Goal: Task Accomplishment & Management: Manage account settings

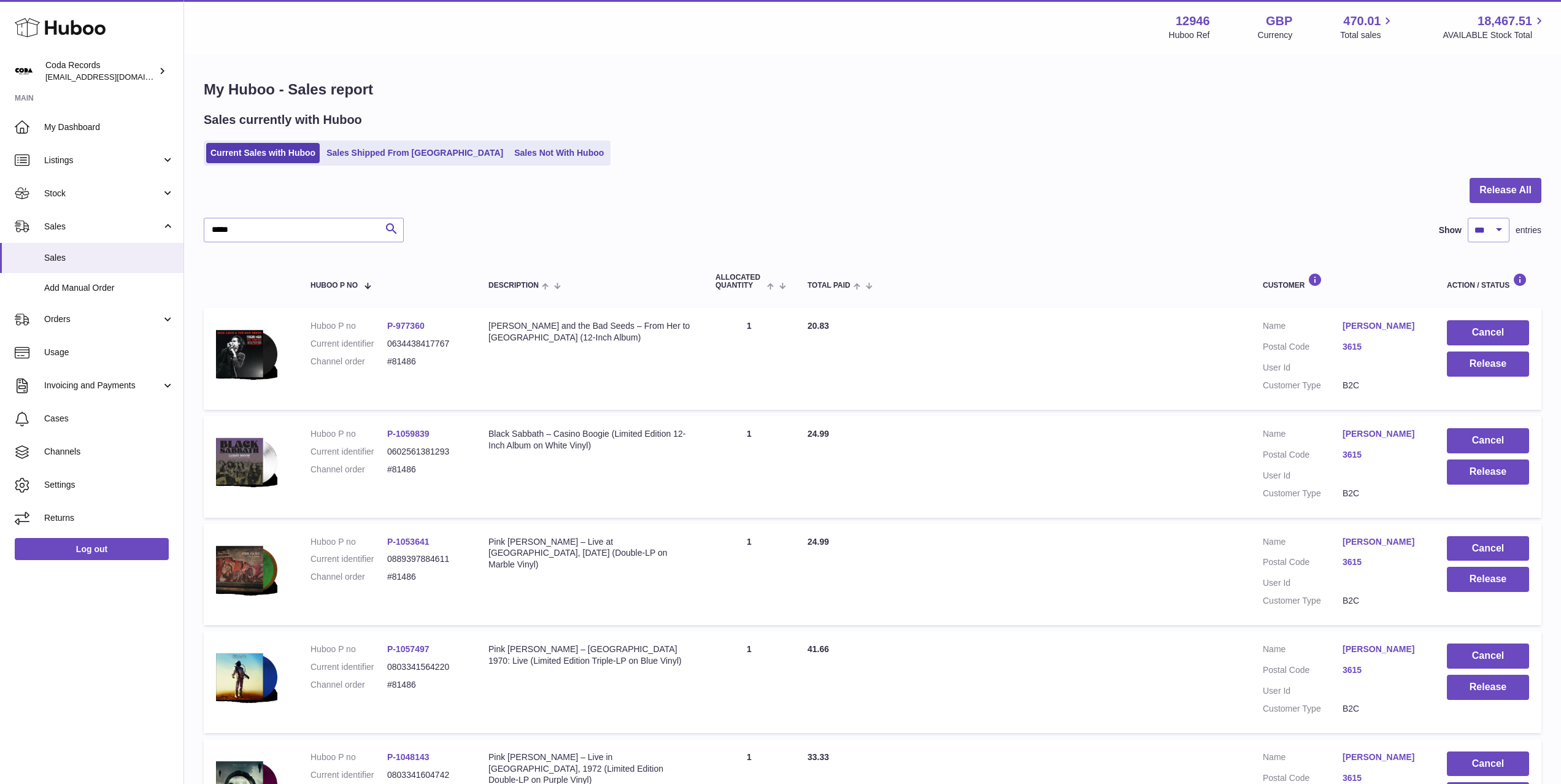
select select "***"
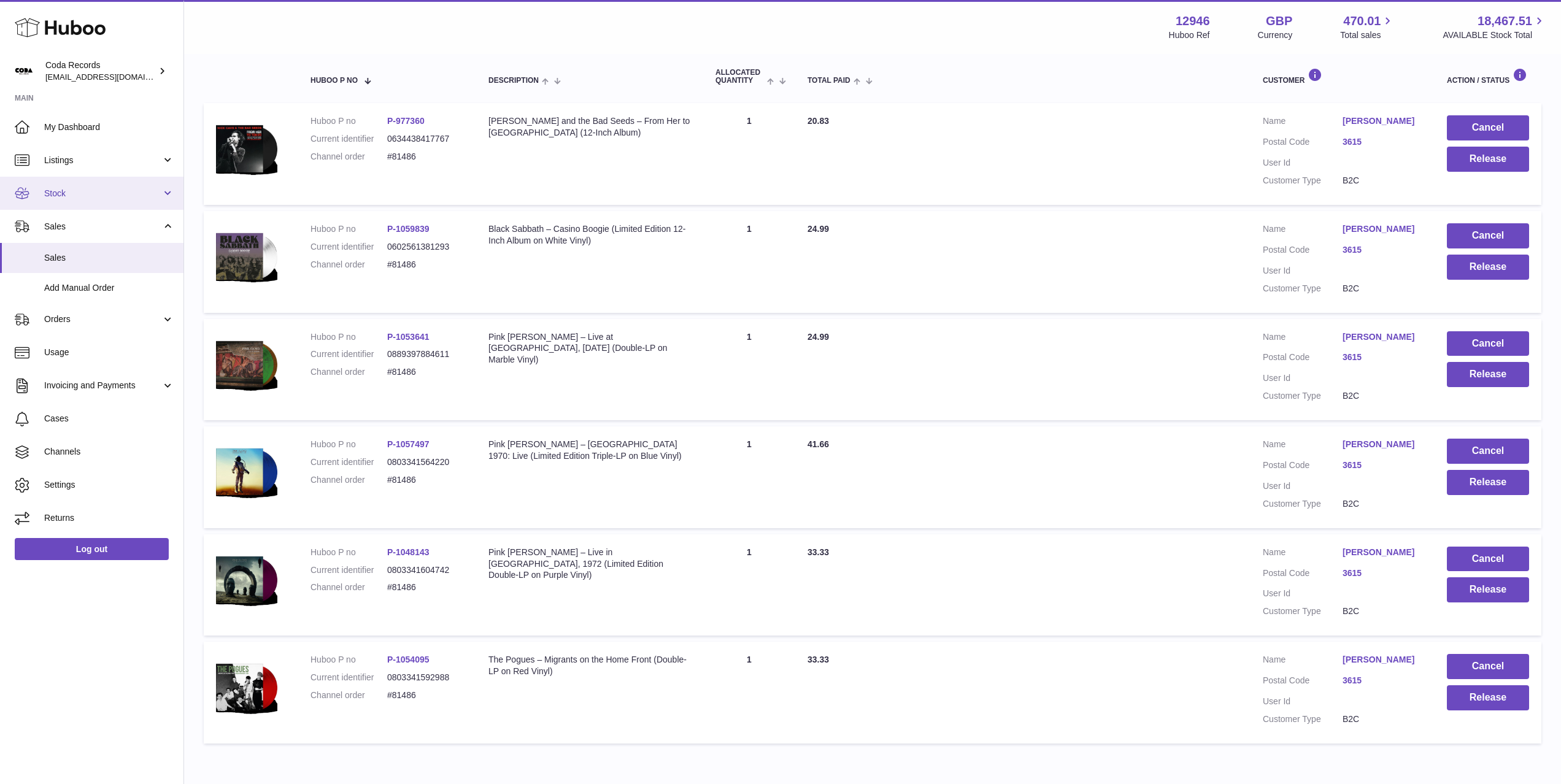
click at [95, 196] on span "Stock" at bounding box center [103, 194] width 117 height 11
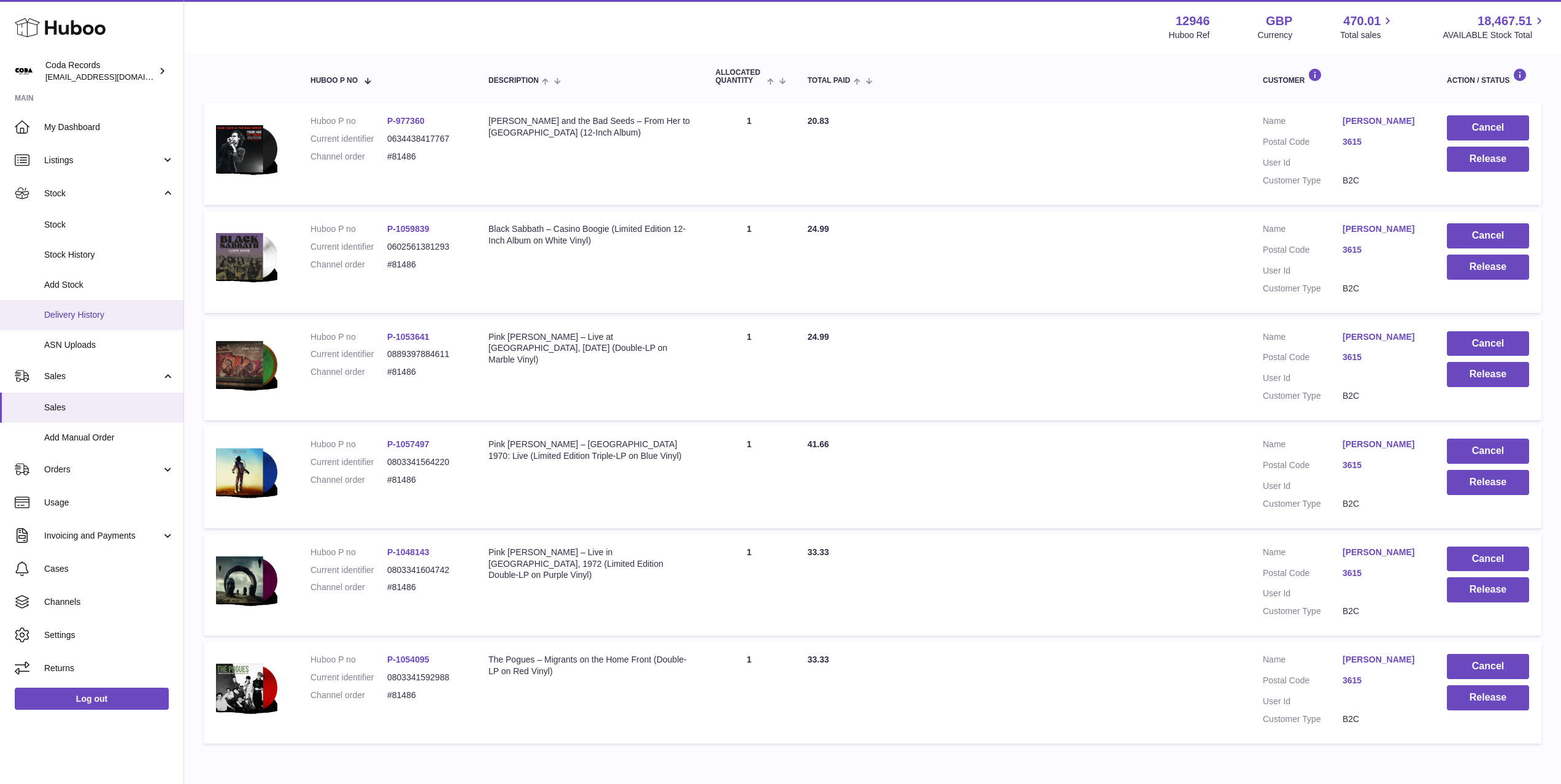
click at [98, 306] on link "Delivery History" at bounding box center [92, 315] width 184 height 30
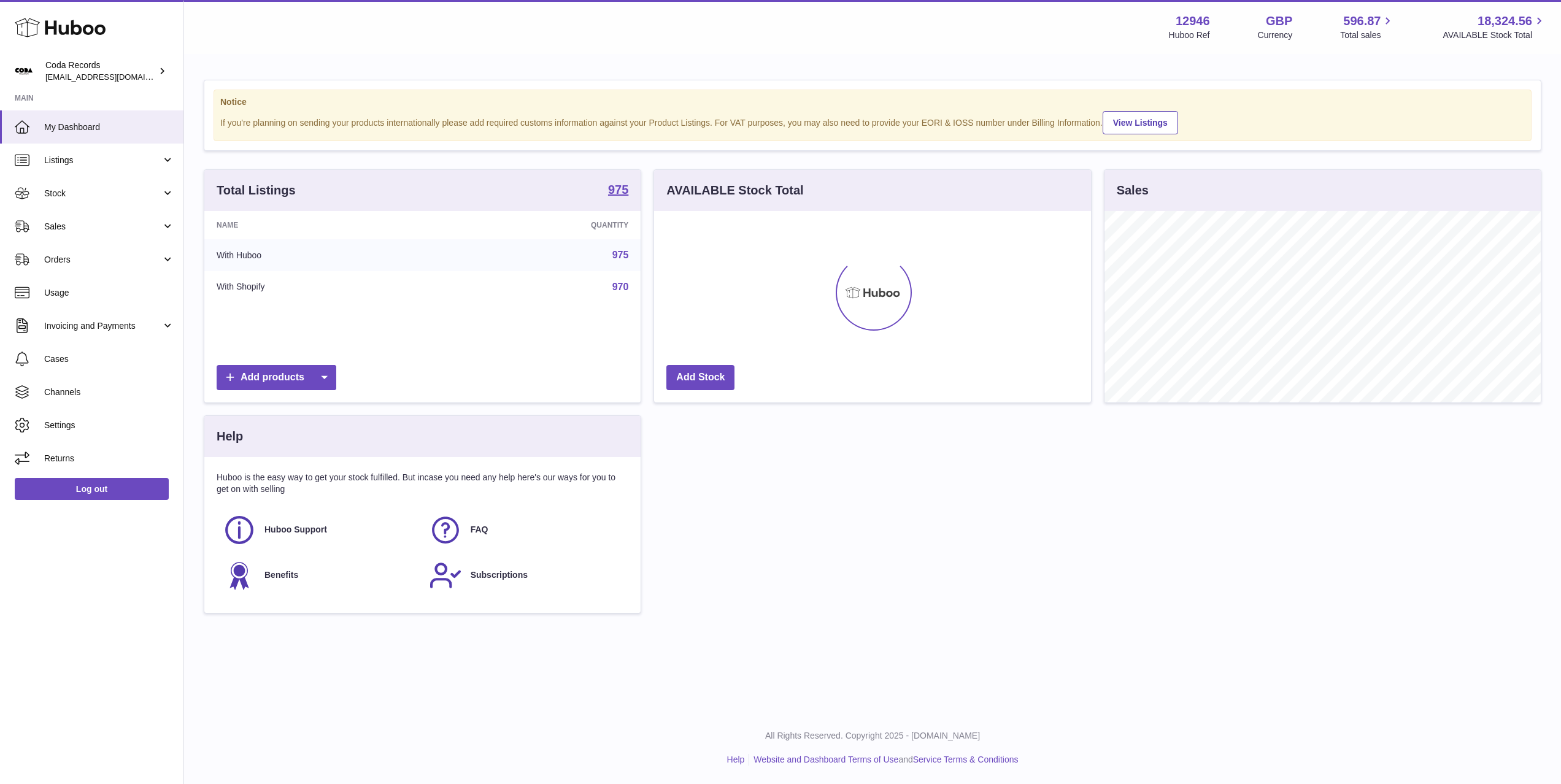
scroll to position [191, 436]
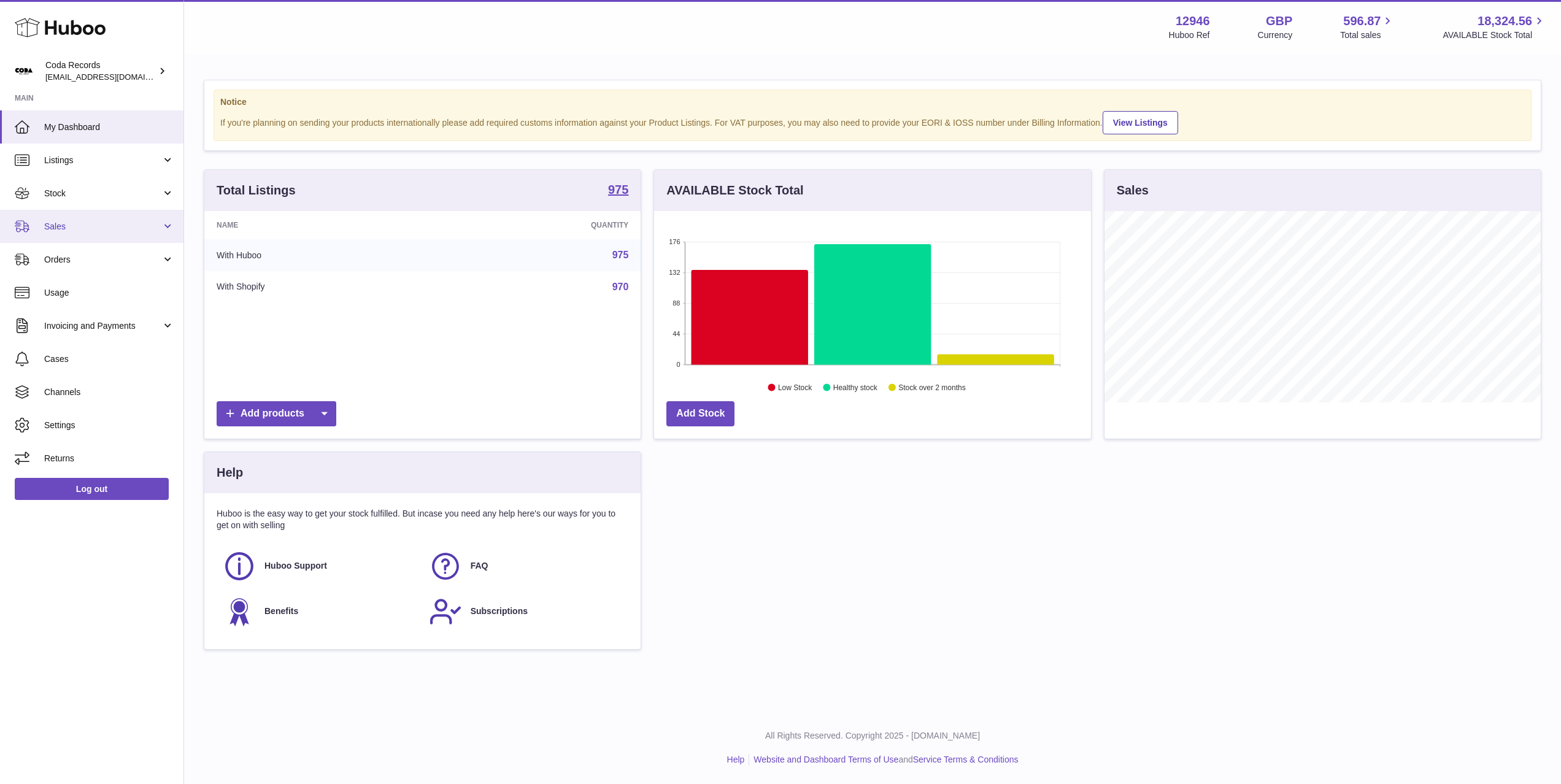
click at [90, 229] on span "Sales" at bounding box center [103, 227] width 117 height 11
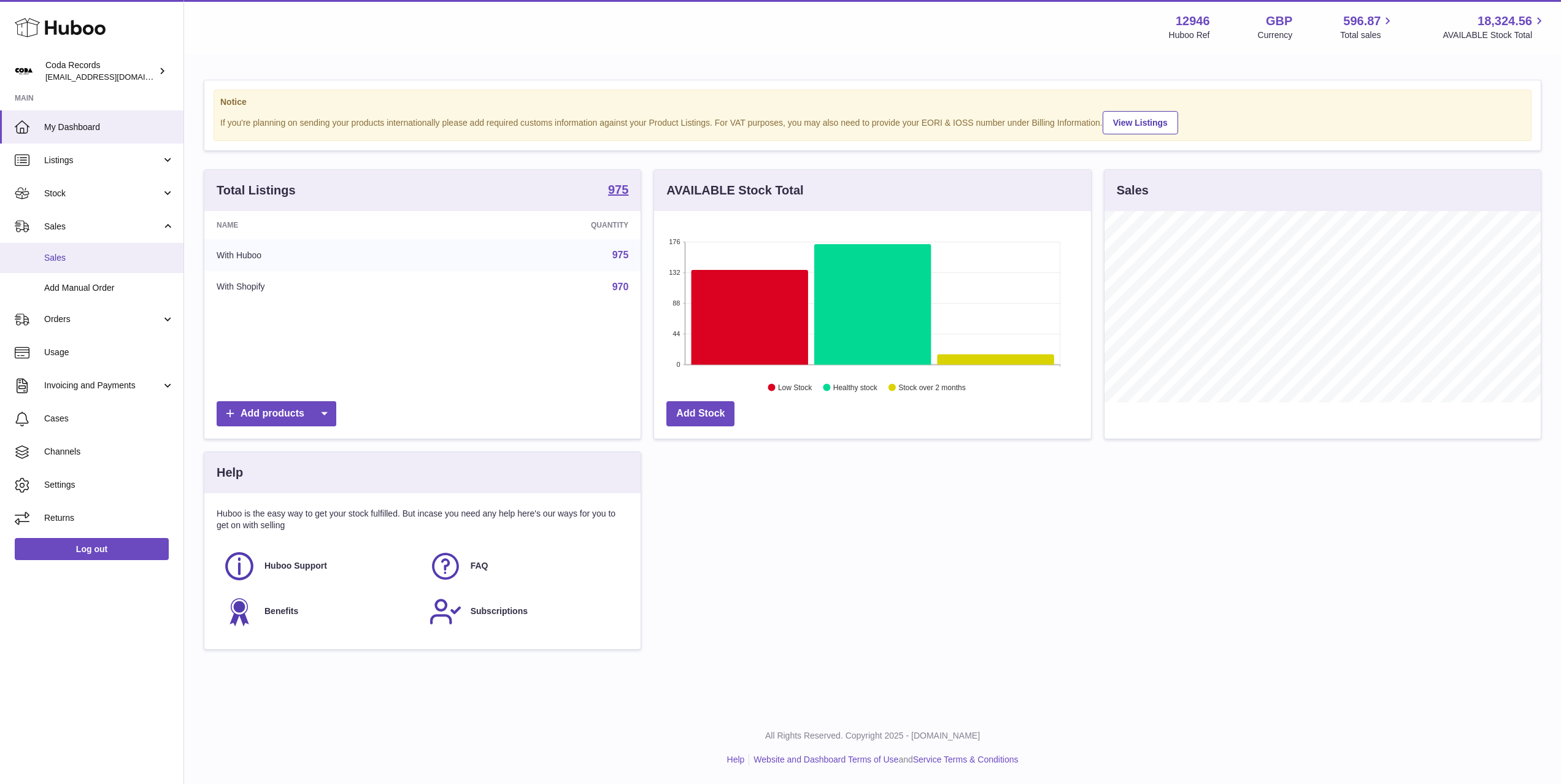
click at [105, 261] on span "Sales" at bounding box center [110, 258] width 130 height 11
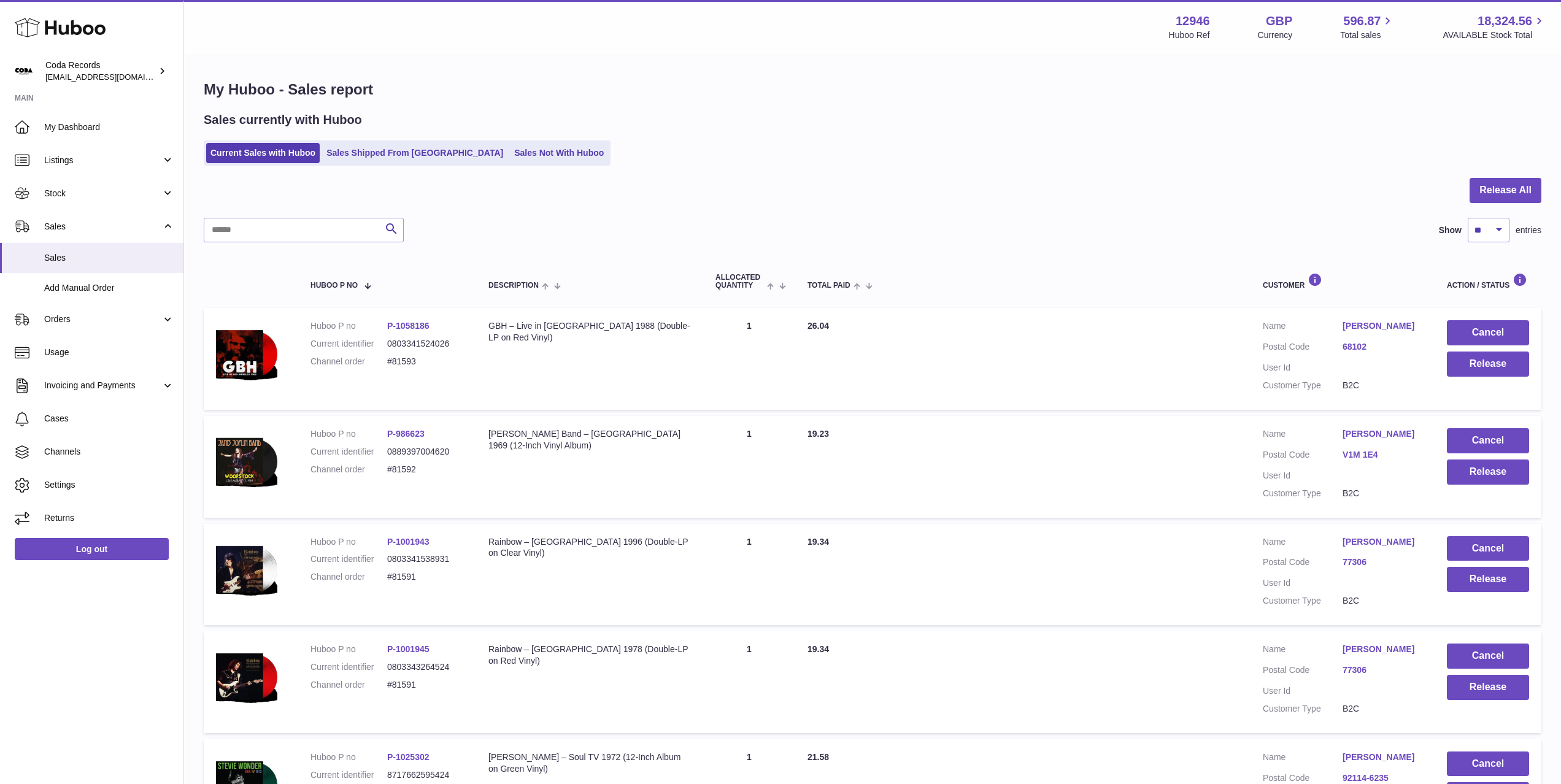
drag, startPoint x: 81, startPoint y: 189, endPoint x: 90, endPoint y: 224, distance: 36.1
click at [81, 189] on span "Stock" at bounding box center [103, 194] width 117 height 11
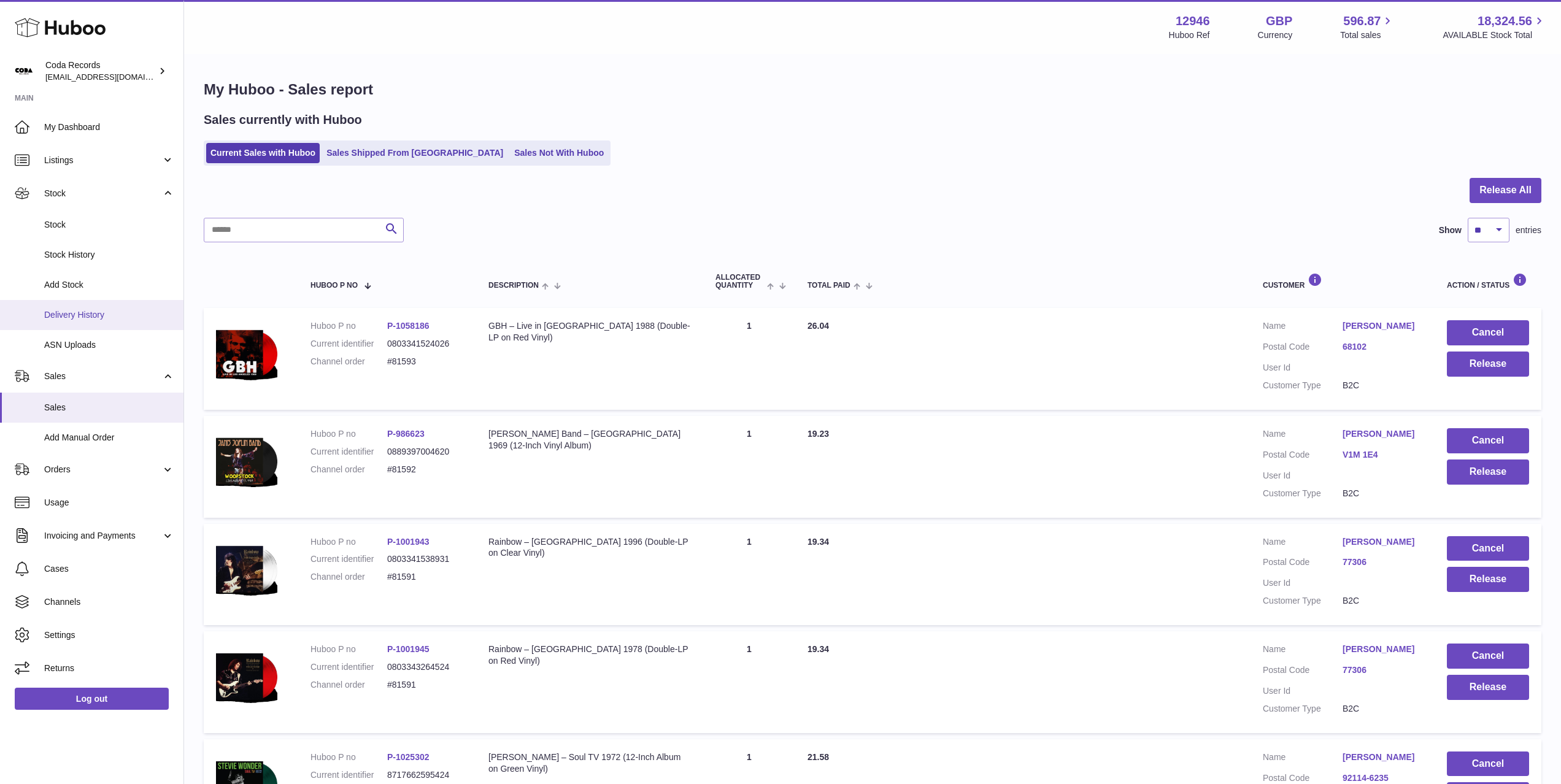
click at [112, 314] on span "Delivery History" at bounding box center [110, 315] width 130 height 11
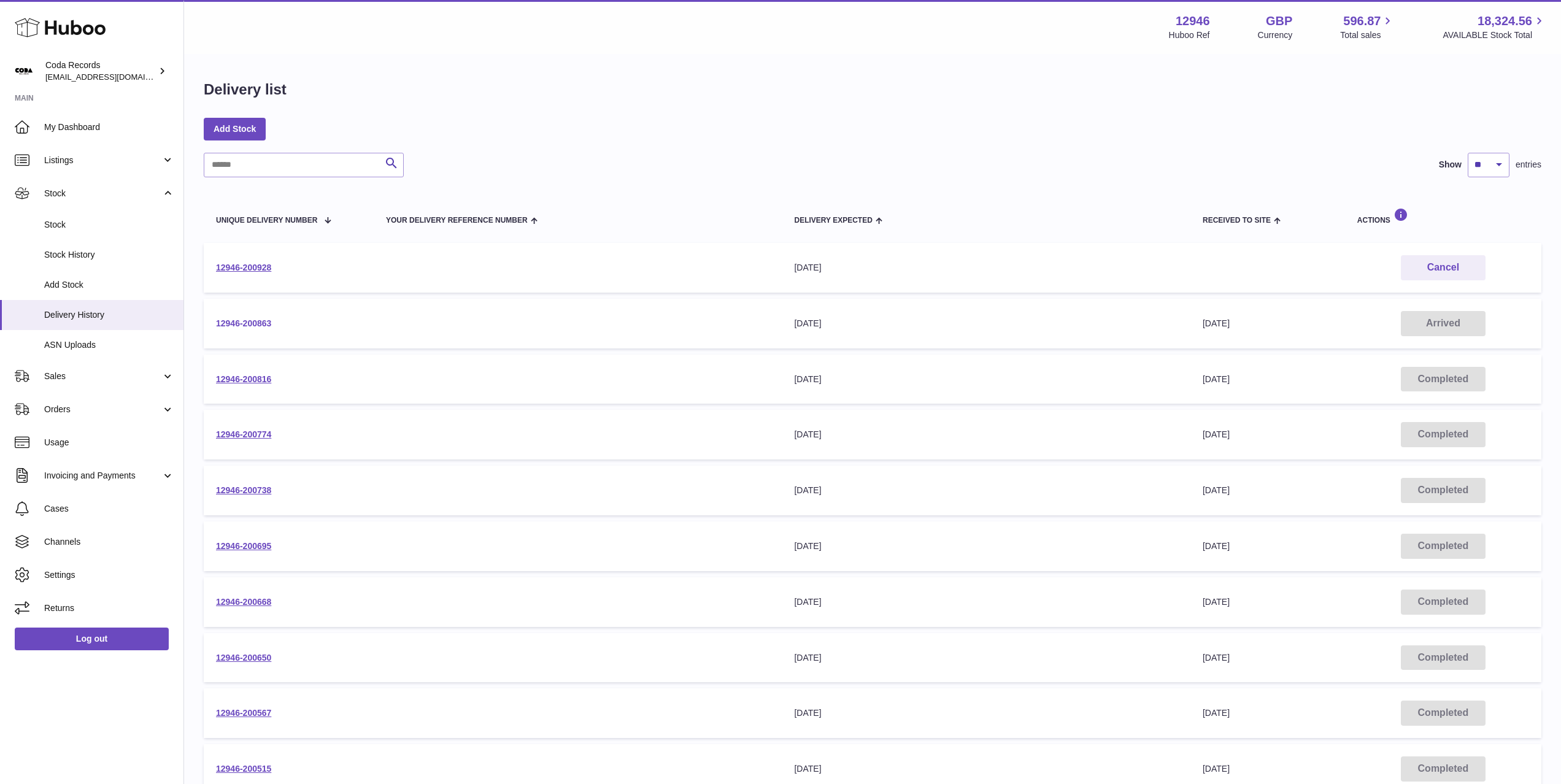
click at [264, 324] on link "12946-200863" at bounding box center [244, 323] width 55 height 10
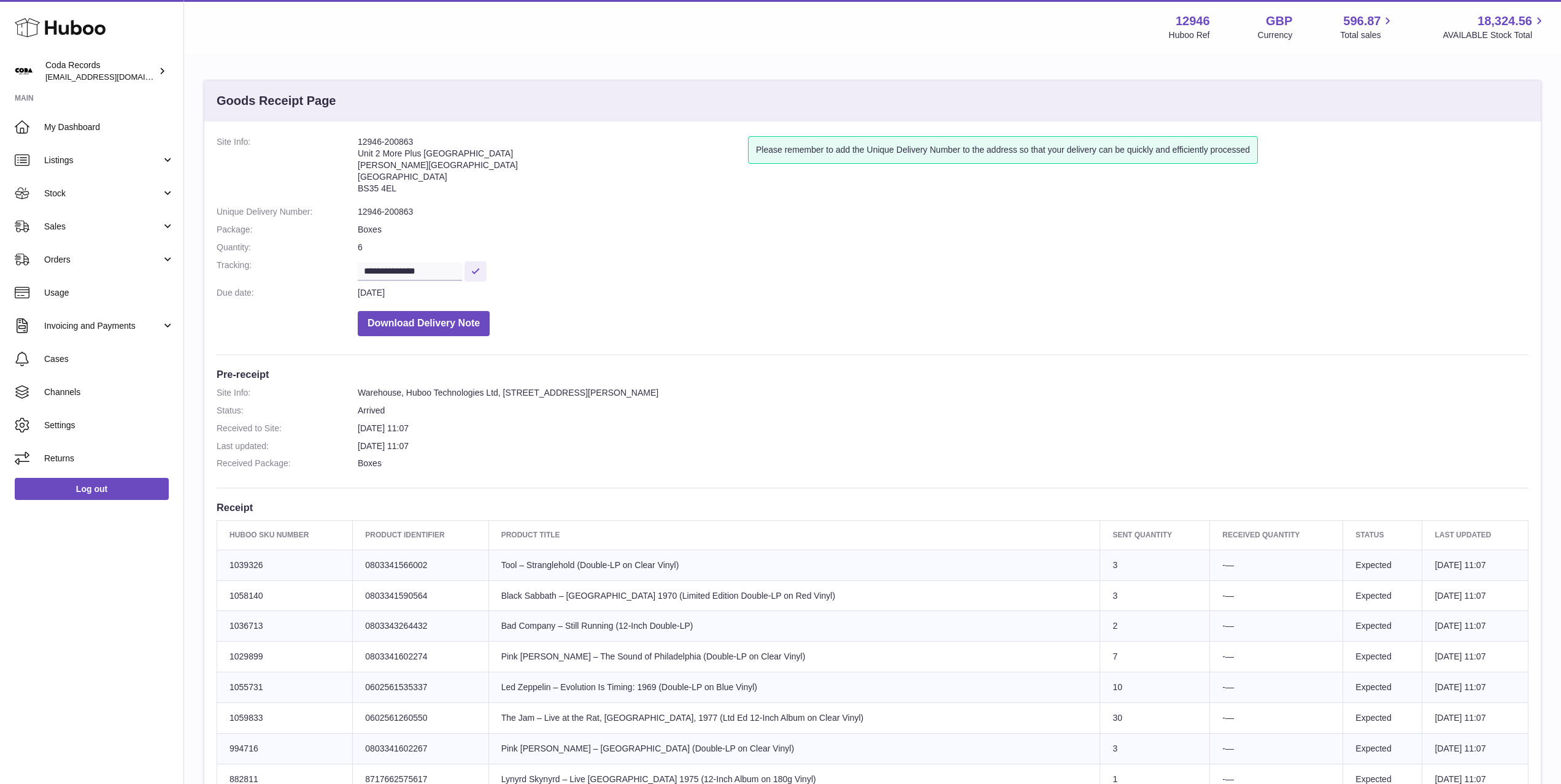
drag, startPoint x: 81, startPoint y: 227, endPoint x: 89, endPoint y: 250, distance: 24.4
click at [81, 227] on span "Sales" at bounding box center [103, 227] width 117 height 11
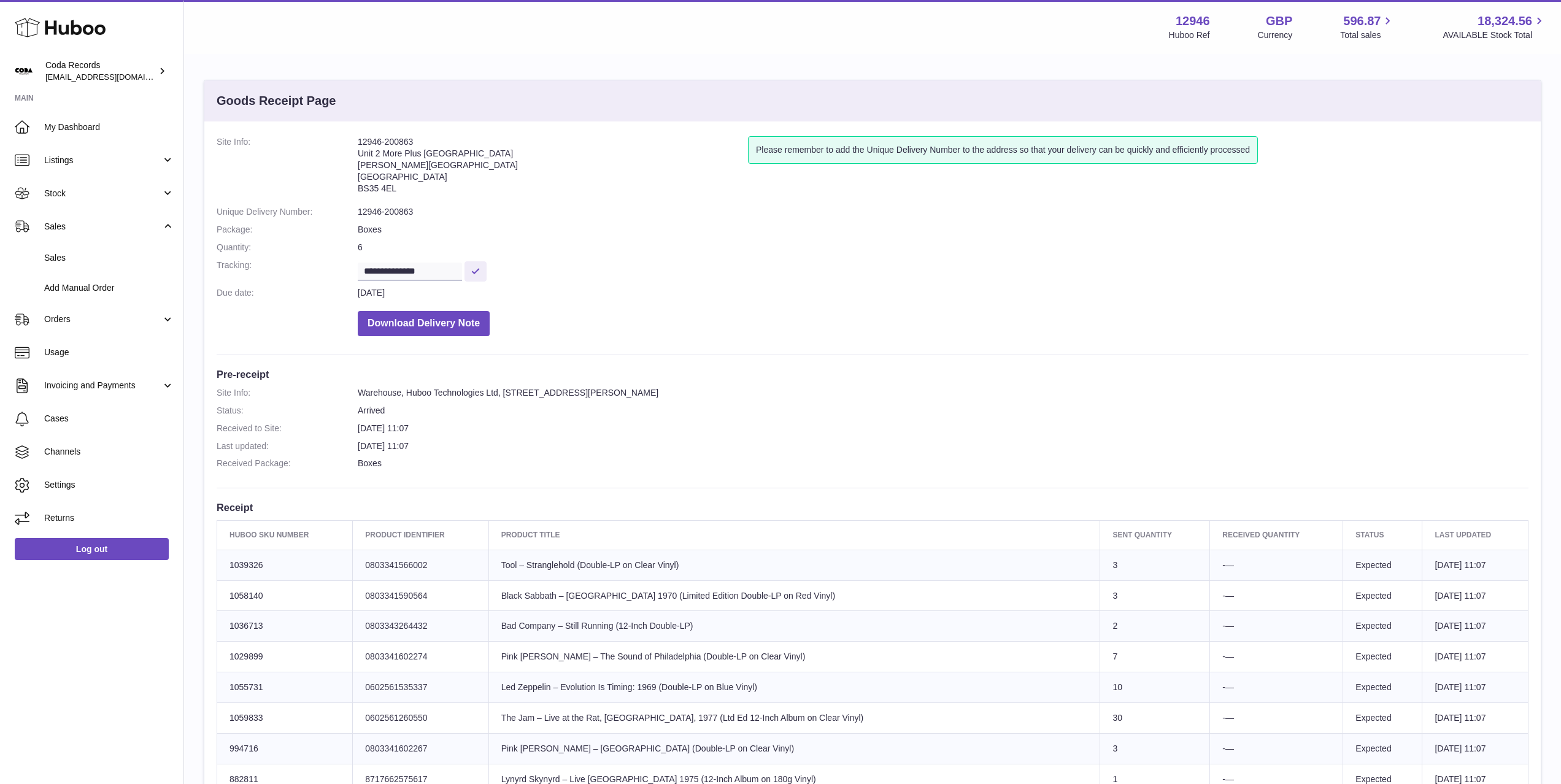
drag, startPoint x: 95, startPoint y: 259, endPoint x: 301, endPoint y: 299, distance: 209.8
click at [95, 259] on span "Sales" at bounding box center [110, 258] width 130 height 11
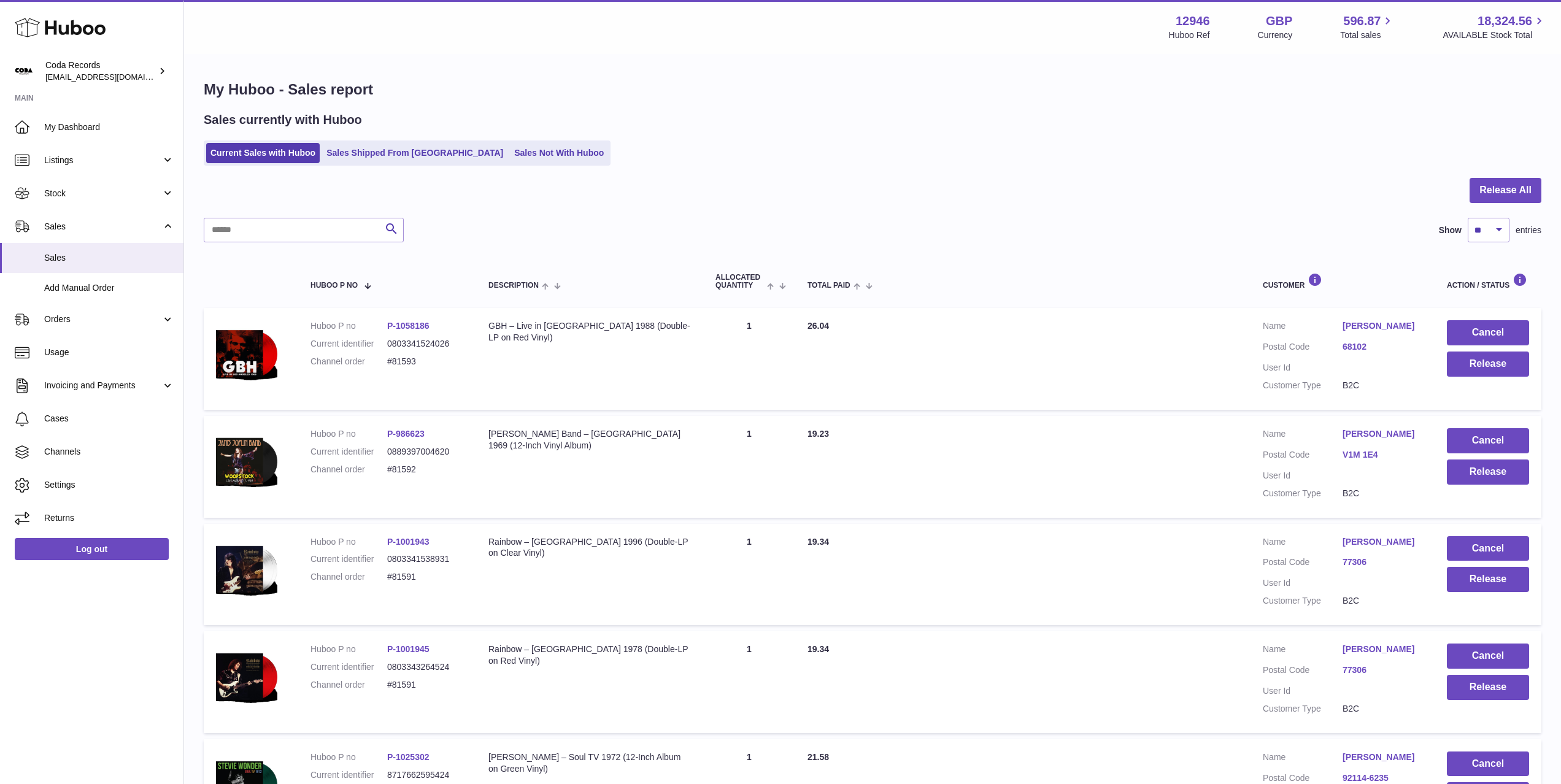
click at [1391, 325] on link "Chris Martin" at bounding box center [1382, 326] width 80 height 11
click at [1172, 256] on div at bounding box center [780, 392] width 1561 height 784
click at [85, 321] on span "Orders" at bounding box center [103, 319] width 117 height 11
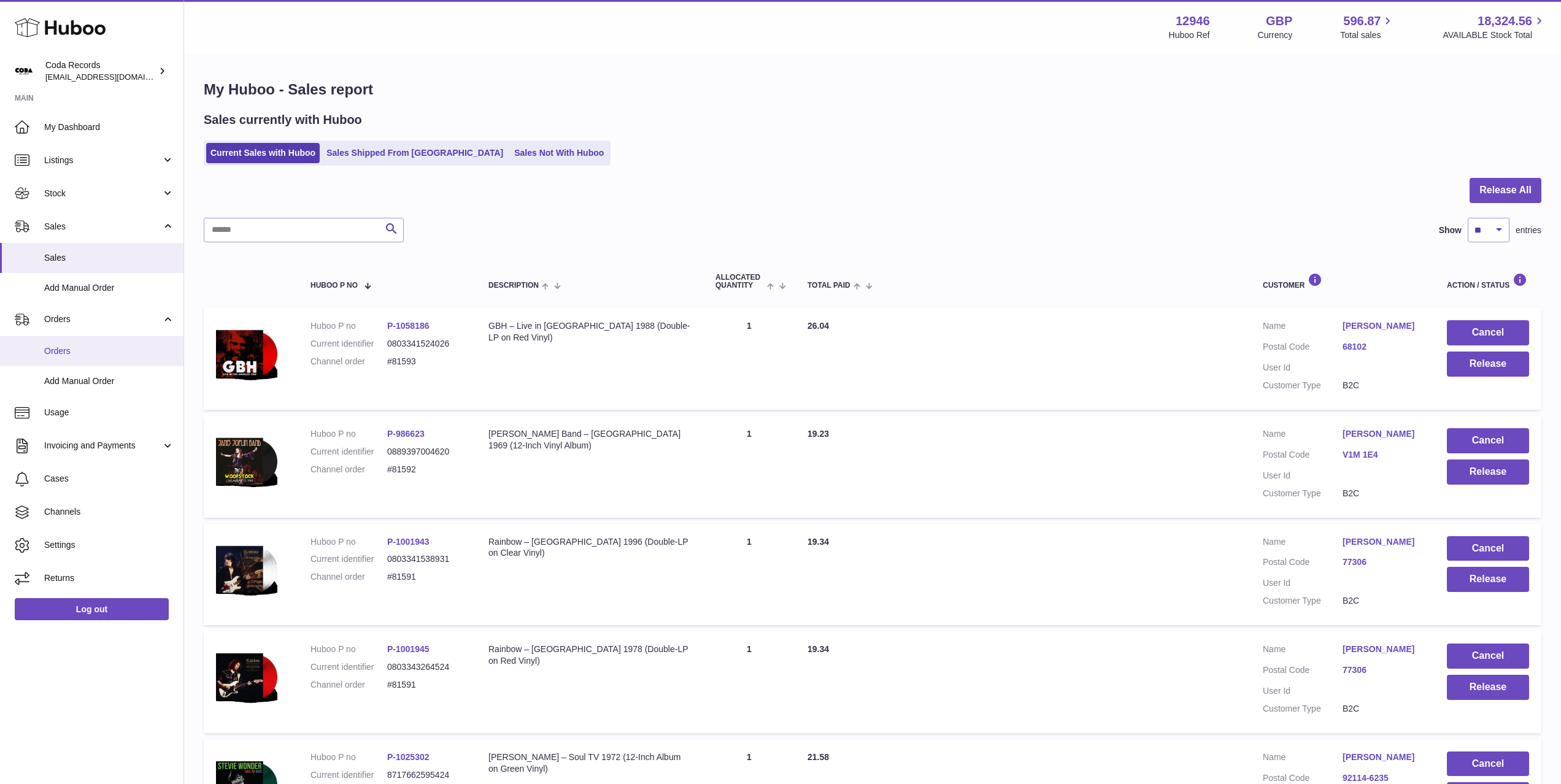
click at [90, 357] on link "Orders" at bounding box center [92, 351] width 184 height 30
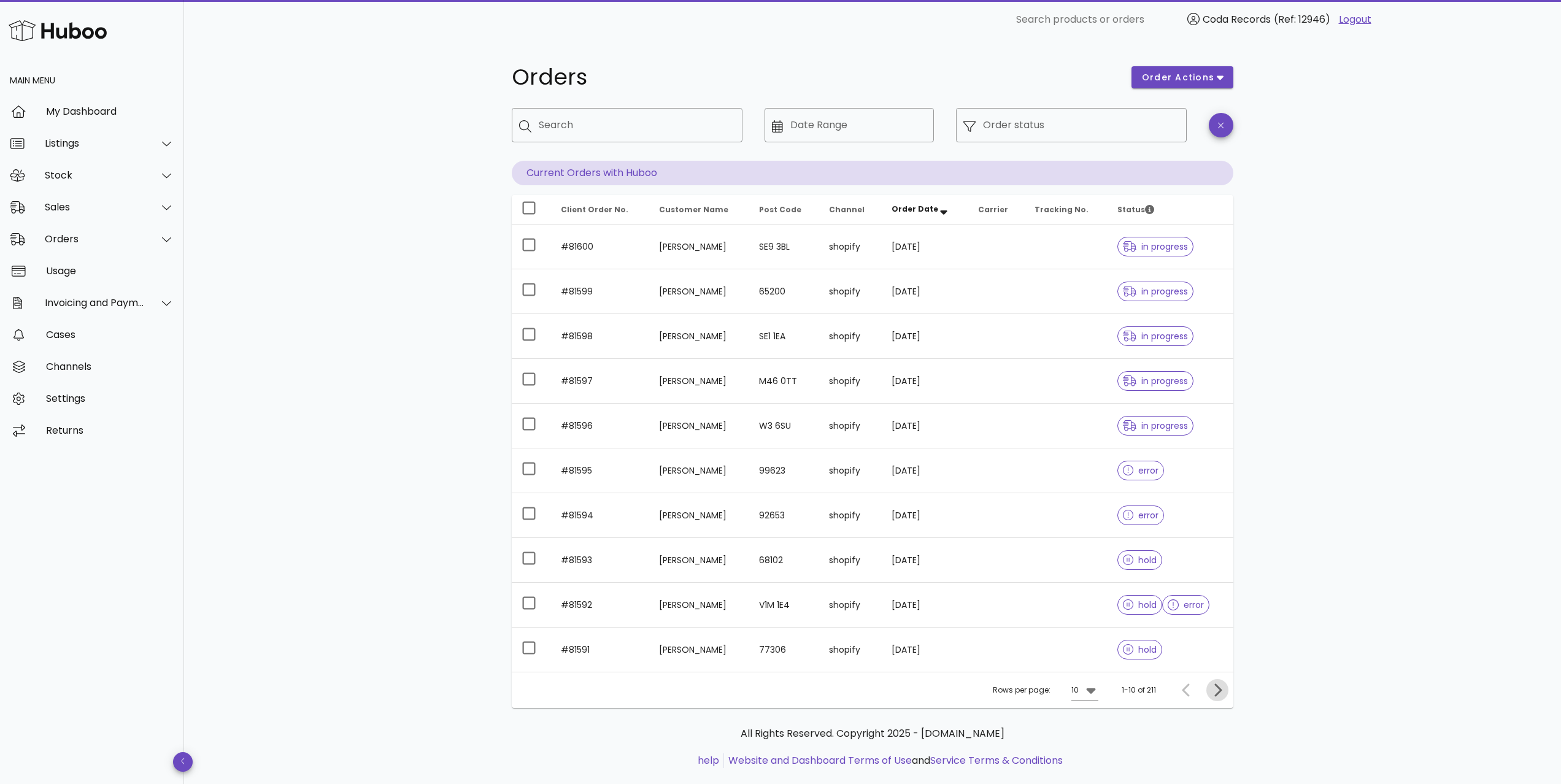
click at [1215, 689] on icon "Next page" at bounding box center [1217, 689] width 15 height 15
click at [1189, 694] on icon "Previous page" at bounding box center [1186, 689] width 15 height 15
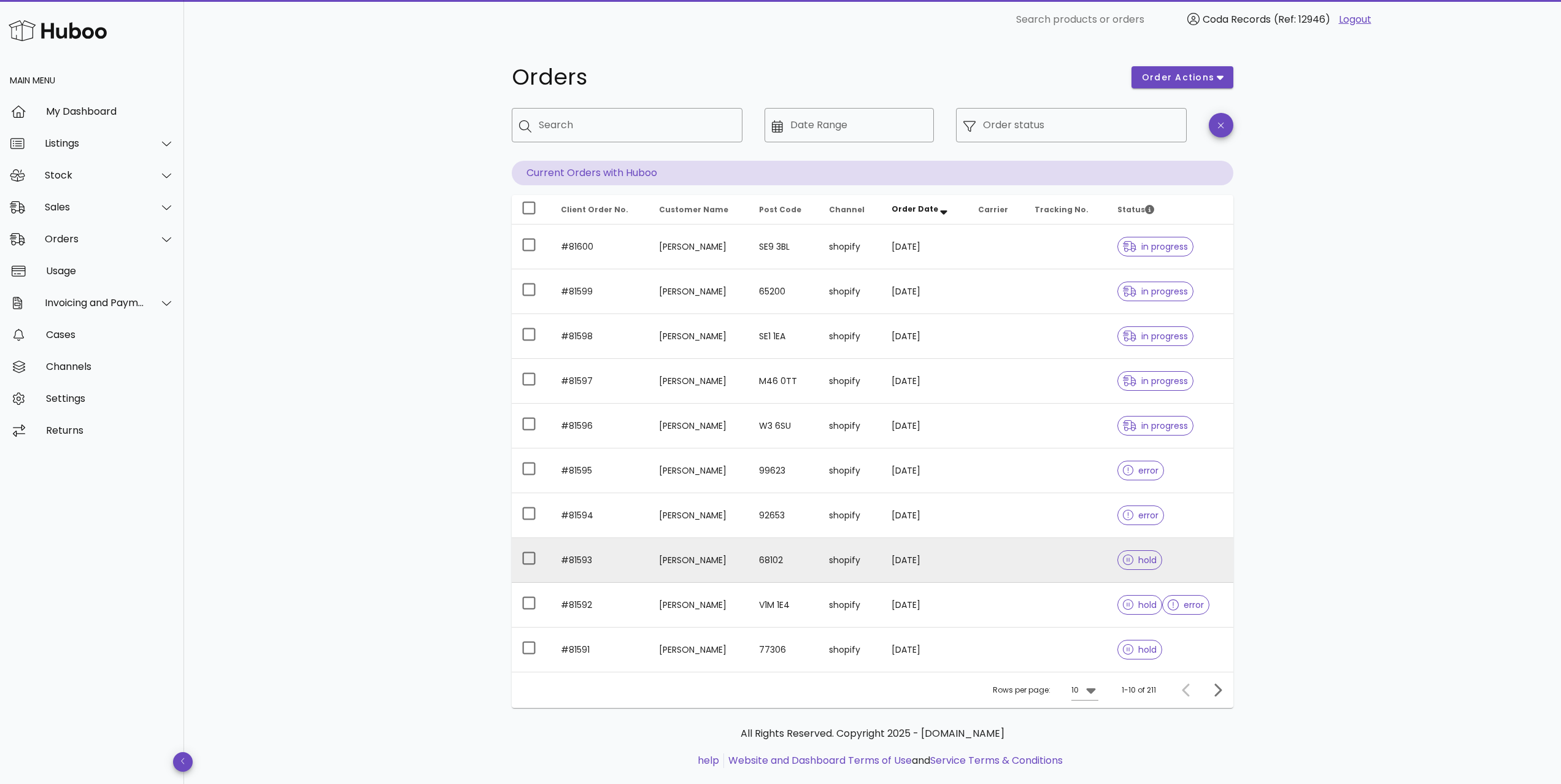
click at [688, 554] on td "[PERSON_NAME]" at bounding box center [700, 560] width 100 height 44
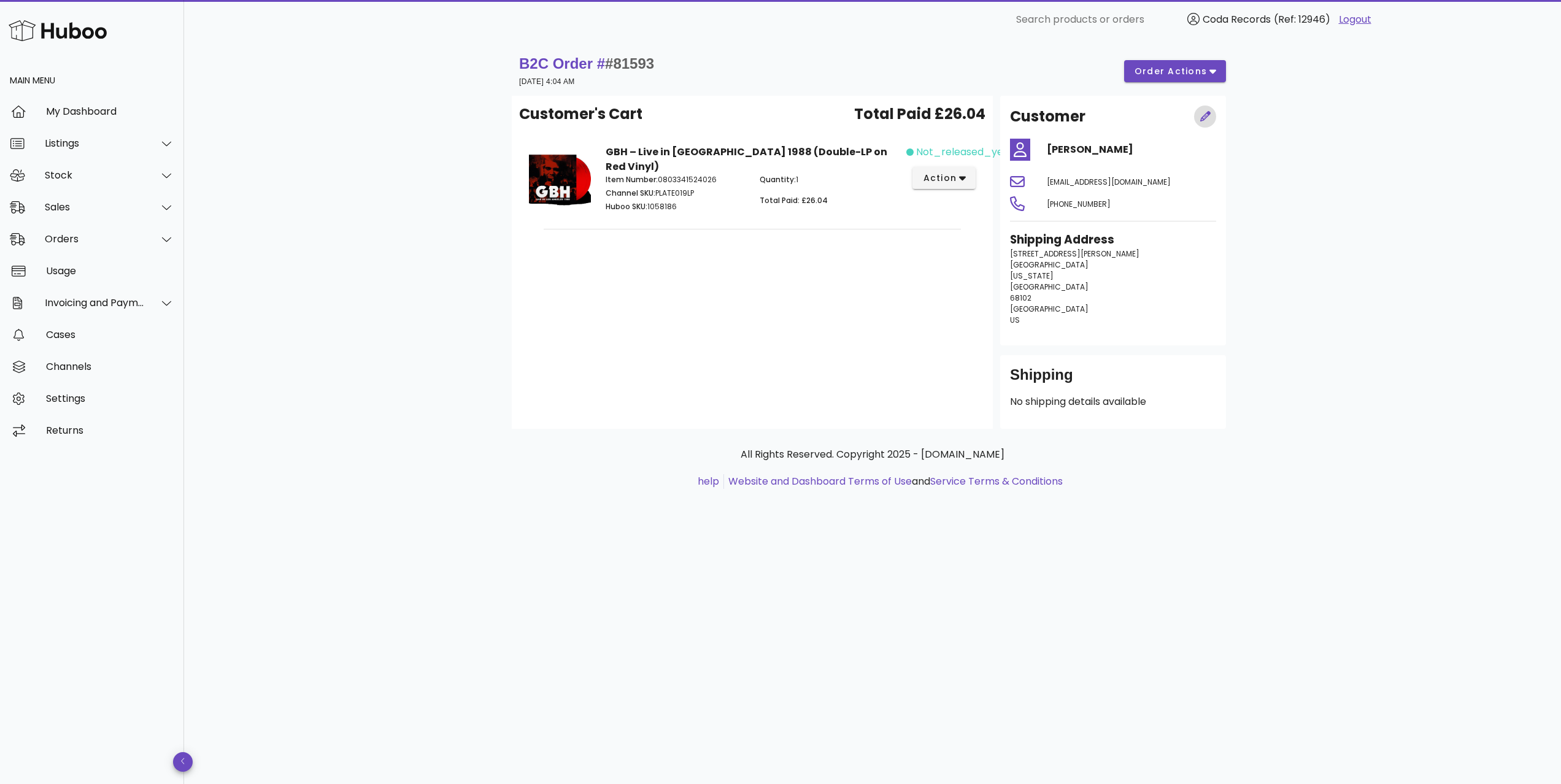
click at [1200, 117] on icon "button" at bounding box center [1206, 117] width 11 height 11
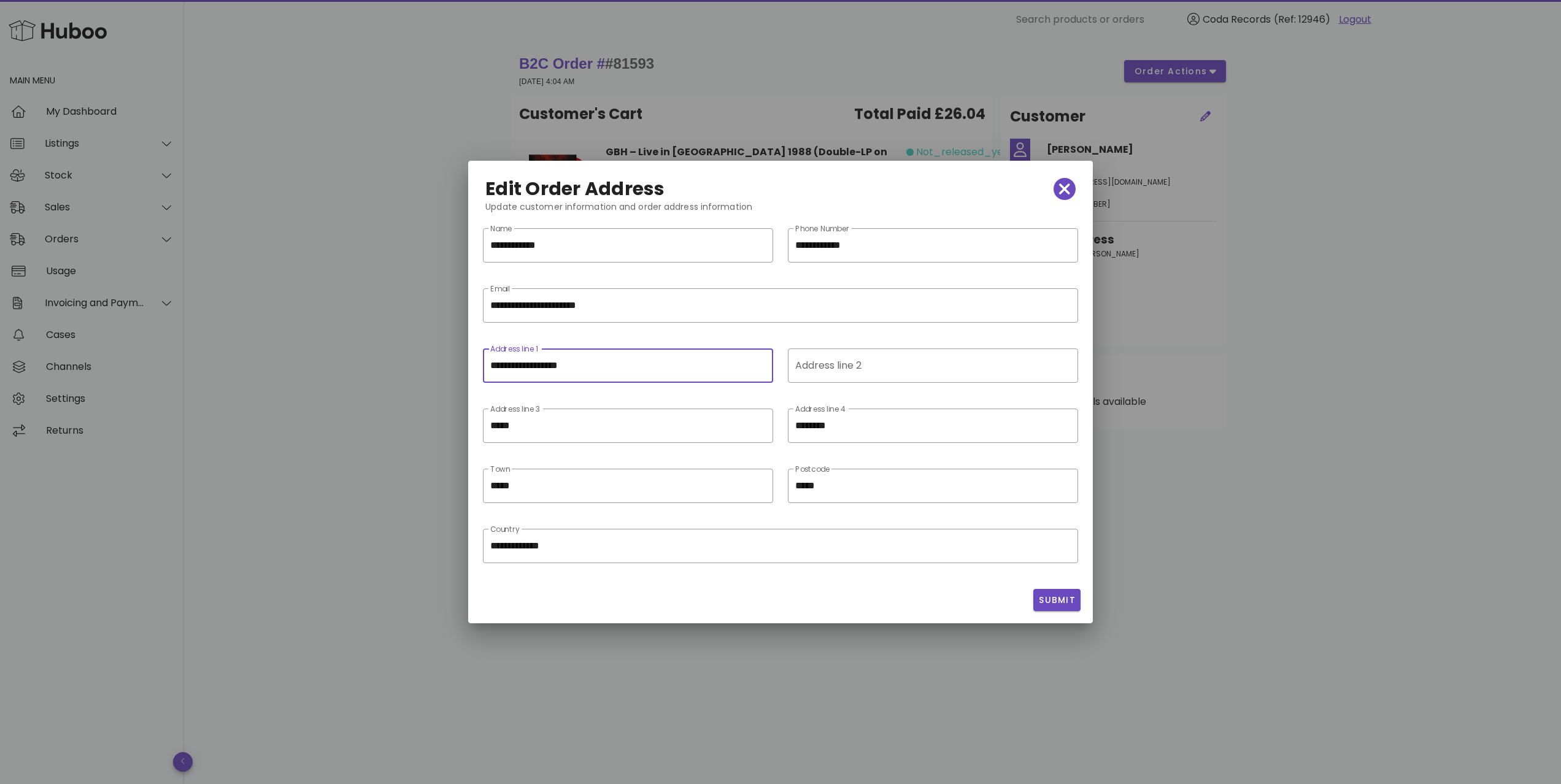
click at [491, 364] on input "**********" at bounding box center [628, 366] width 276 height 20
paste input "**********"
drag, startPoint x: 614, startPoint y: 366, endPoint x: 704, endPoint y: 369, distance: 90.0
click at [704, 369] on input "**********" at bounding box center [628, 366] width 276 height 20
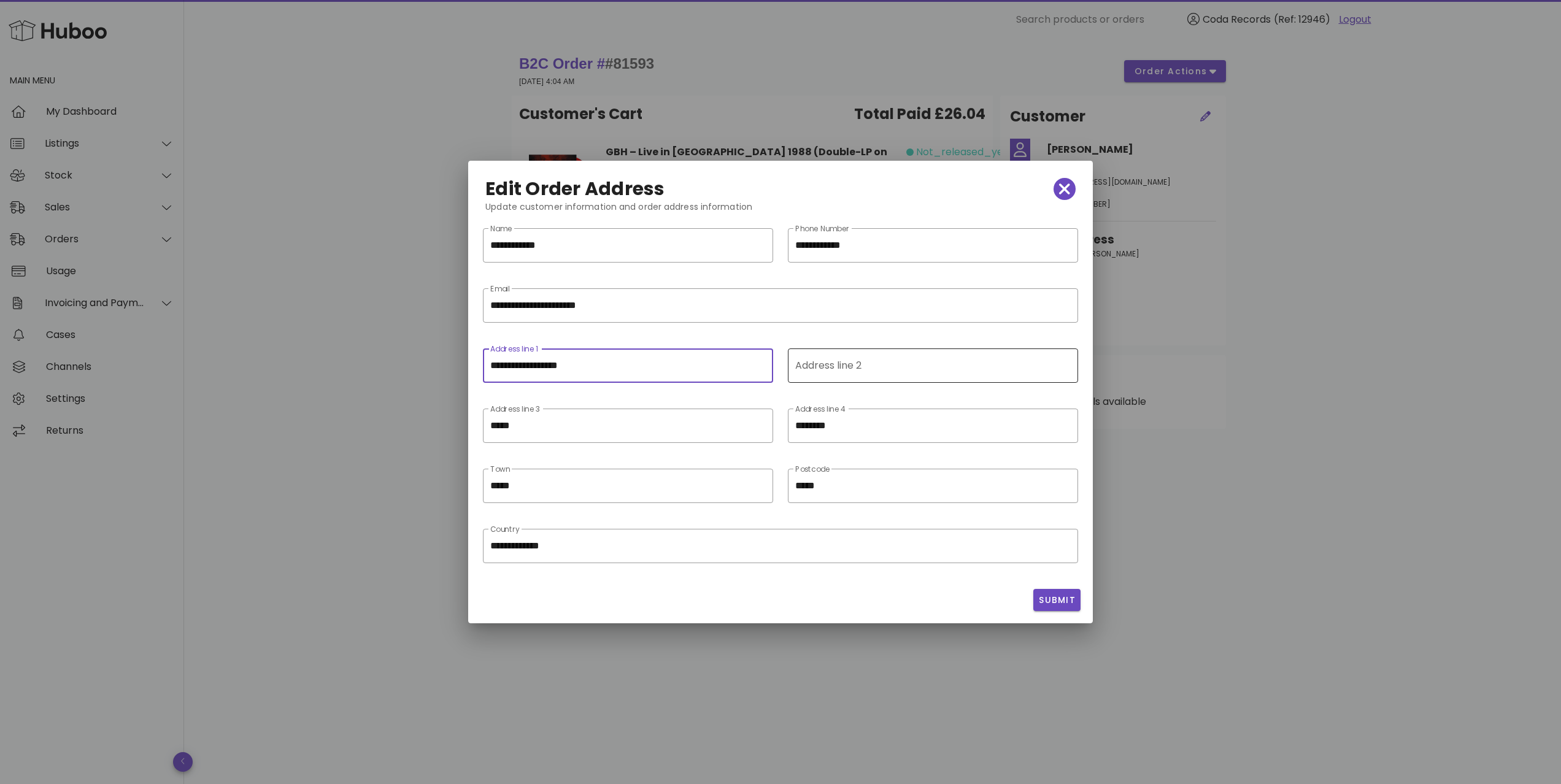
type input "**********"
click at [888, 372] on input "Address line 2" at bounding box center [931, 366] width 273 height 20
paste input "**********"
type input "**********"
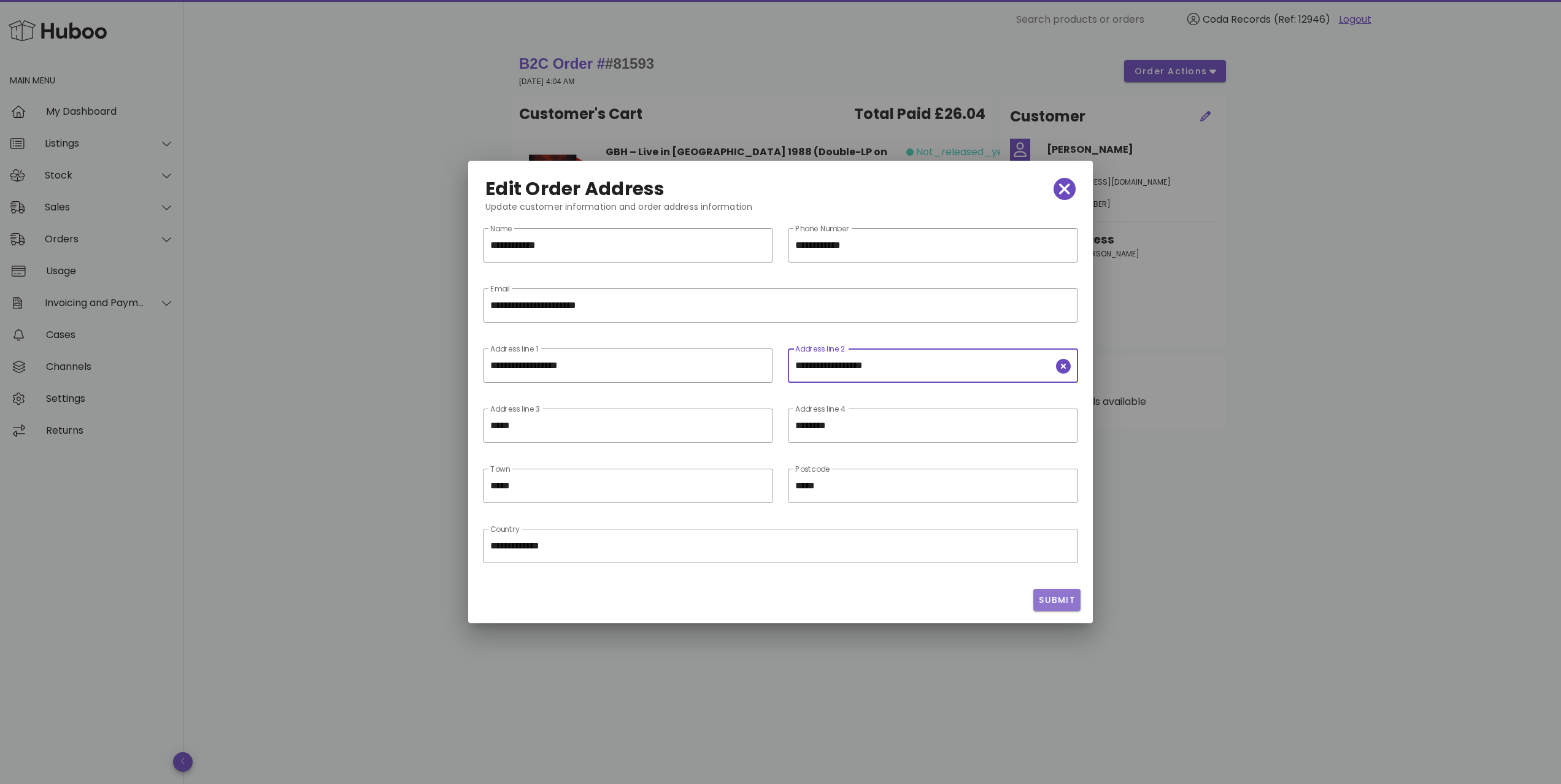
click at [1068, 606] on button "Submit" at bounding box center [1056, 600] width 47 height 22
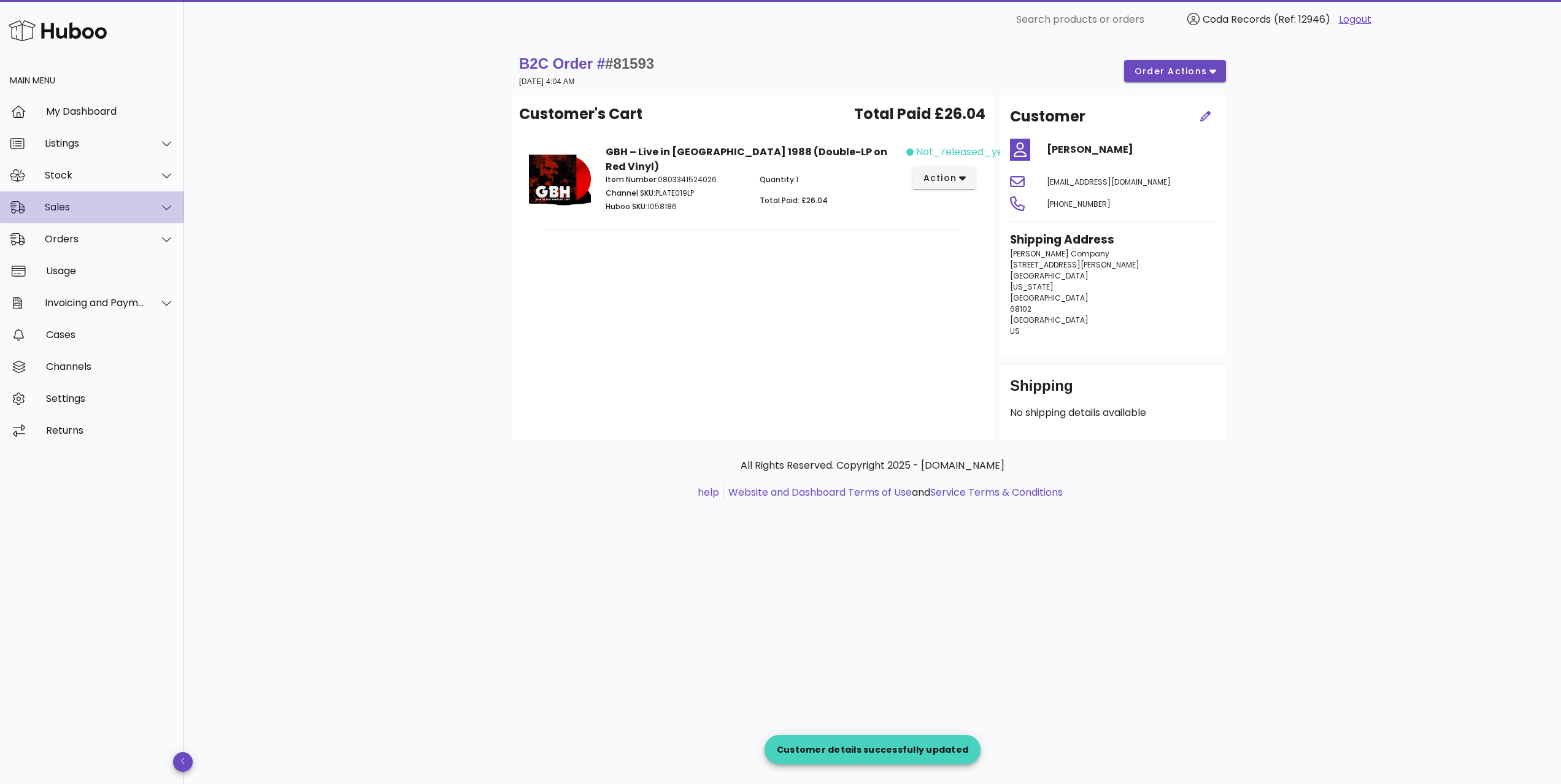
click at [120, 207] on div "Sales" at bounding box center [95, 207] width 100 height 11
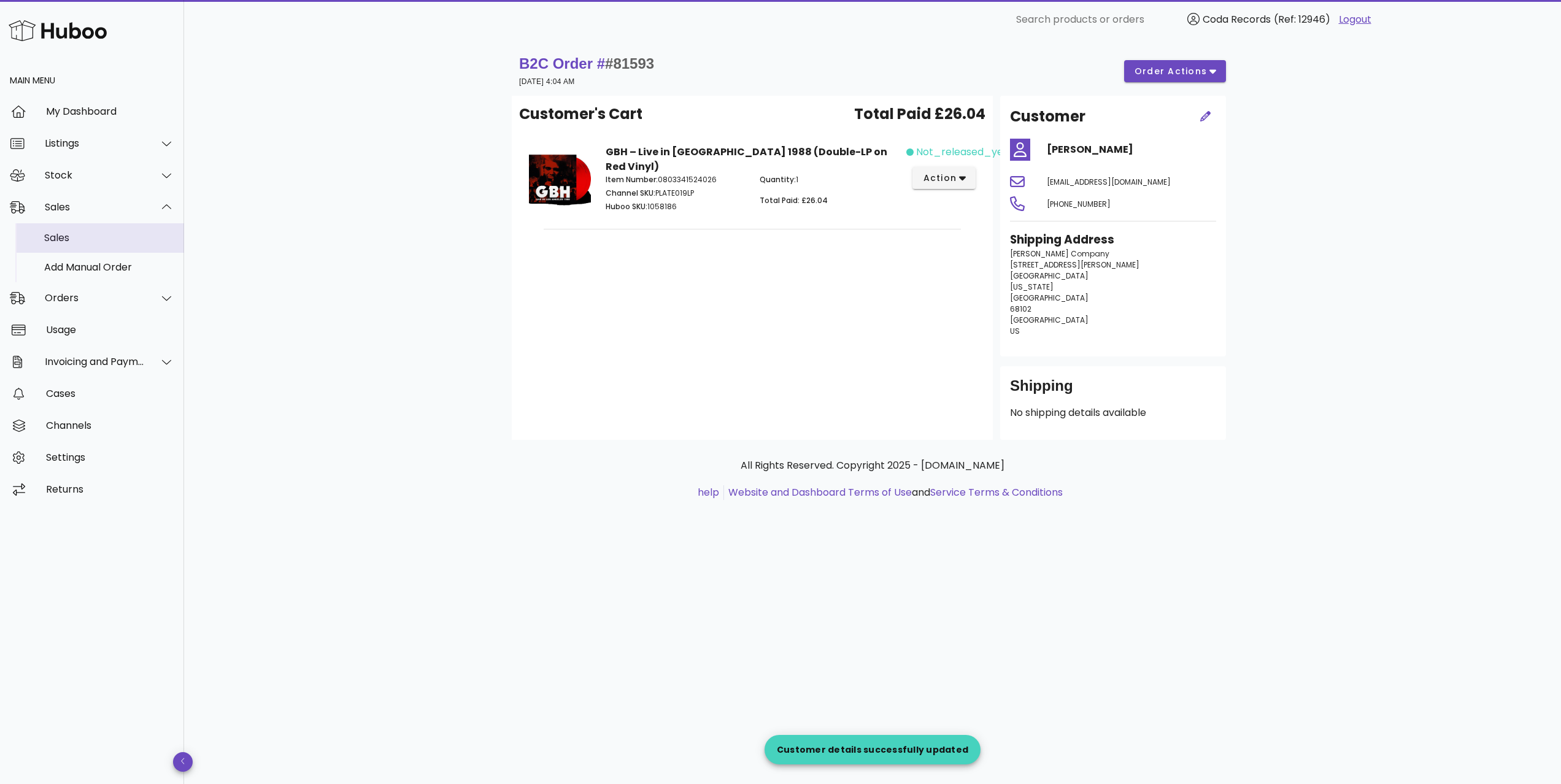
click at [121, 234] on div "Sales" at bounding box center [110, 237] width 130 height 11
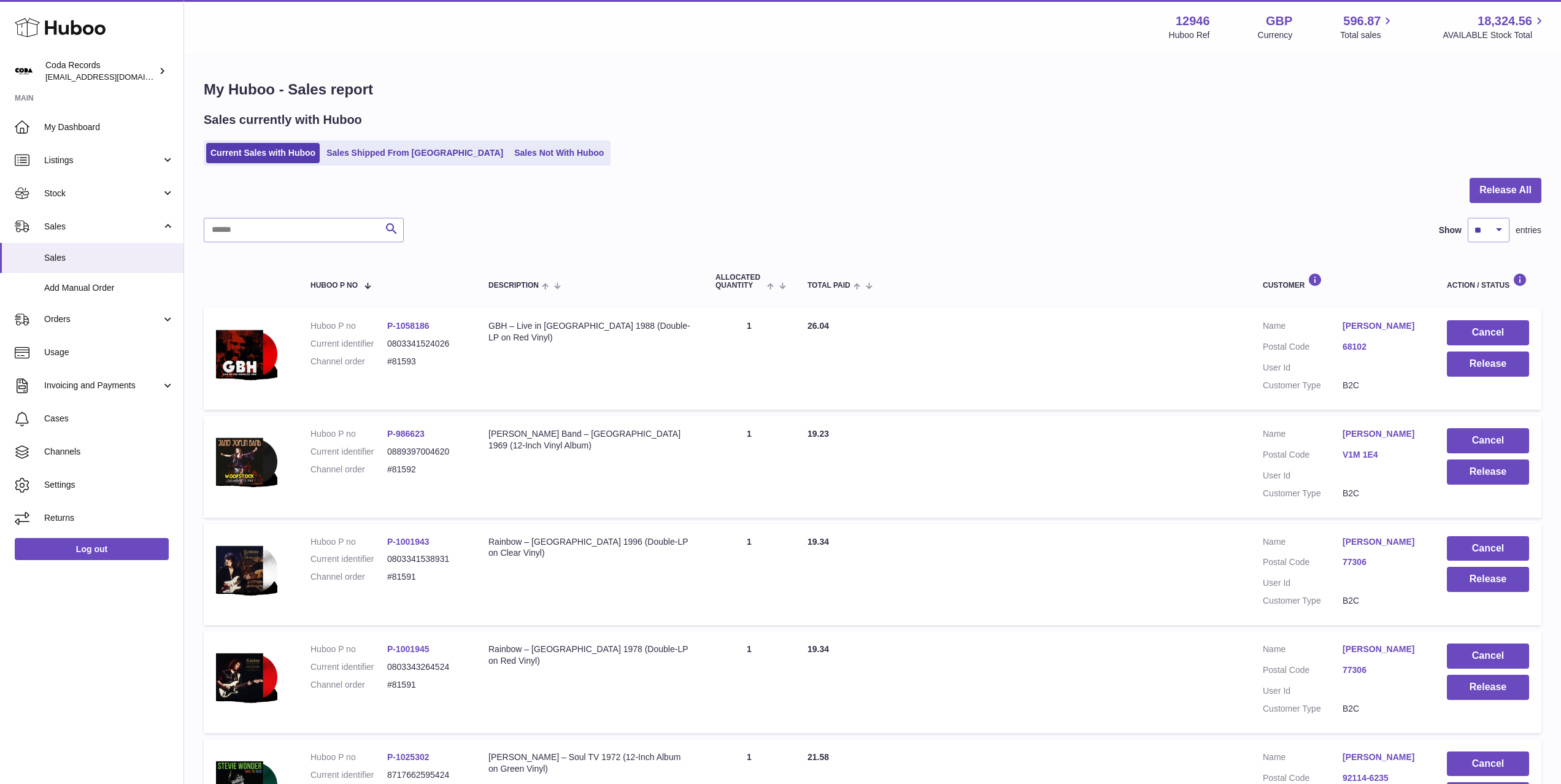
click at [1370, 328] on link "[PERSON_NAME]" at bounding box center [1382, 326] width 80 height 11
drag, startPoint x: 1238, startPoint y: 384, endPoint x: 1261, endPoint y: 386, distance: 23.1
click at [1238, 384] on div at bounding box center [780, 392] width 1561 height 784
click at [1513, 368] on button "Release" at bounding box center [1488, 364] width 82 height 25
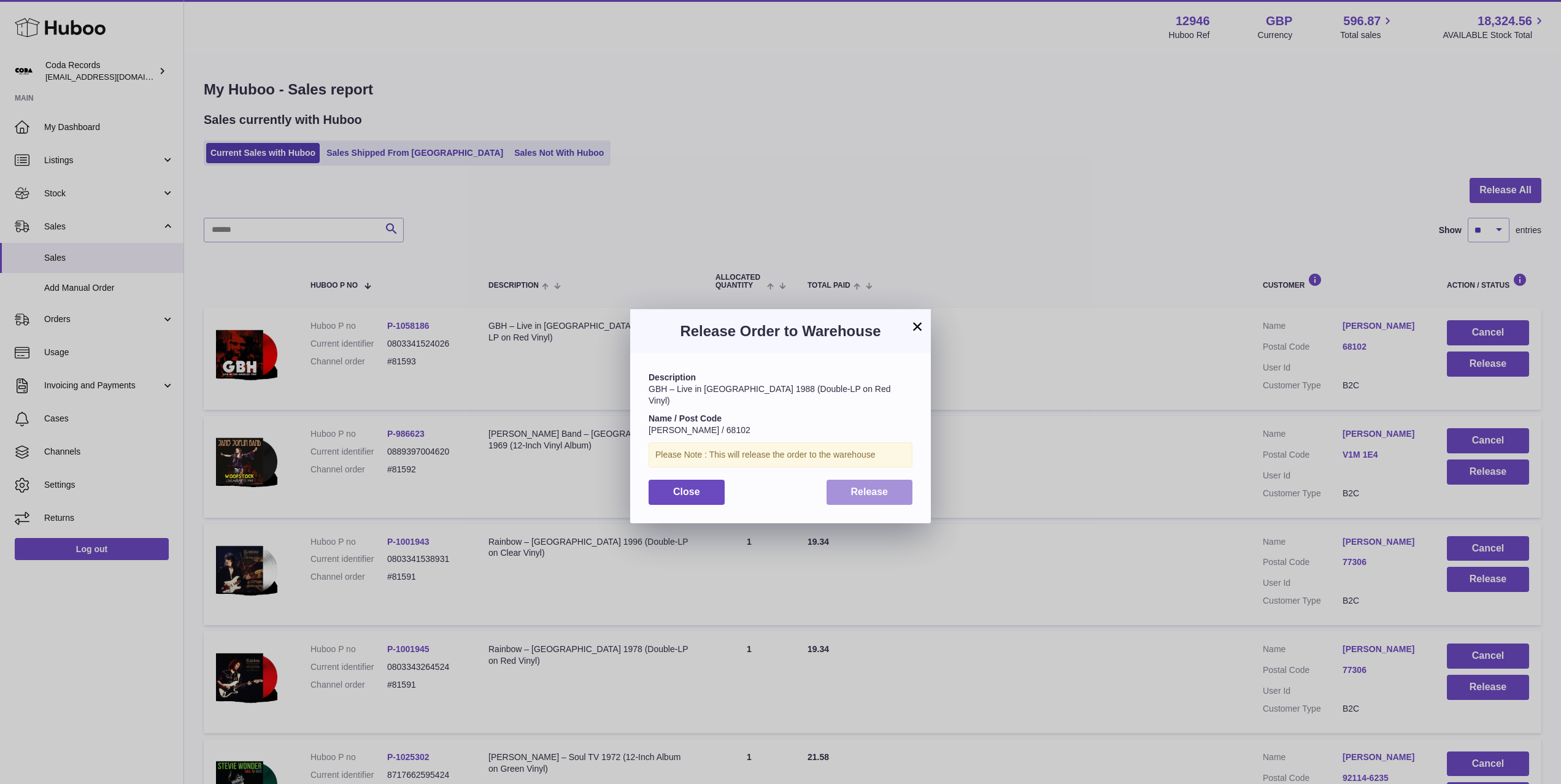
click at [879, 487] on button "Release" at bounding box center [870, 492] width 86 height 25
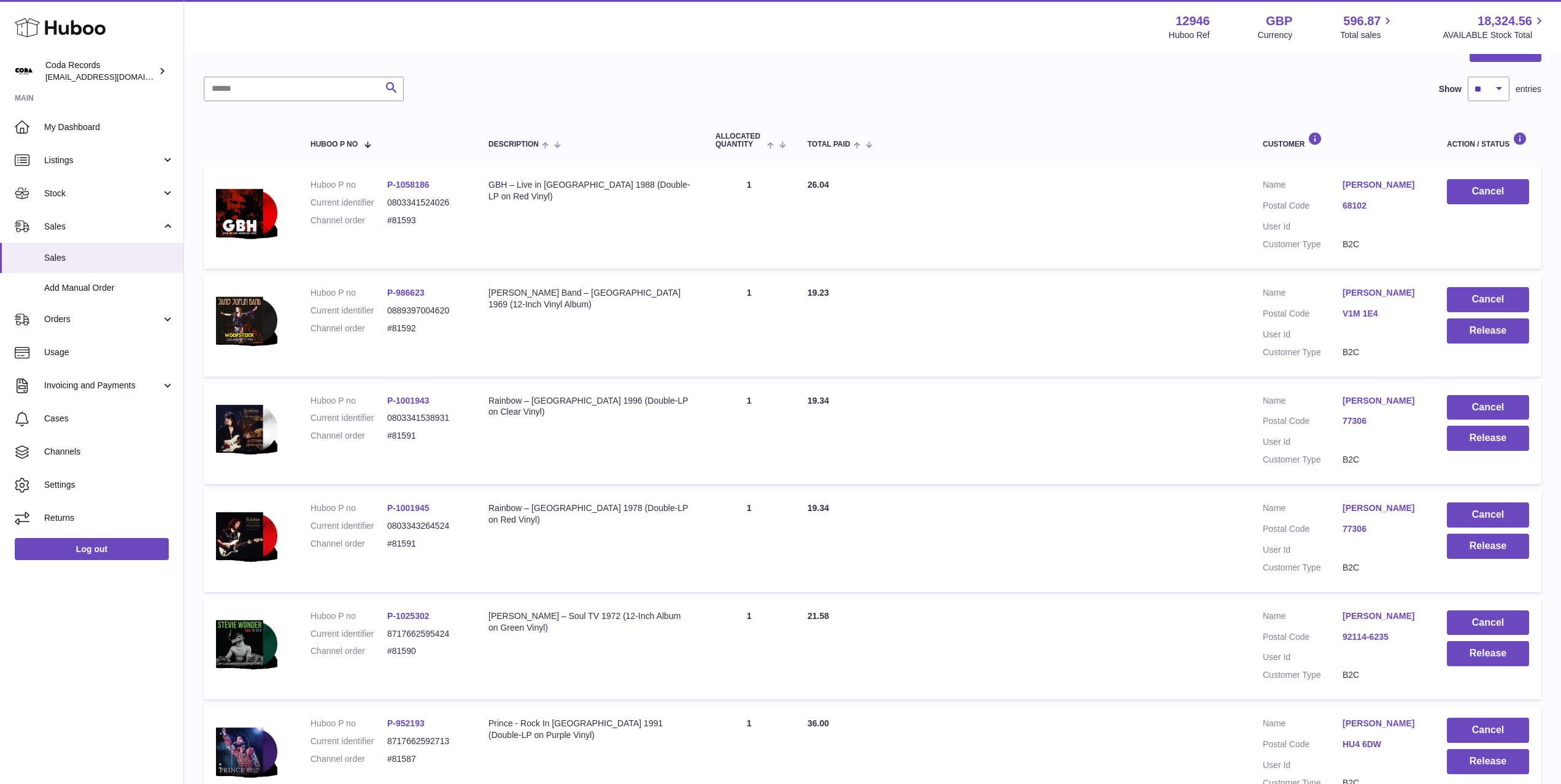
scroll to position [168, 0]
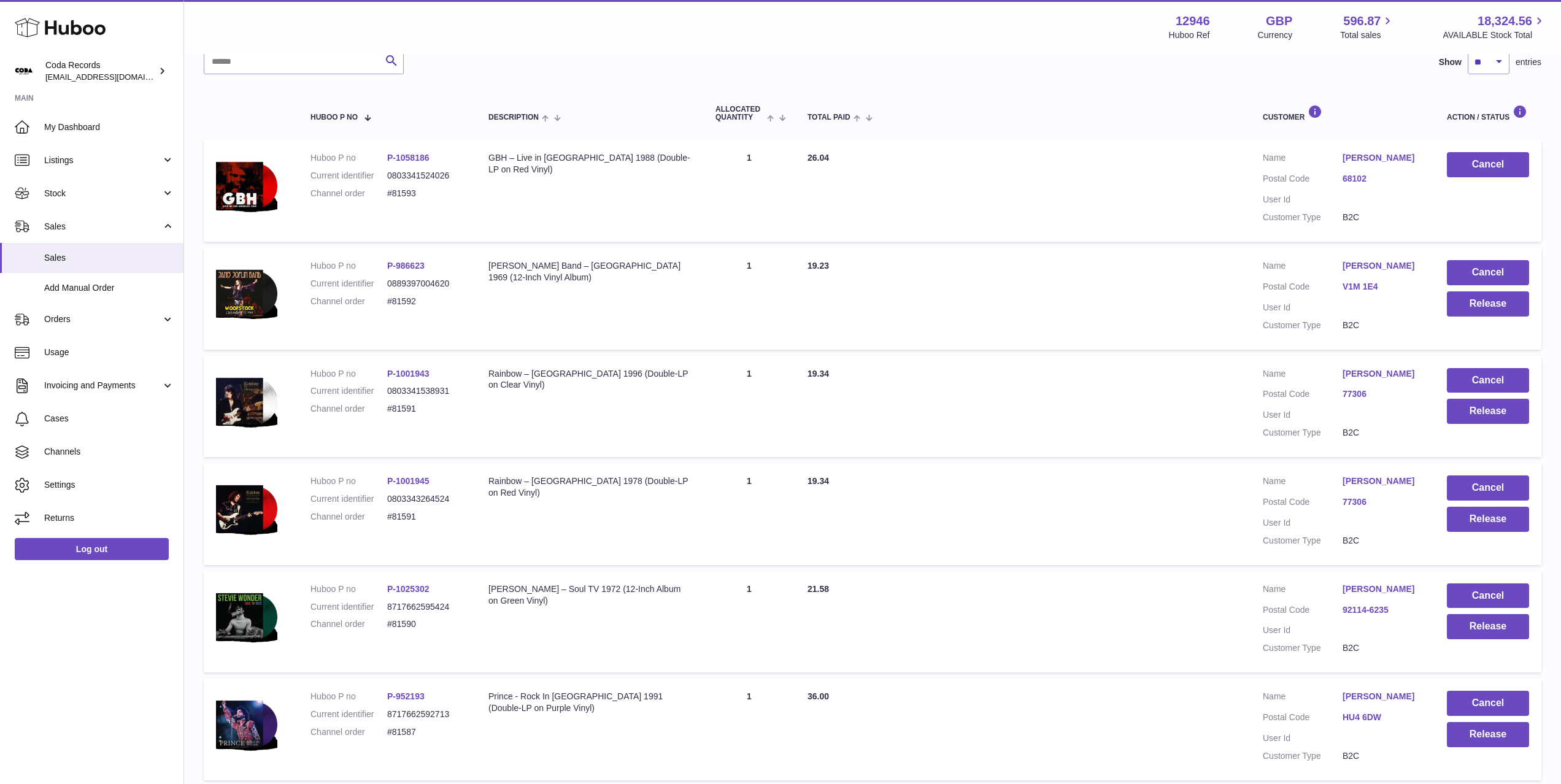
click at [1366, 375] on link "Euan Torrie" at bounding box center [1382, 374] width 80 height 11
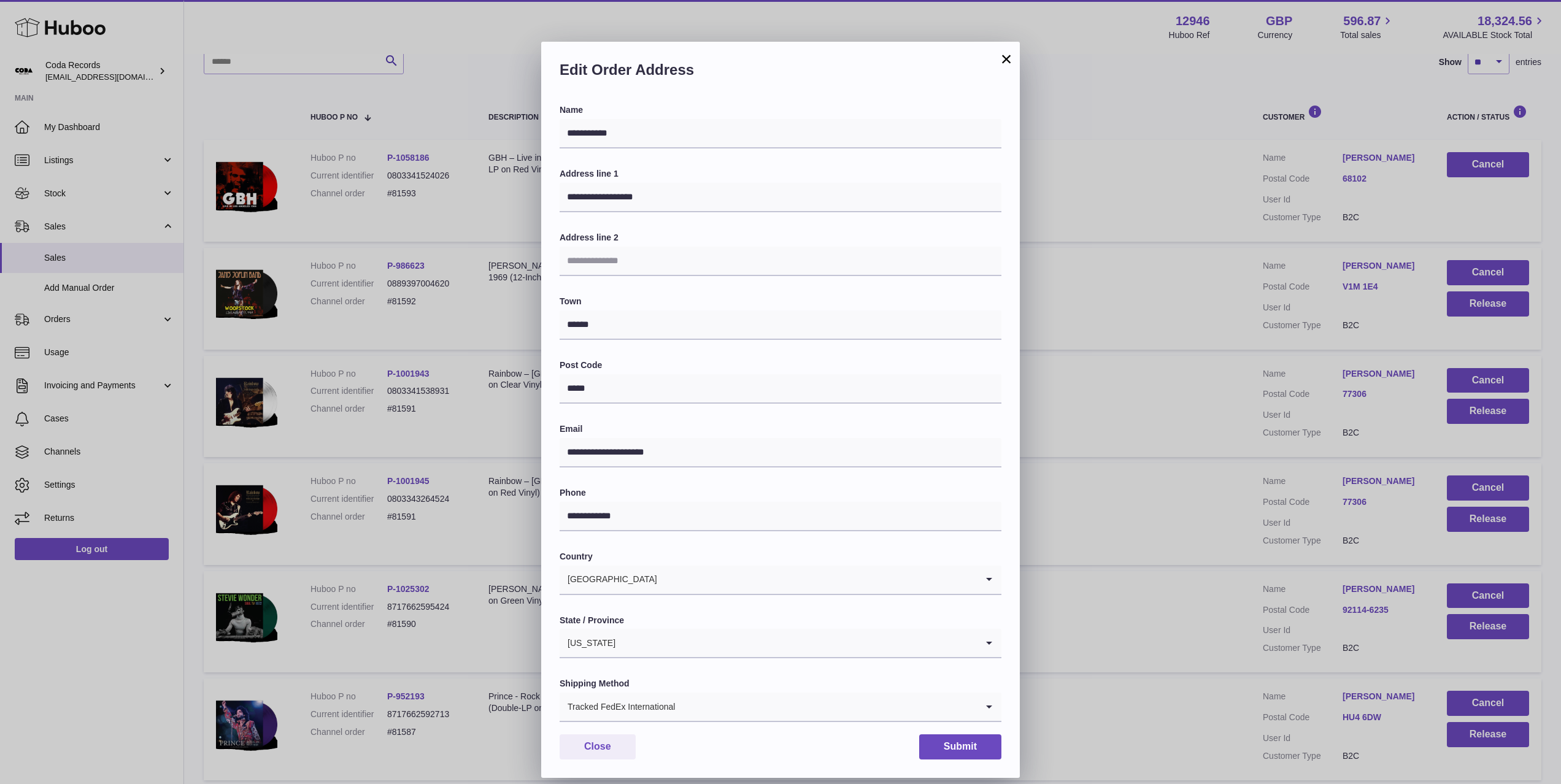
click at [1246, 420] on div "**********" at bounding box center [780, 410] width 1561 height 784
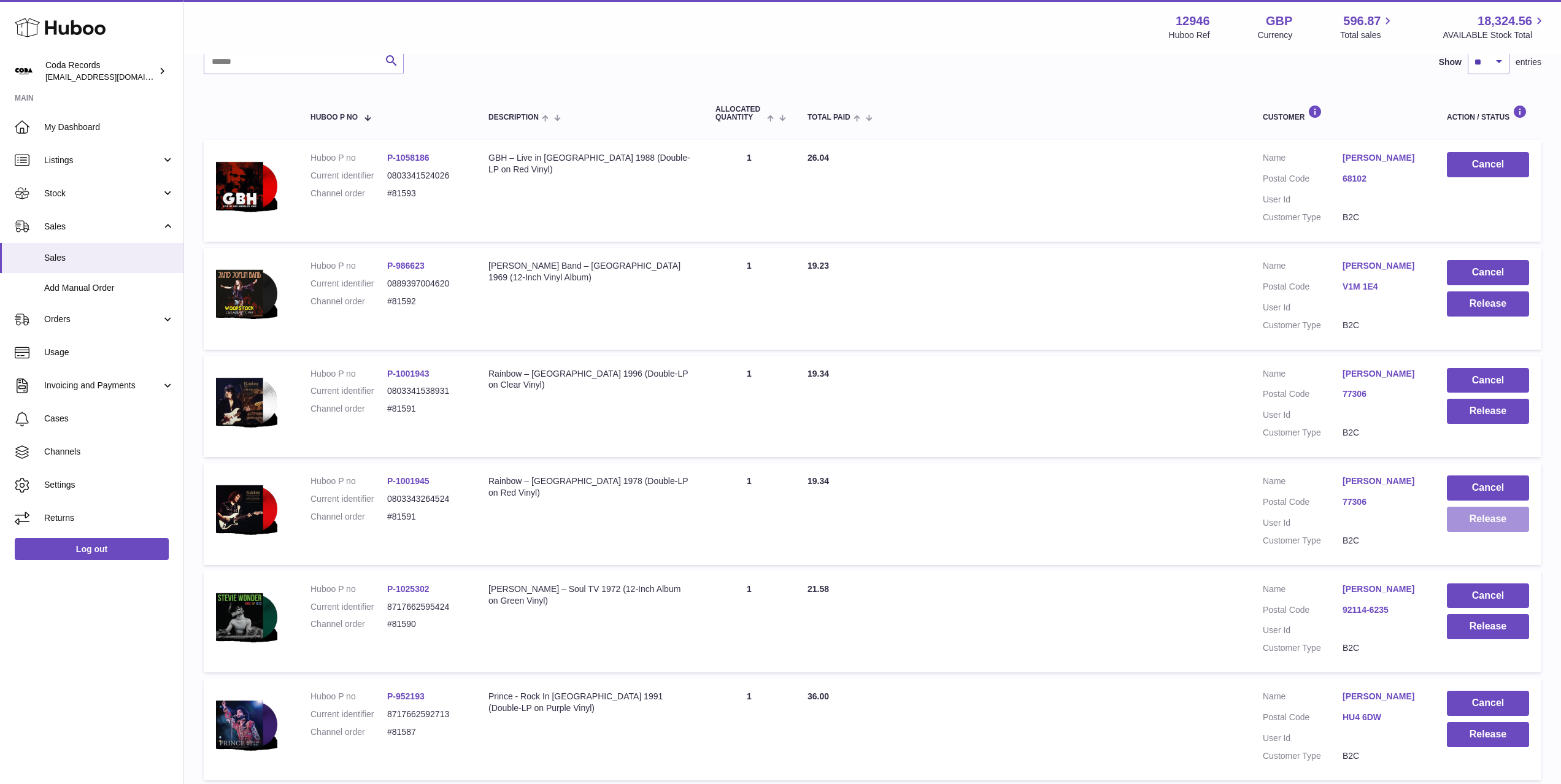
click at [1493, 524] on button "Release" at bounding box center [1488, 519] width 82 height 25
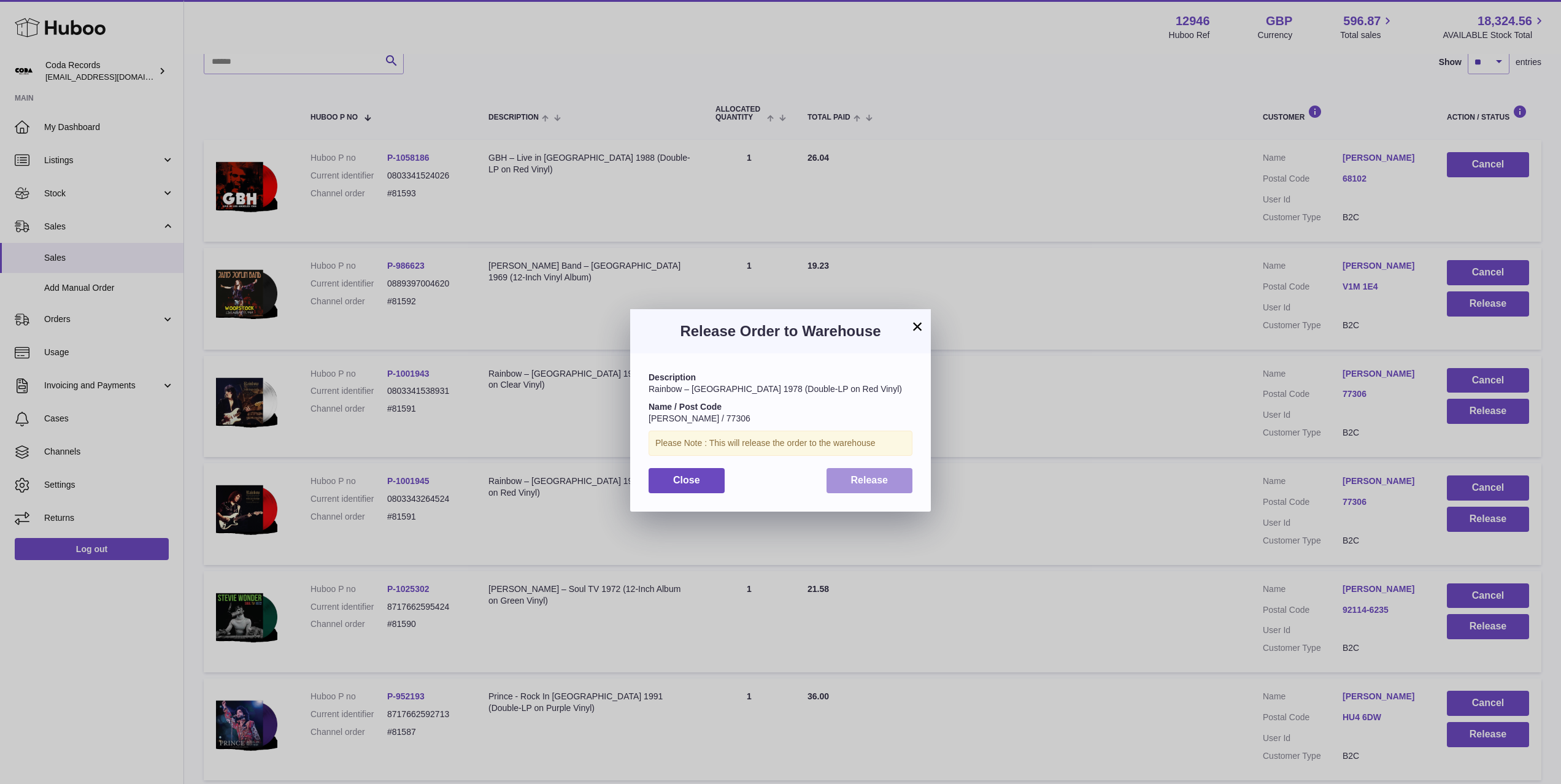
click at [895, 485] on button "Release" at bounding box center [870, 481] width 86 height 25
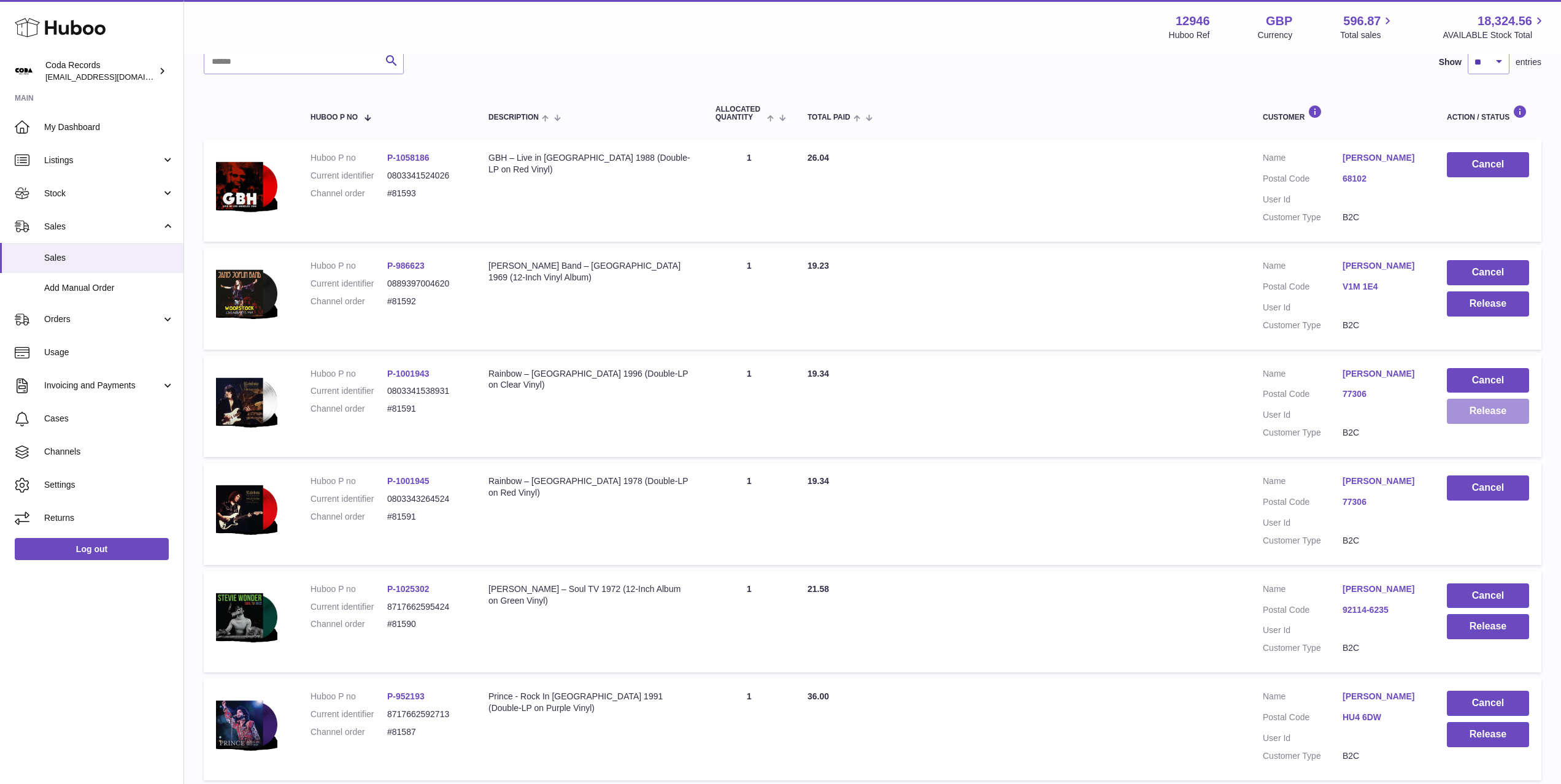
click at [1504, 413] on button "Release" at bounding box center [1488, 411] width 82 height 25
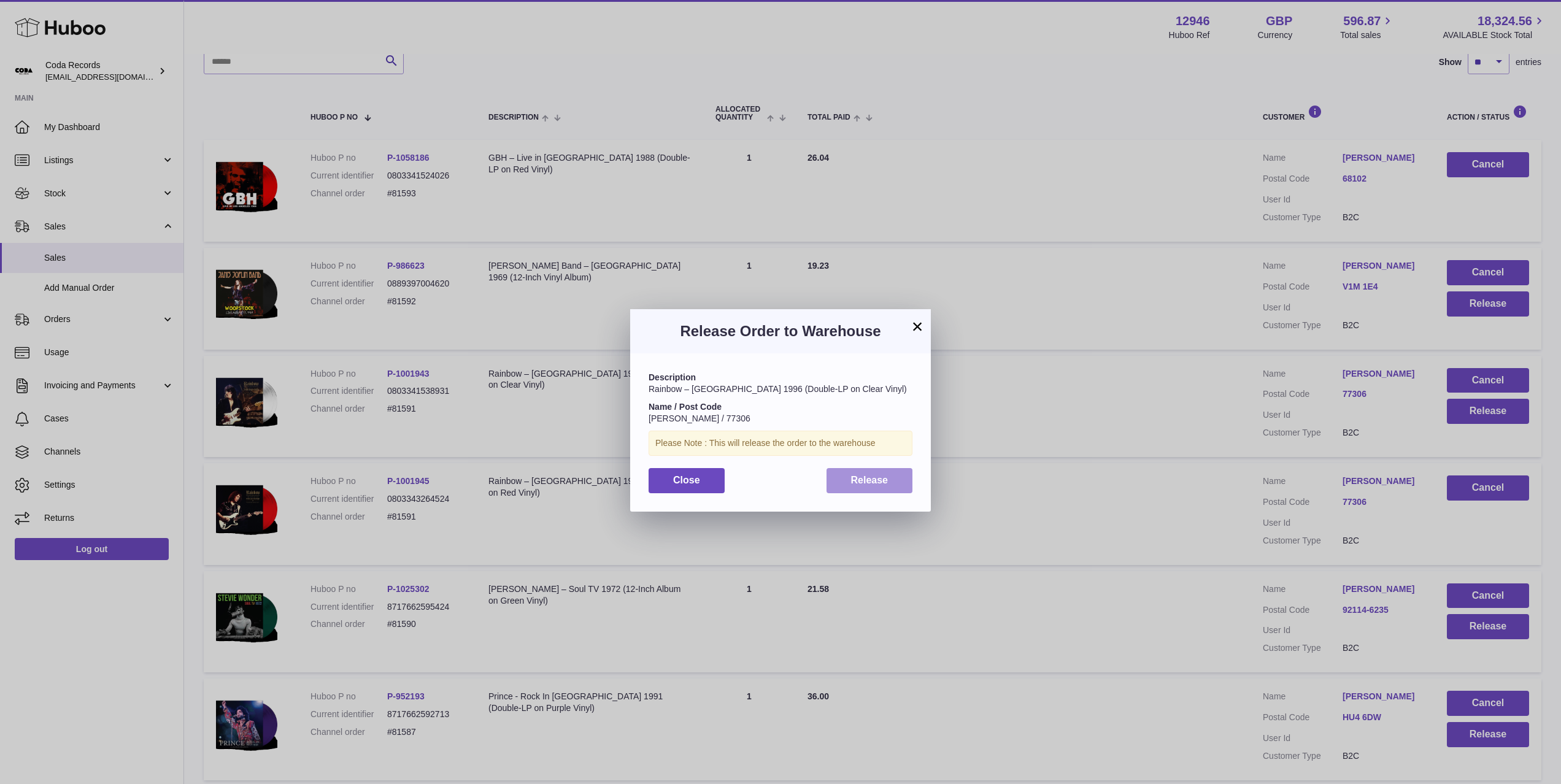
drag, startPoint x: 843, startPoint y: 480, endPoint x: 931, endPoint y: 446, distance: 94.3
click at [843, 480] on button "Release" at bounding box center [870, 481] width 86 height 25
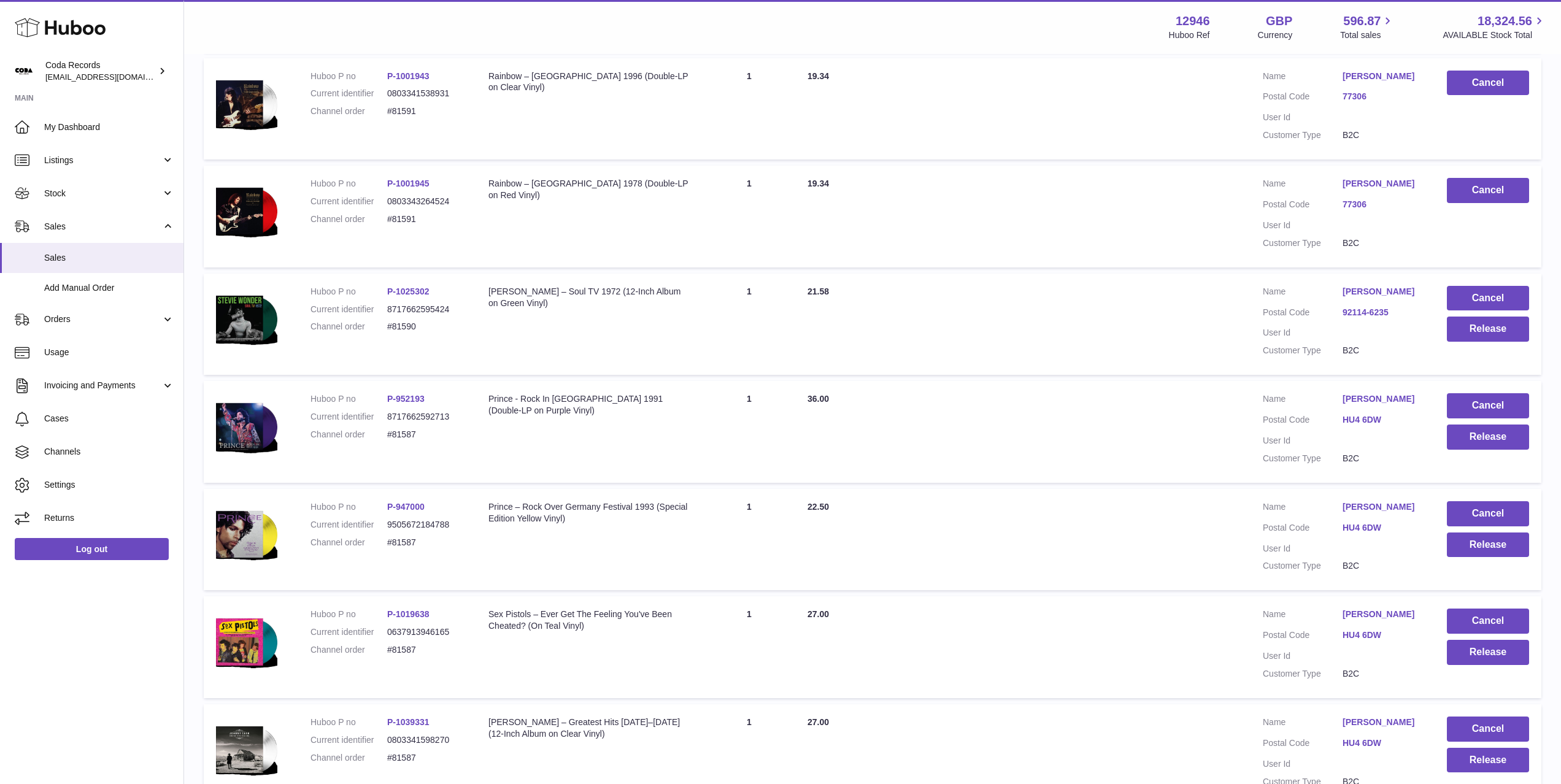
scroll to position [467, 0]
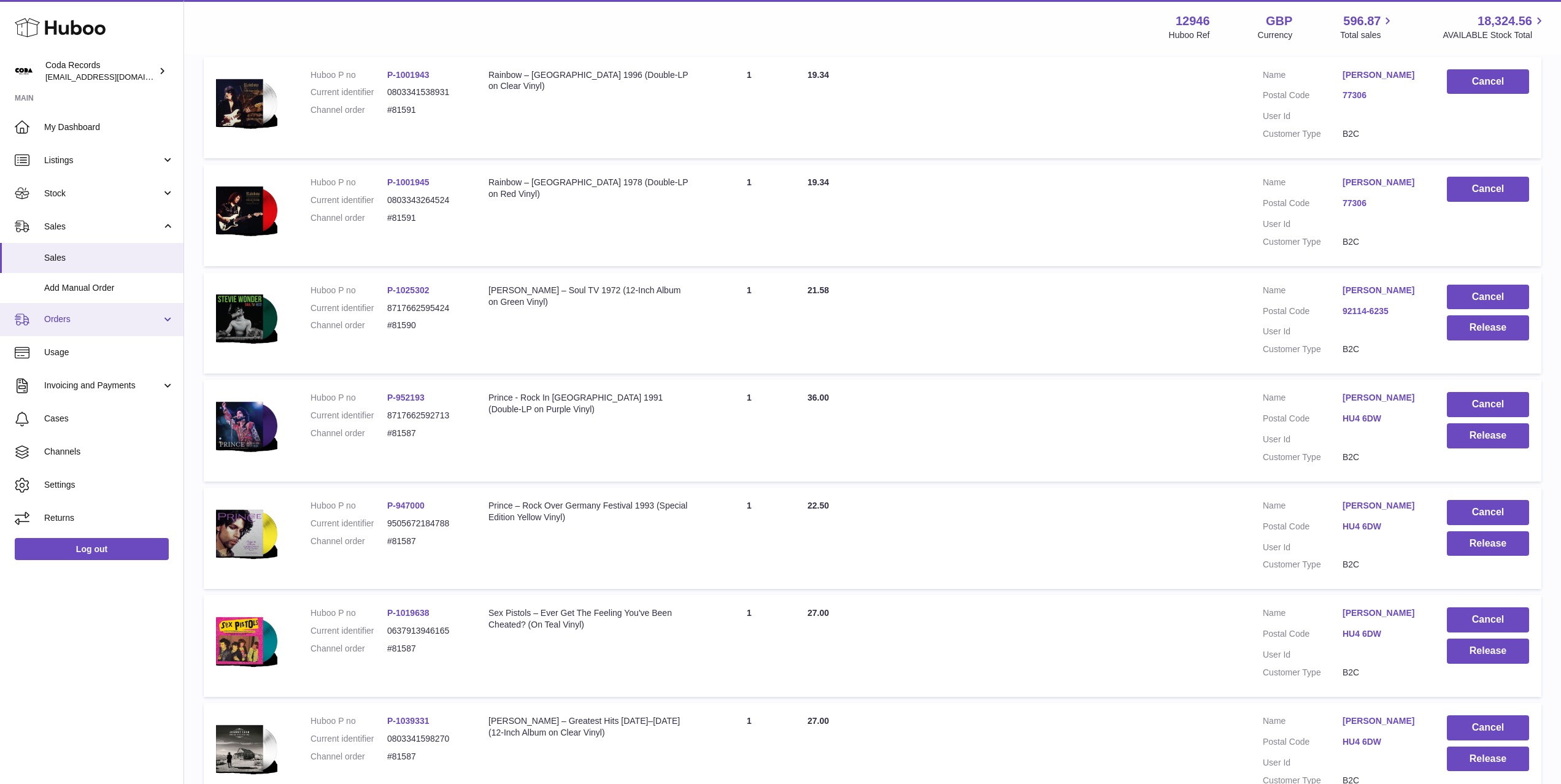
click at [93, 317] on span "Orders" at bounding box center [103, 319] width 117 height 11
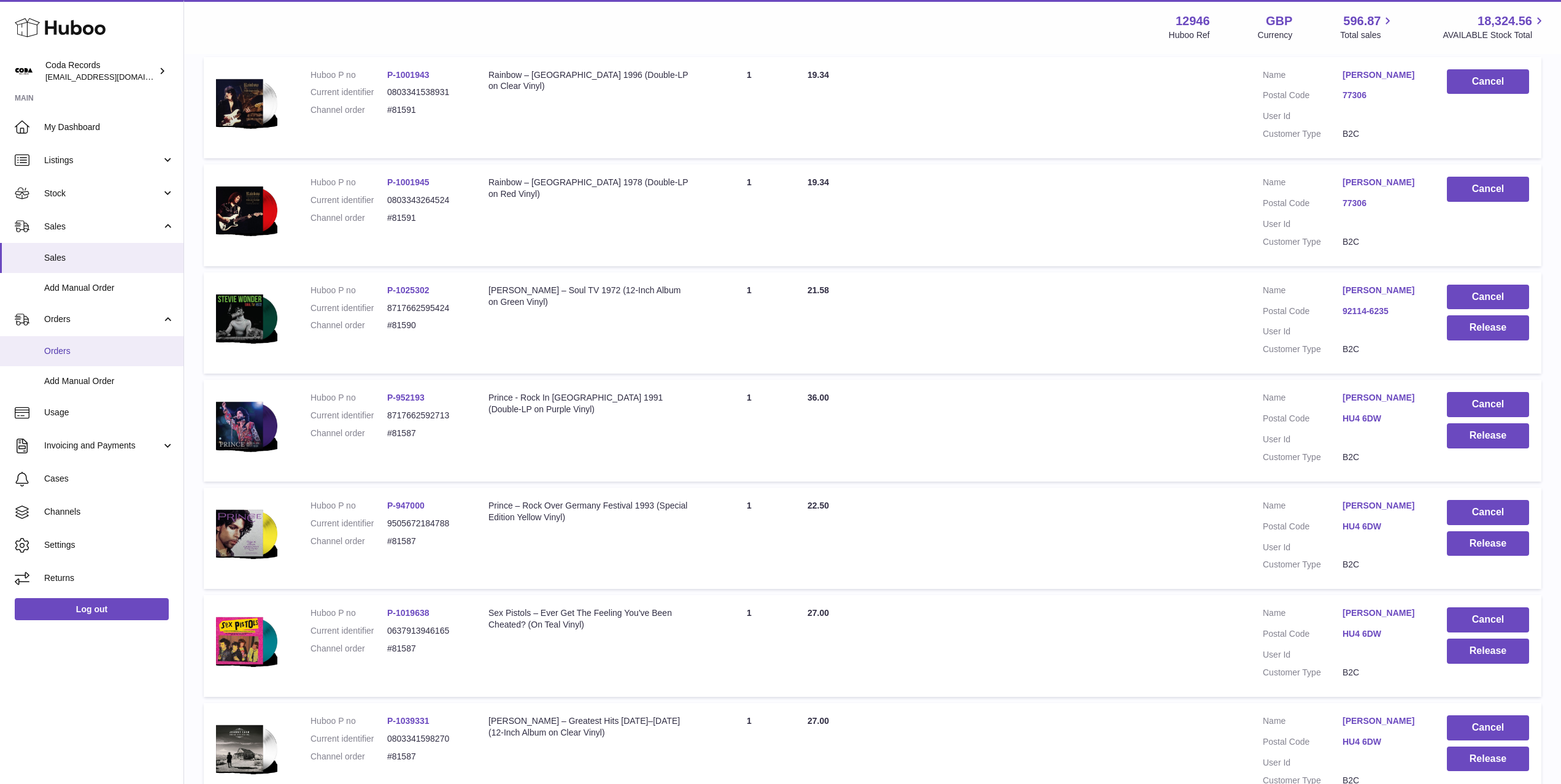
drag, startPoint x: 98, startPoint y: 348, endPoint x: 113, endPoint y: 350, distance: 15.1
click at [97, 348] on span "Orders" at bounding box center [110, 351] width 130 height 11
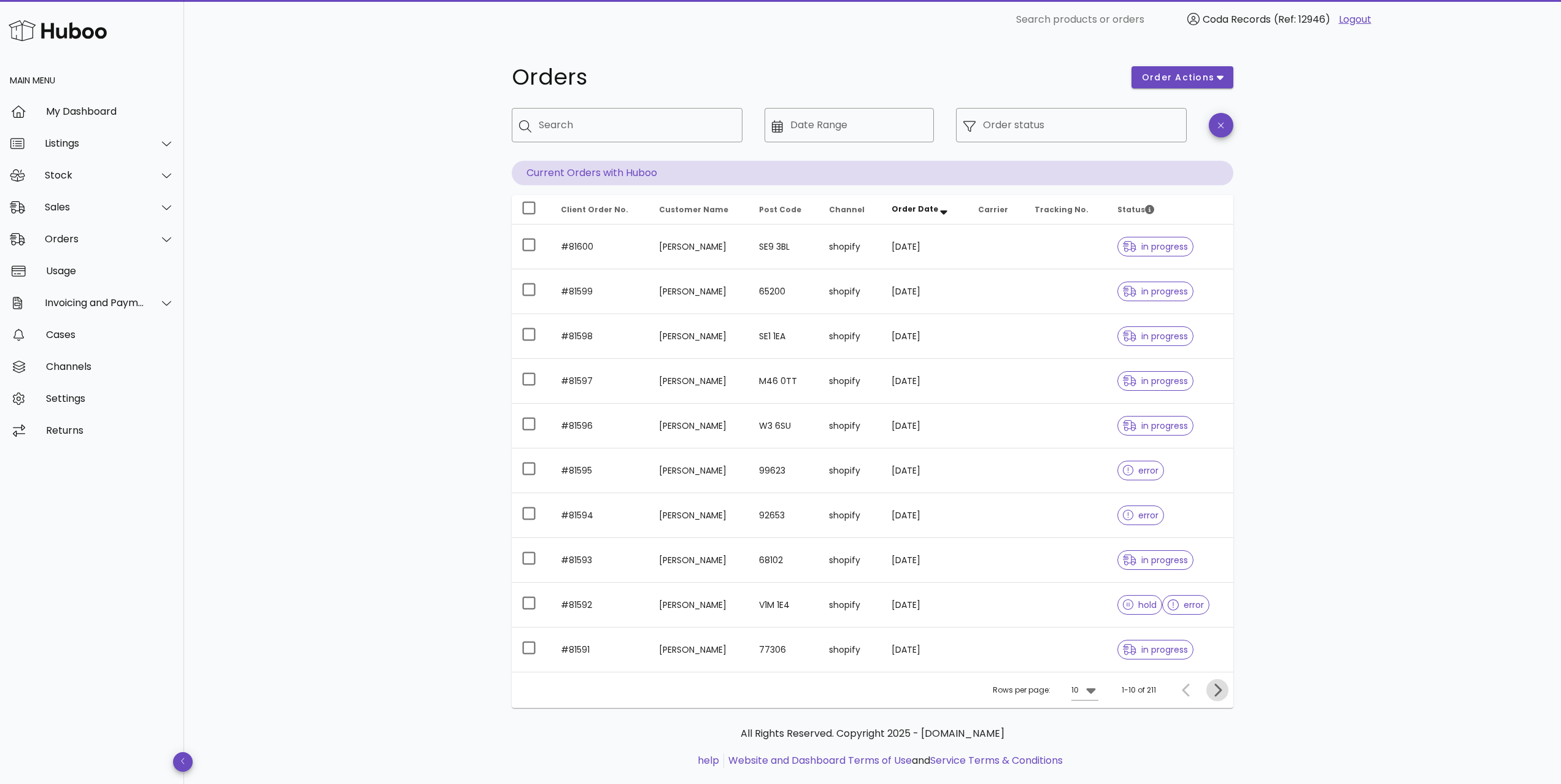
click at [1220, 685] on icon "Next page" at bounding box center [1217, 689] width 15 height 15
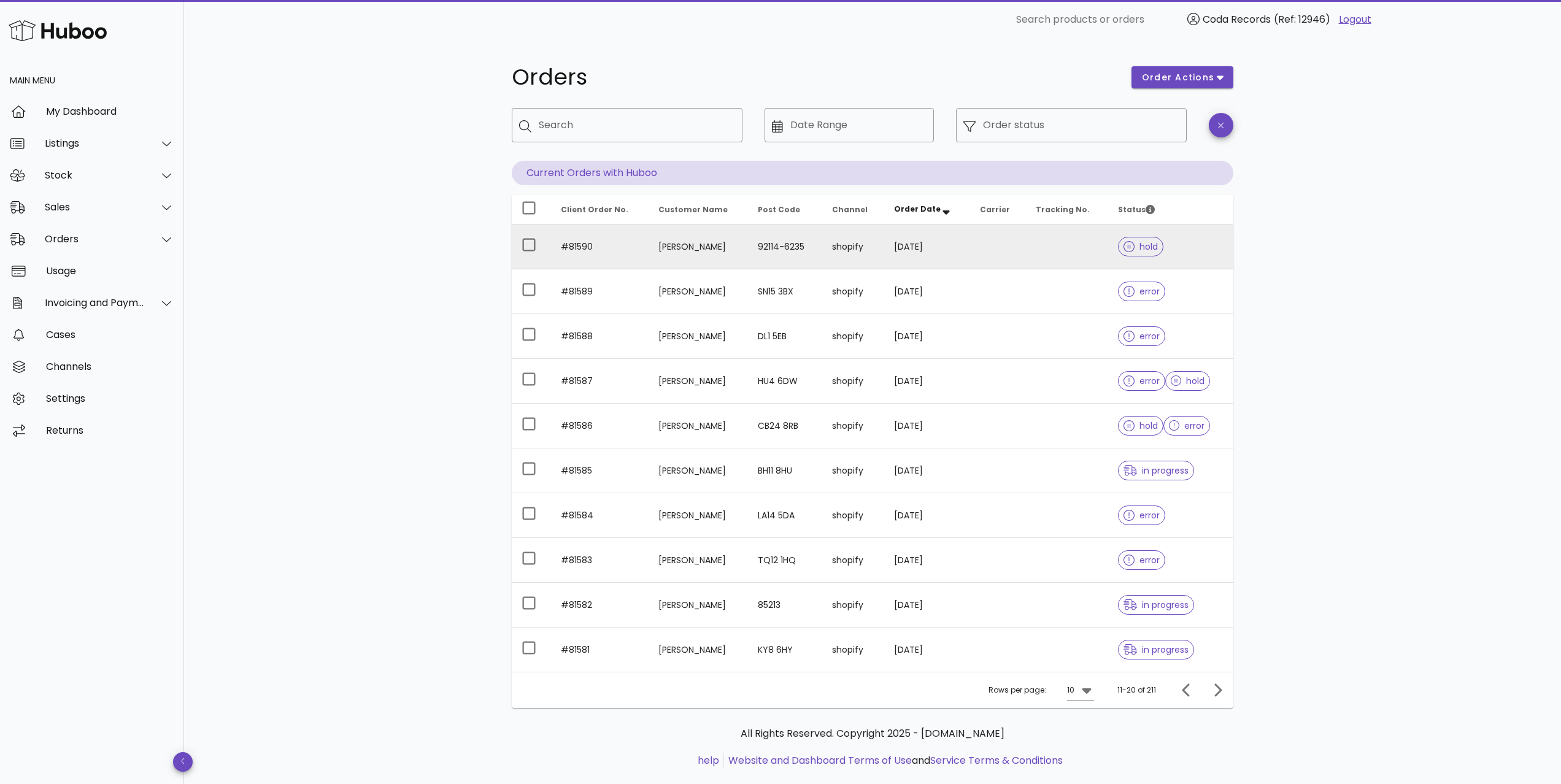
click at [681, 247] on td "walter shields" at bounding box center [698, 247] width 100 height 44
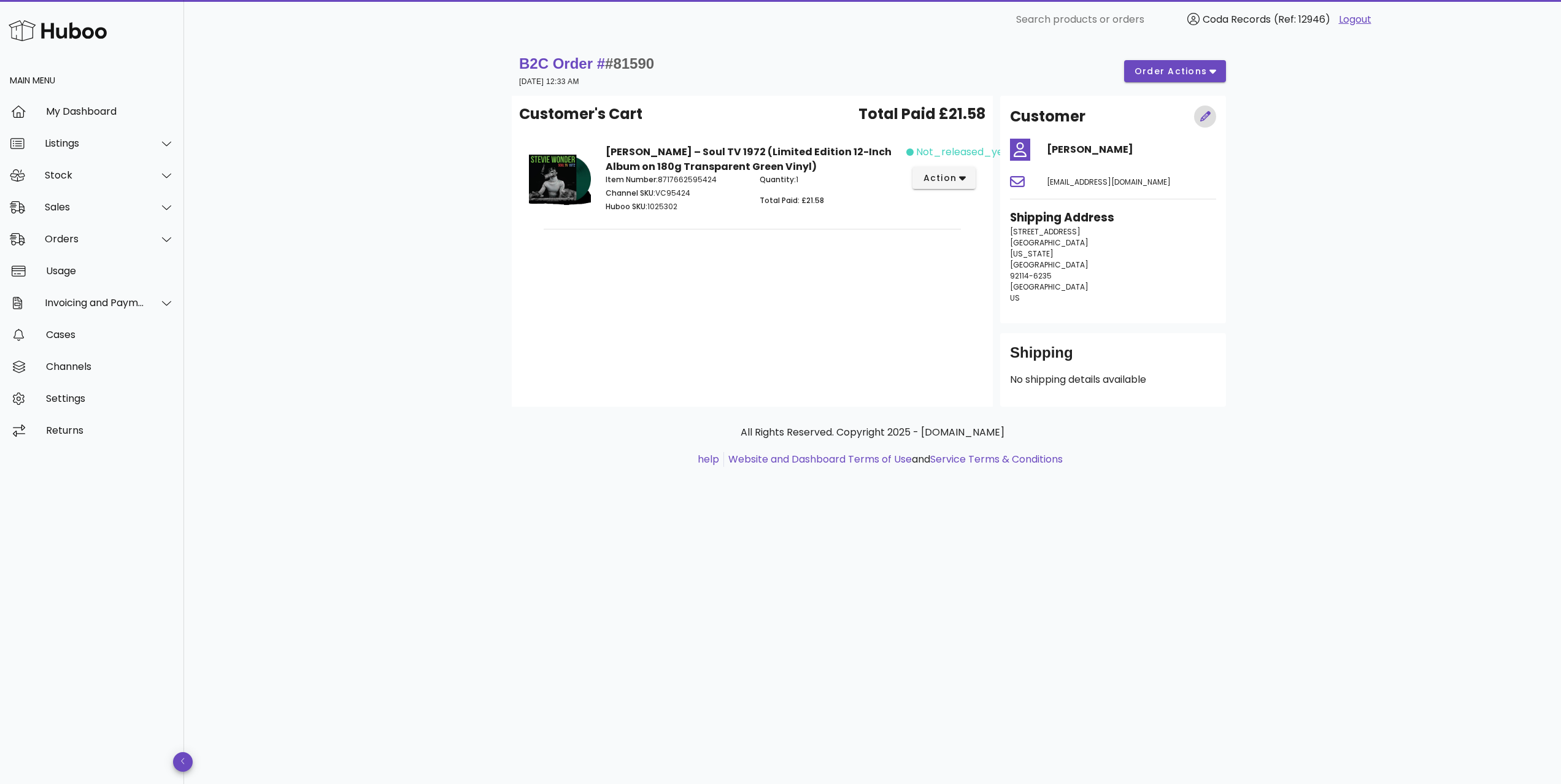
click at [1213, 112] on span "button" at bounding box center [1205, 117] width 22 height 13
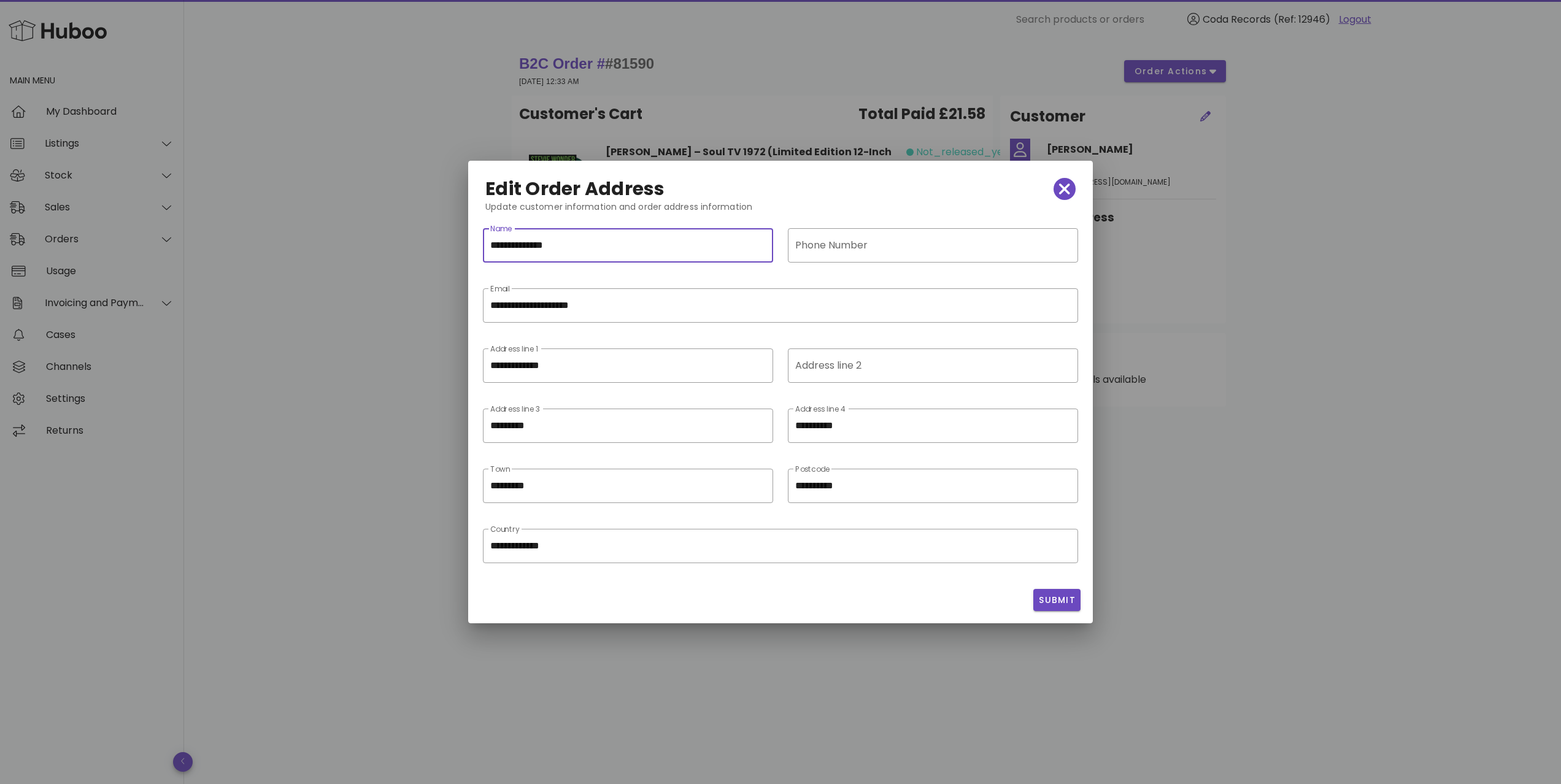
drag, startPoint x: 496, startPoint y: 244, endPoint x: 486, endPoint y: 244, distance: 10.0
click at [486, 244] on div "**********" at bounding box center [628, 245] width 290 height 35
click at [526, 245] on input "**********" at bounding box center [628, 245] width 276 height 20
type input "**********"
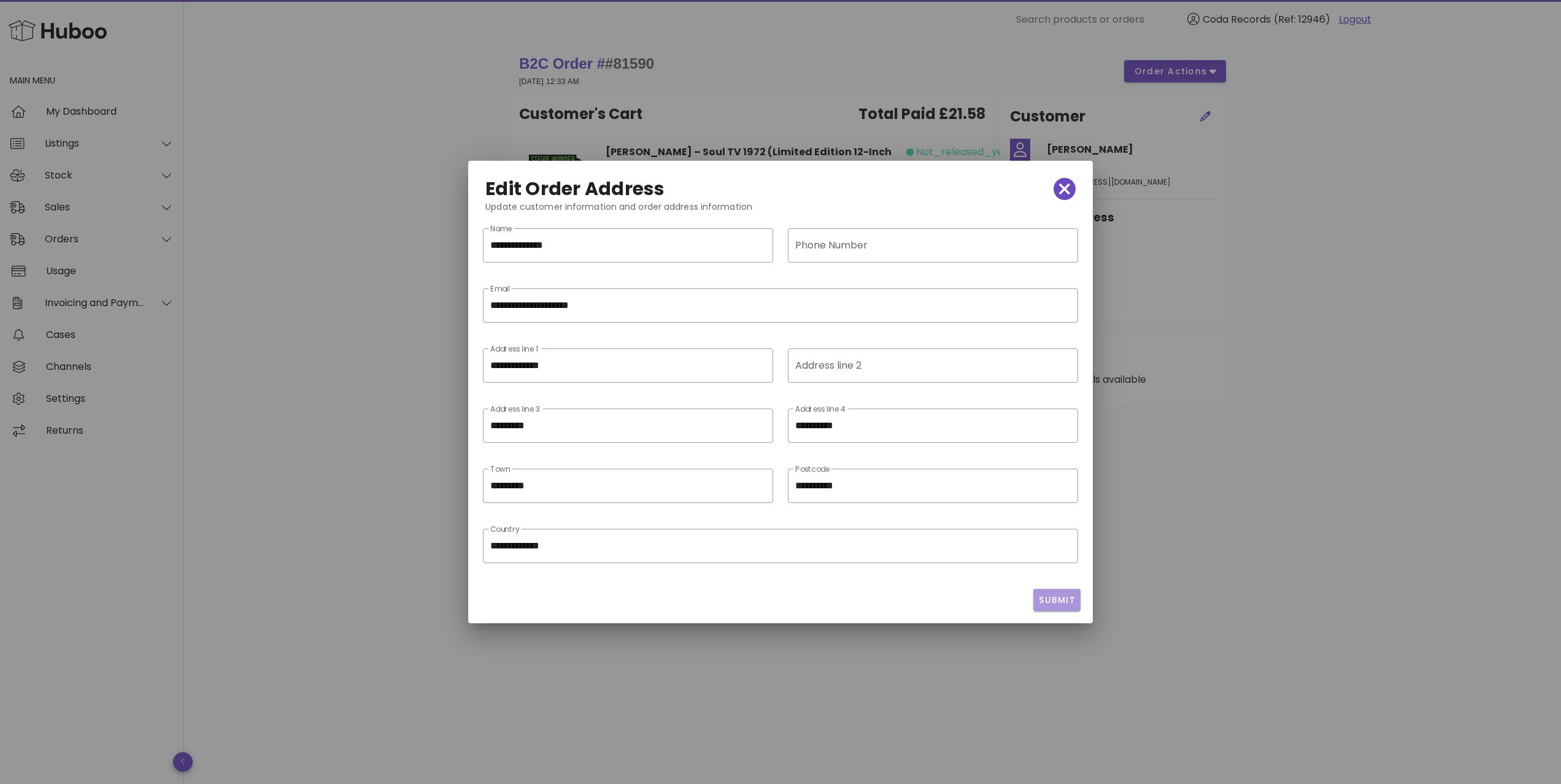
click at [1062, 596] on span "Submit" at bounding box center [1056, 600] width 37 height 13
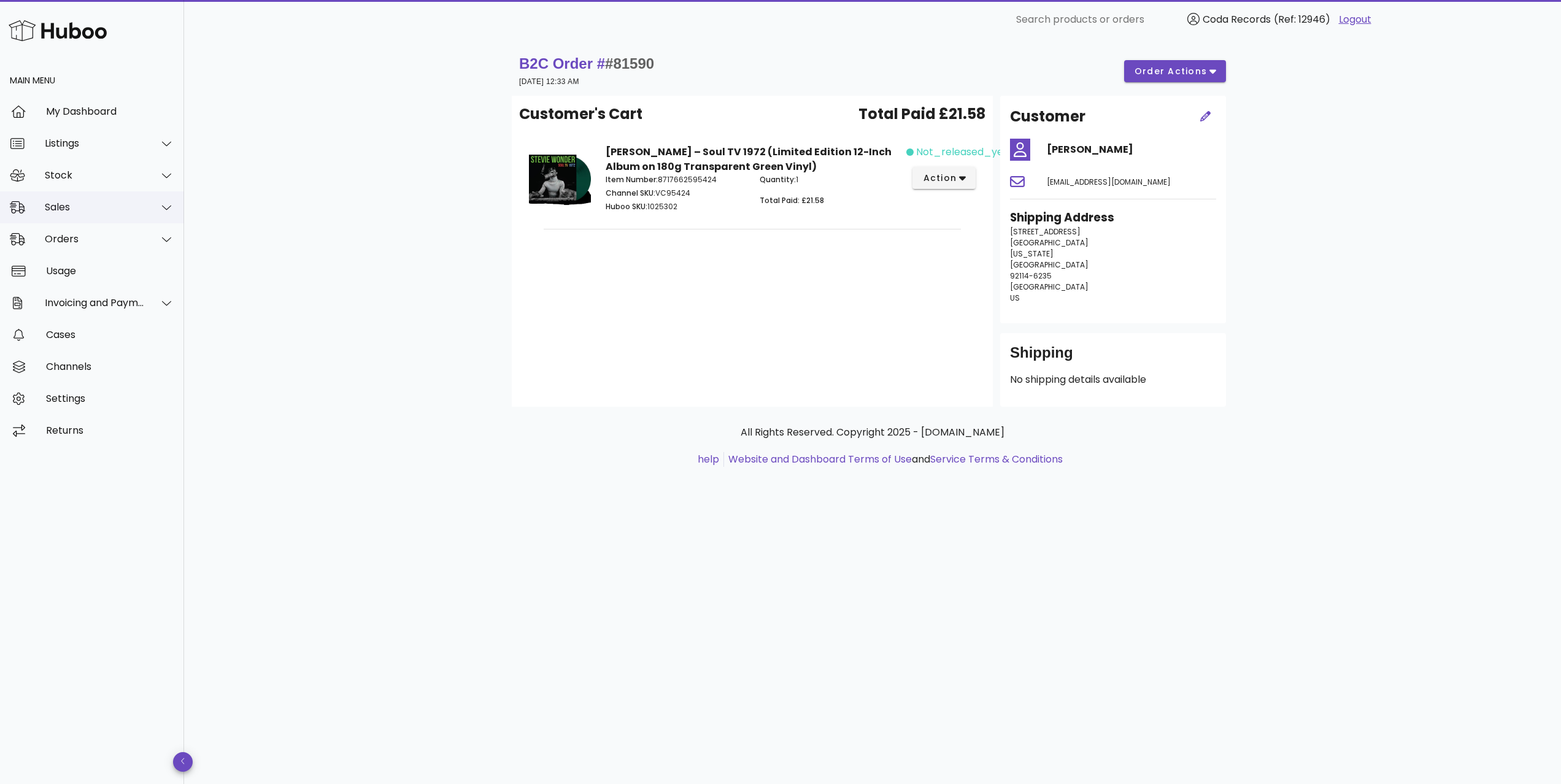
click at [66, 198] on div "Sales" at bounding box center [92, 207] width 184 height 32
drag, startPoint x: 122, startPoint y: 242, endPoint x: 129, endPoint y: 242, distance: 7.0
click at [122, 242] on div "Sales" at bounding box center [110, 237] width 130 height 11
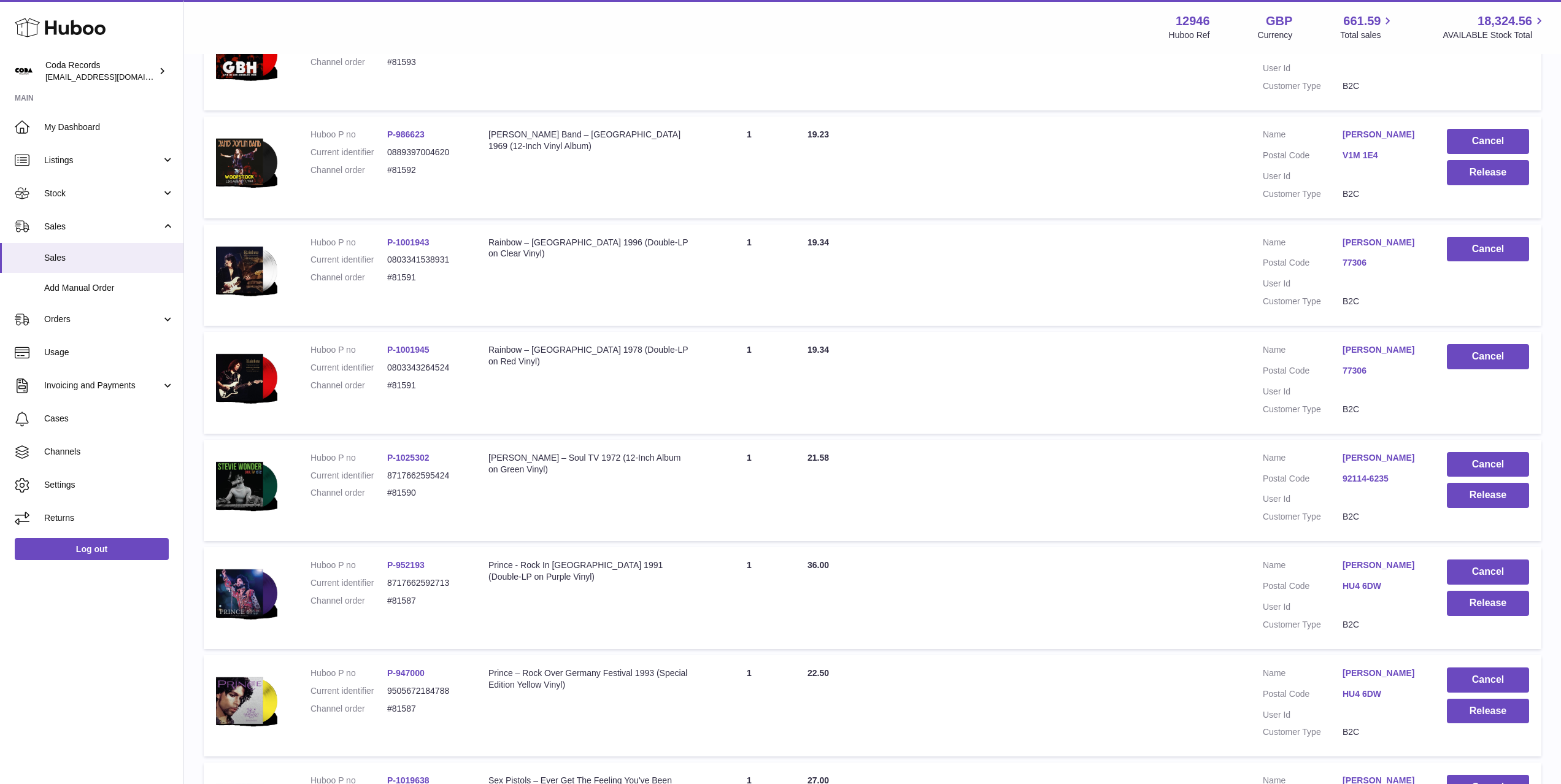
scroll to position [296, 0]
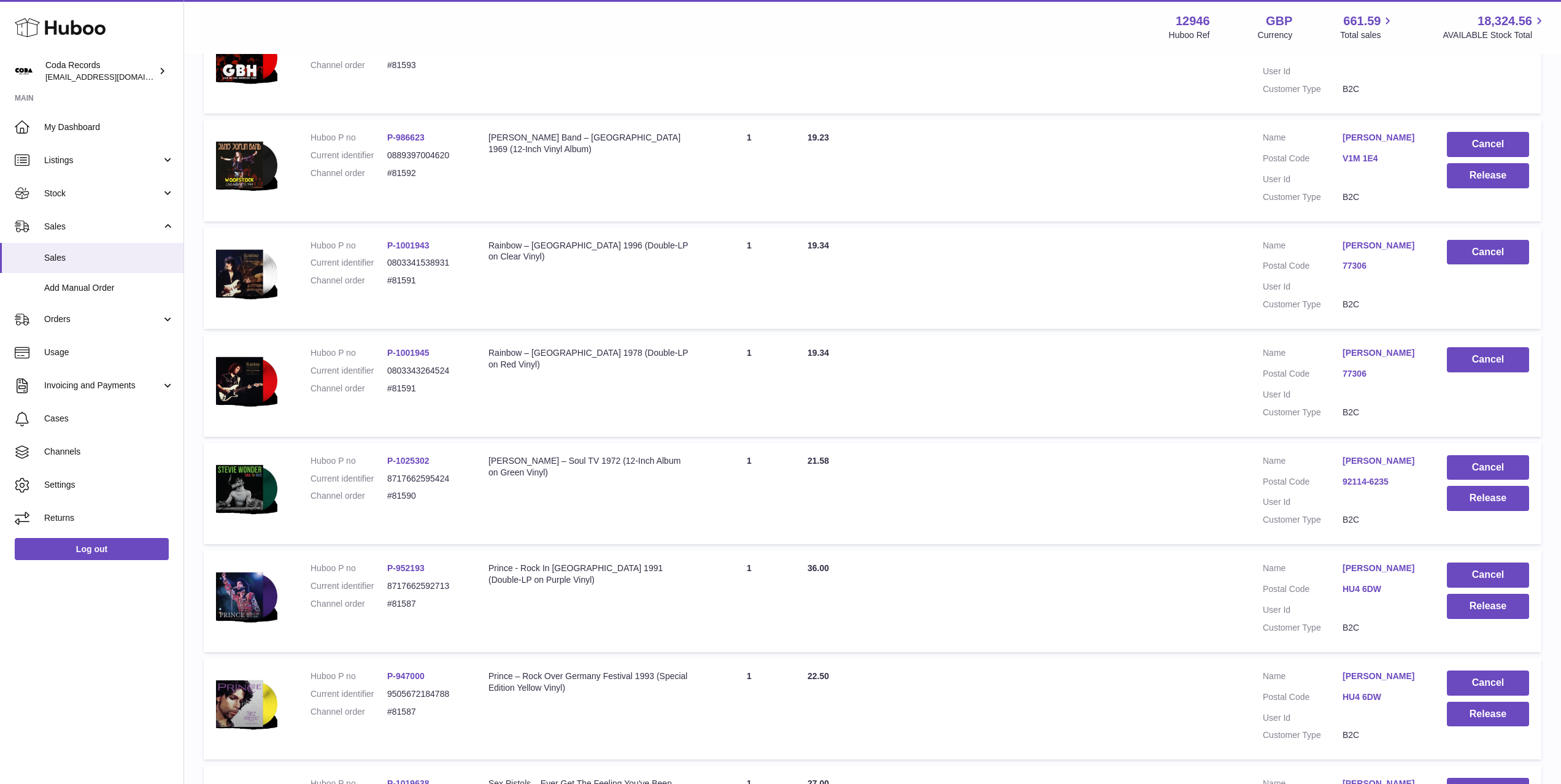
click at [1377, 458] on link "[PERSON_NAME]" at bounding box center [1382, 461] width 80 height 11
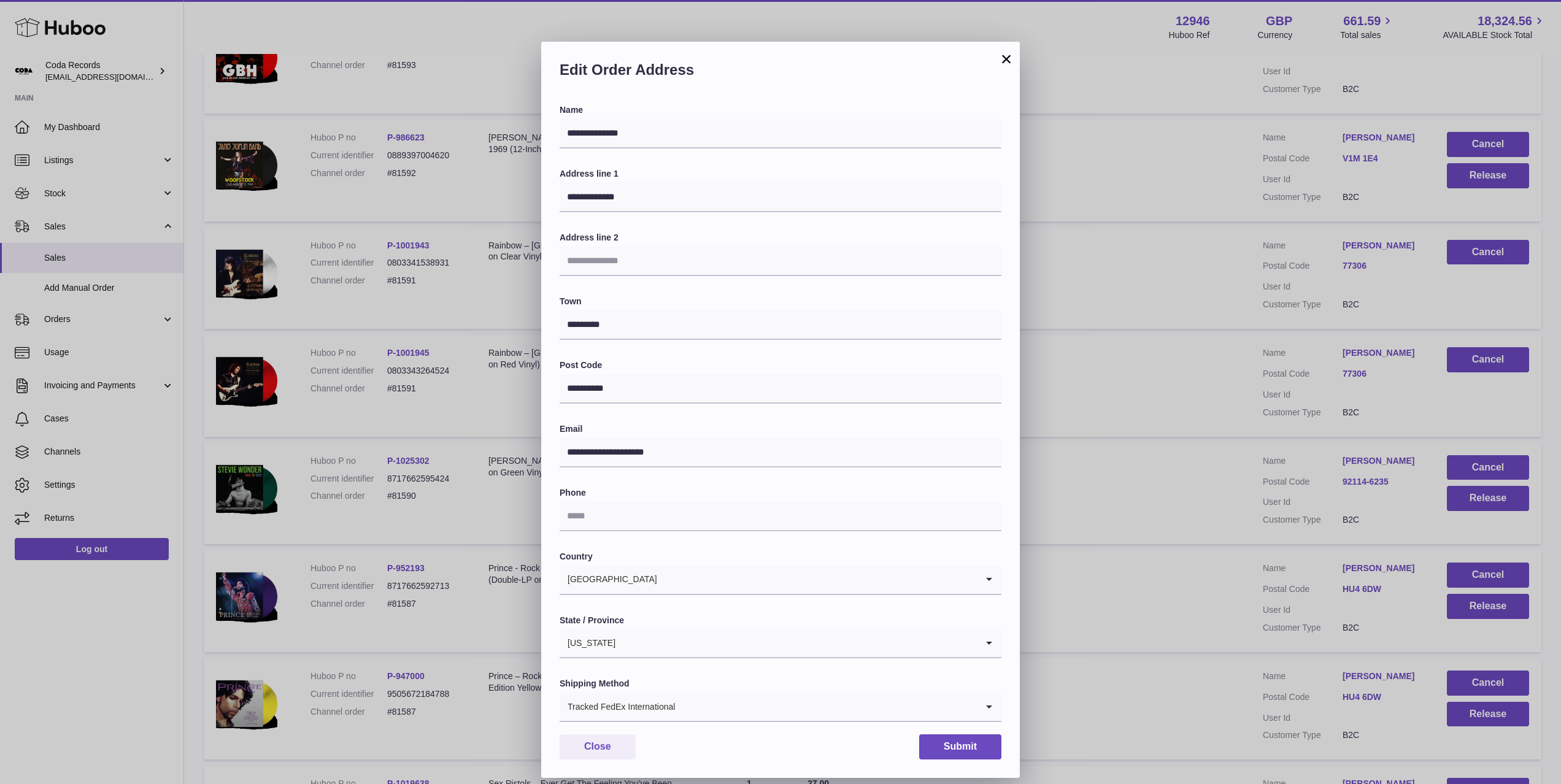
drag, startPoint x: 1209, startPoint y: 482, endPoint x: 1311, endPoint y: 493, distance: 102.6
click at [1210, 482] on div "**********" at bounding box center [780, 410] width 1561 height 784
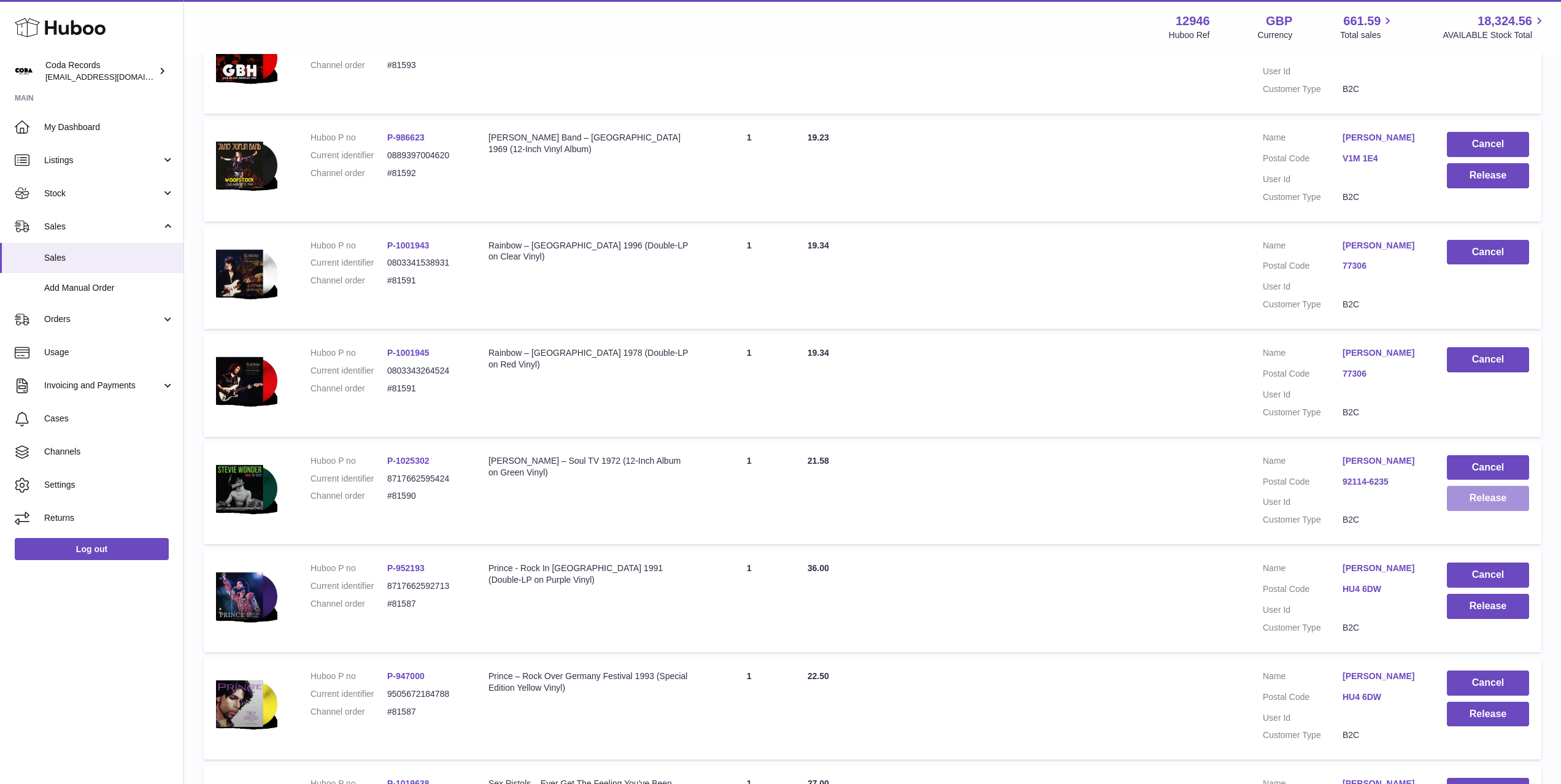
click at [1464, 499] on button "Release" at bounding box center [1488, 499] width 82 height 25
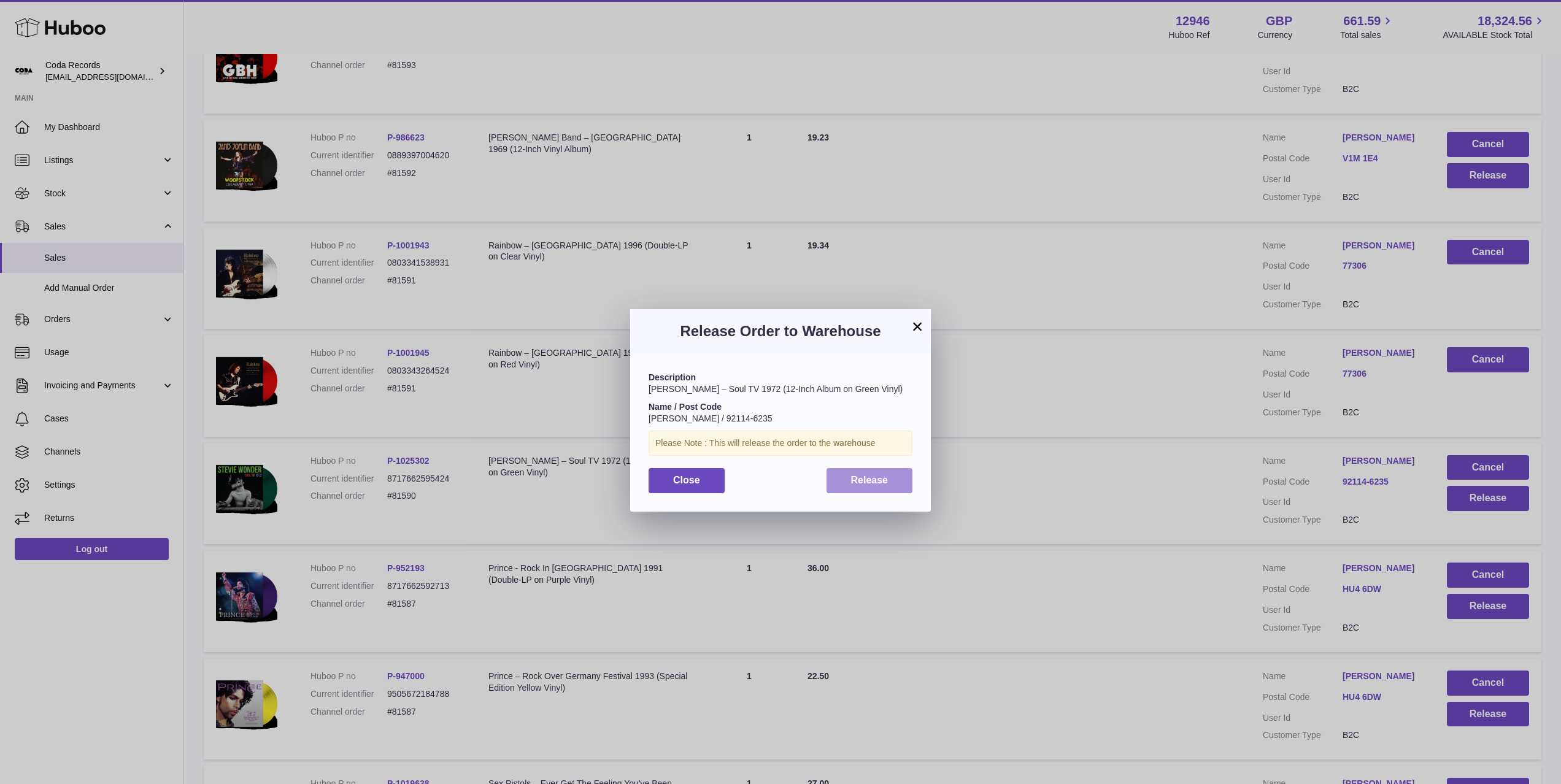
drag, startPoint x: 856, startPoint y: 476, endPoint x: 873, endPoint y: 475, distance: 17.0
click at [856, 476] on span "Release" at bounding box center [869, 480] width 37 height 11
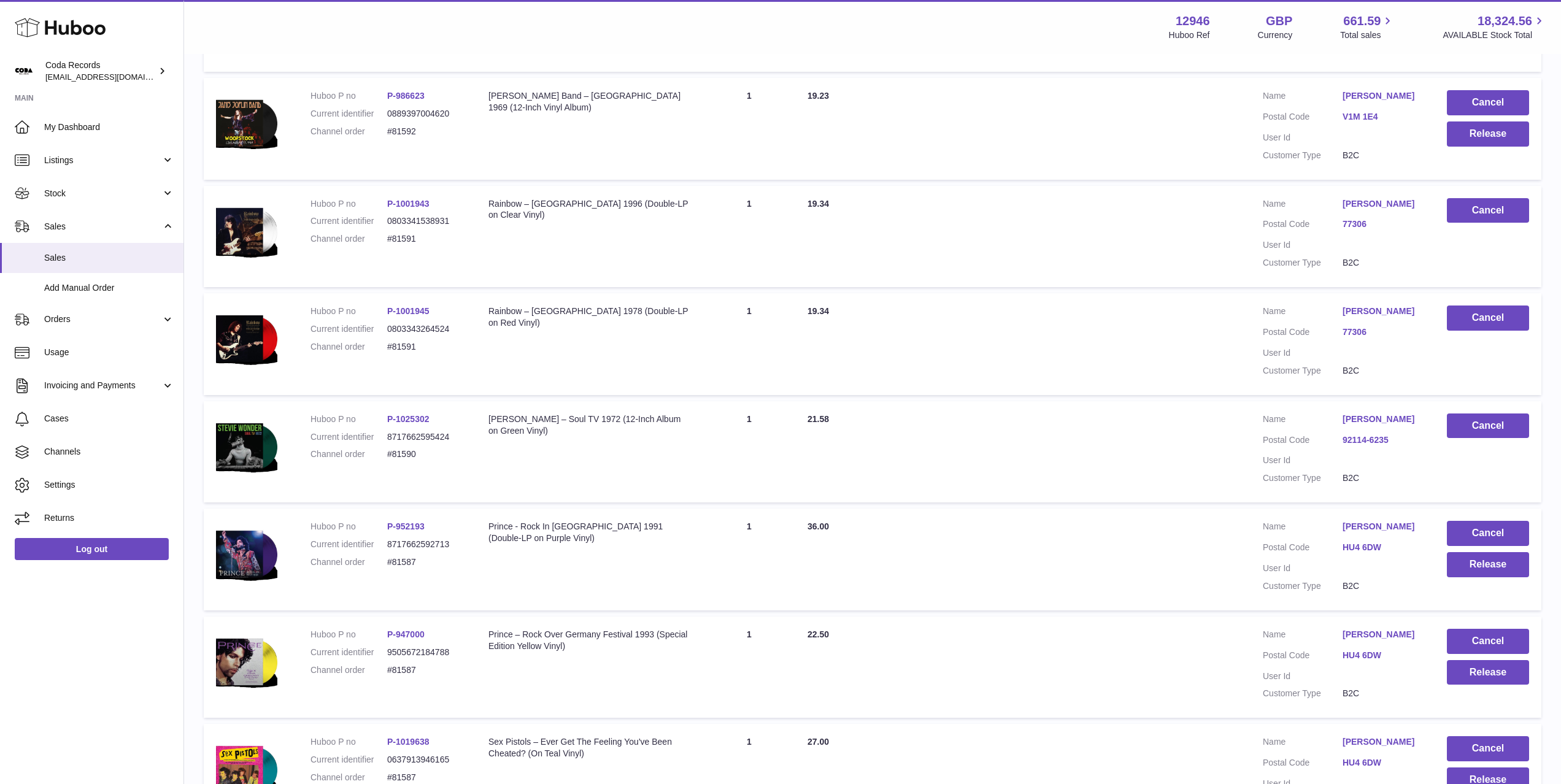
scroll to position [0, 0]
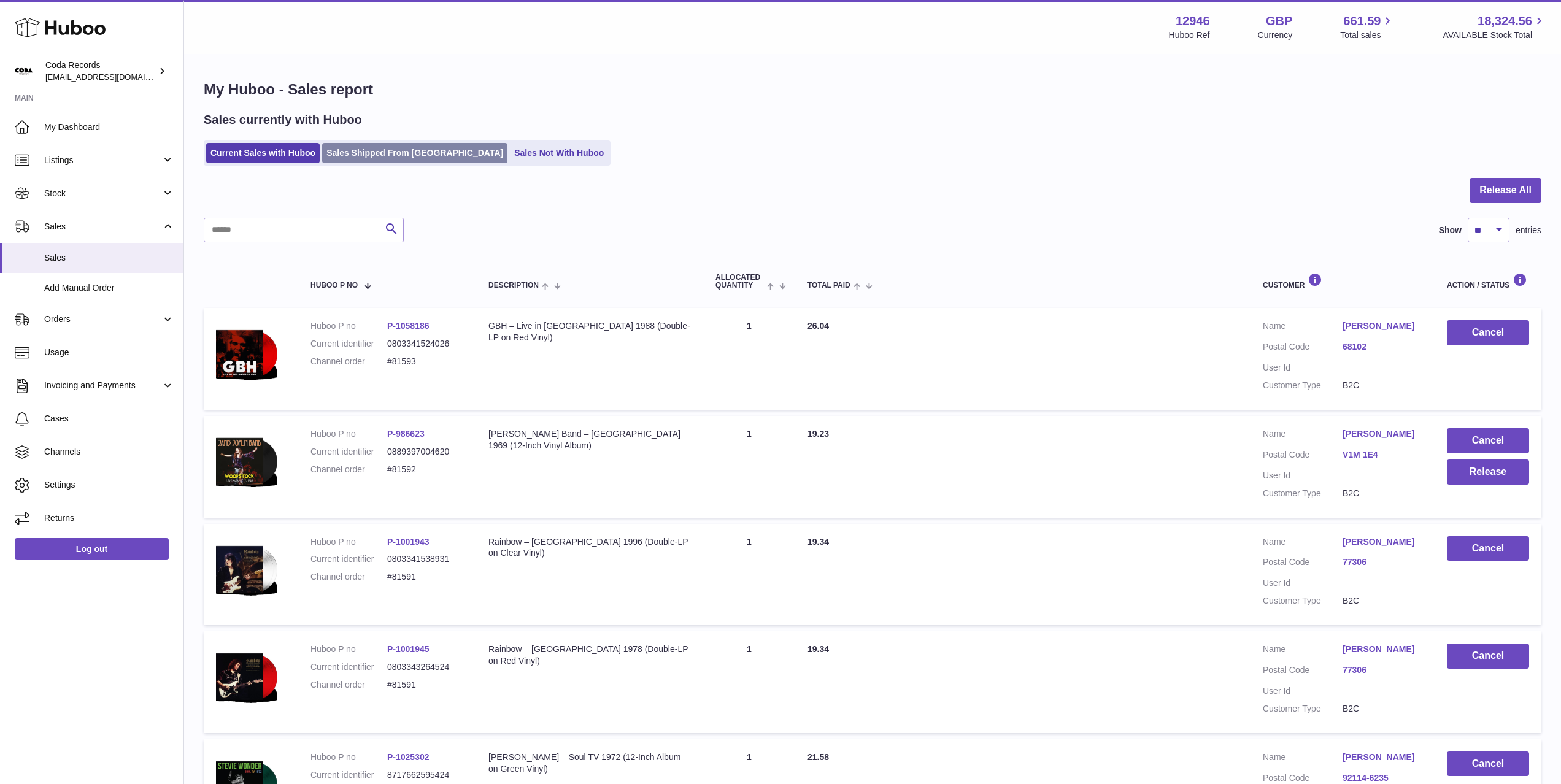
click at [396, 157] on link "Sales Shipped From [GEOGRAPHIC_DATA]" at bounding box center [415, 153] width 185 height 20
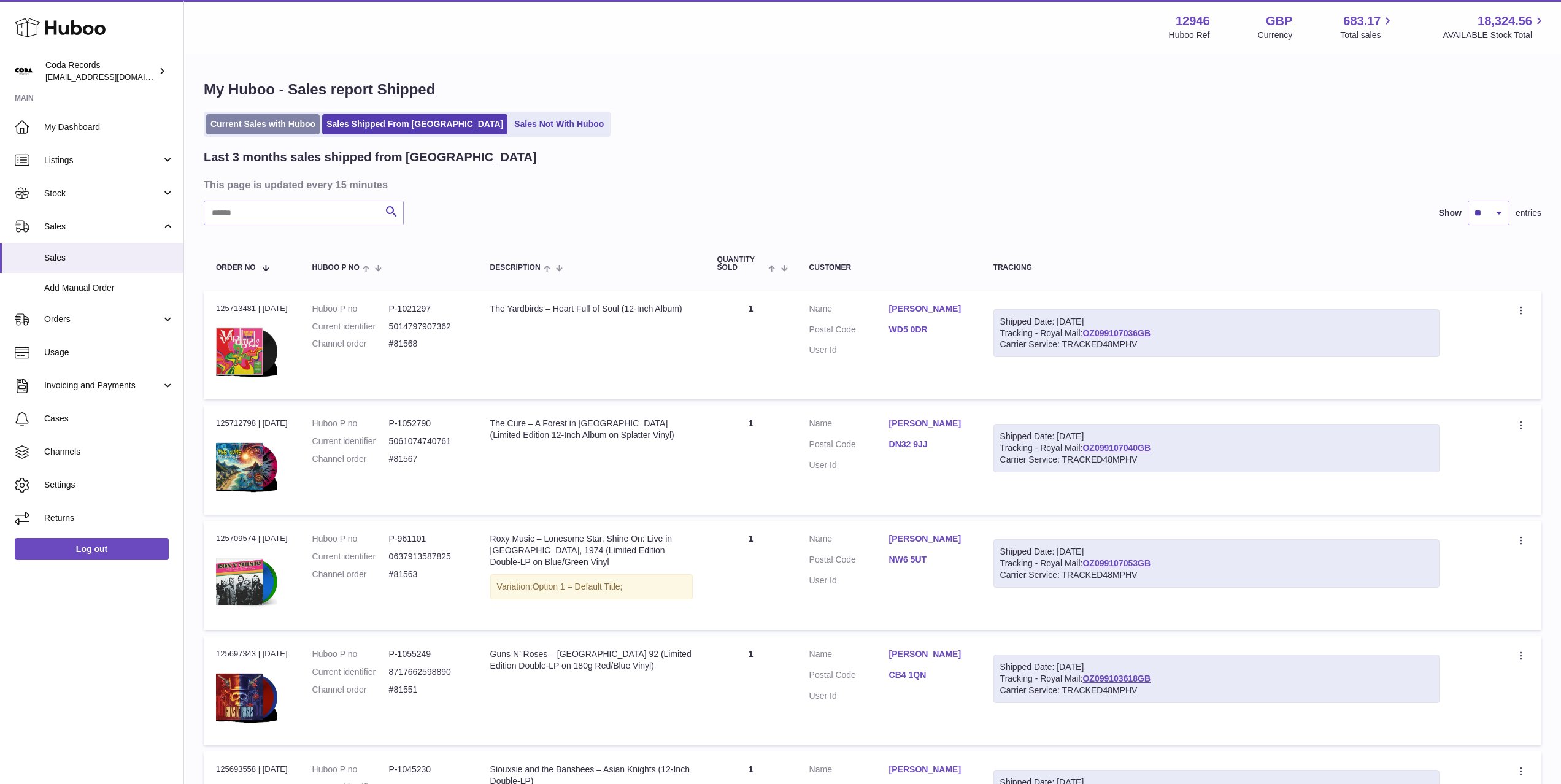
click at [254, 124] on link "Current Sales with Huboo" at bounding box center [263, 124] width 114 height 20
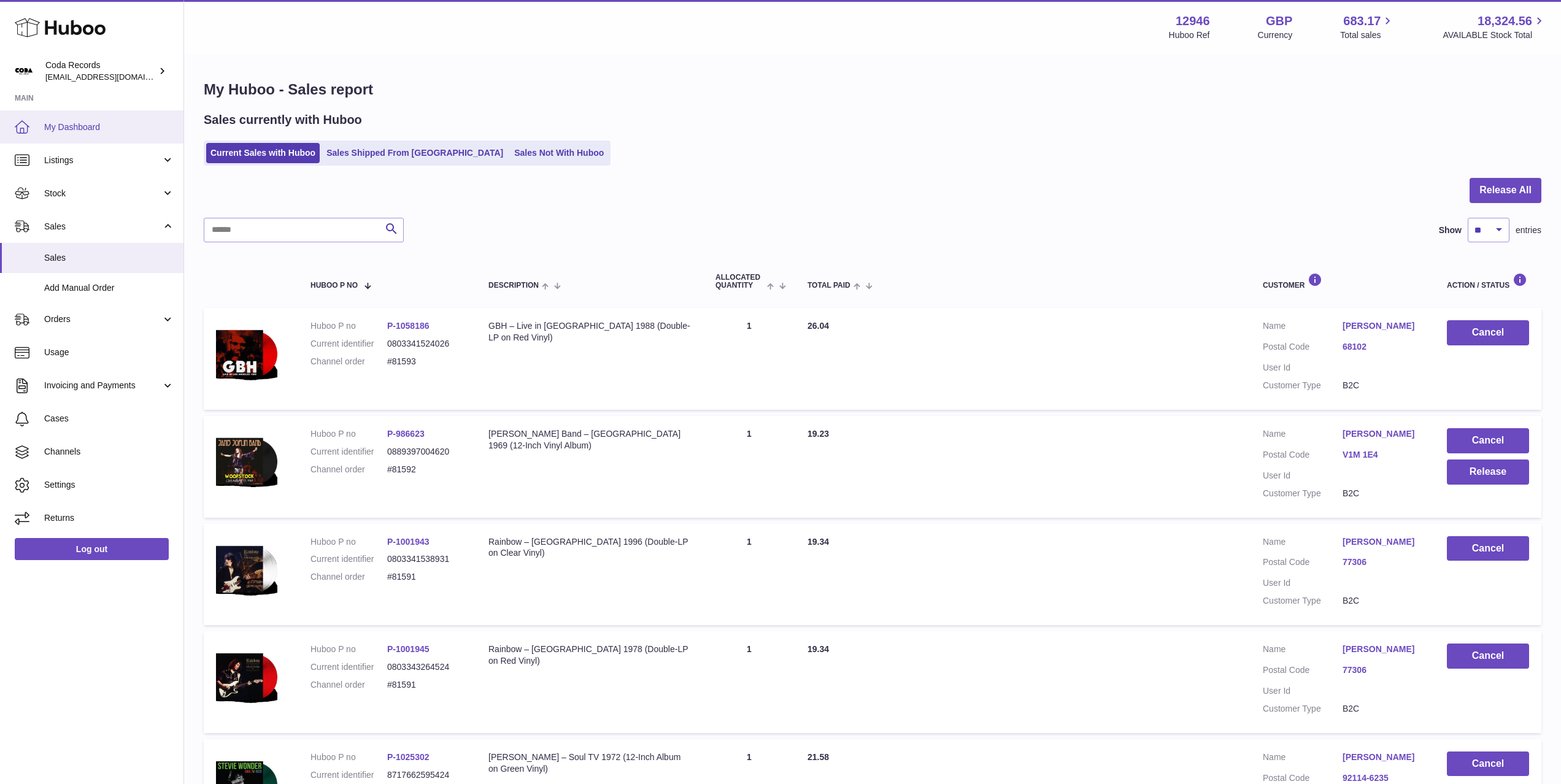
click at [96, 124] on span "My Dashboard" at bounding box center [110, 127] width 130 height 11
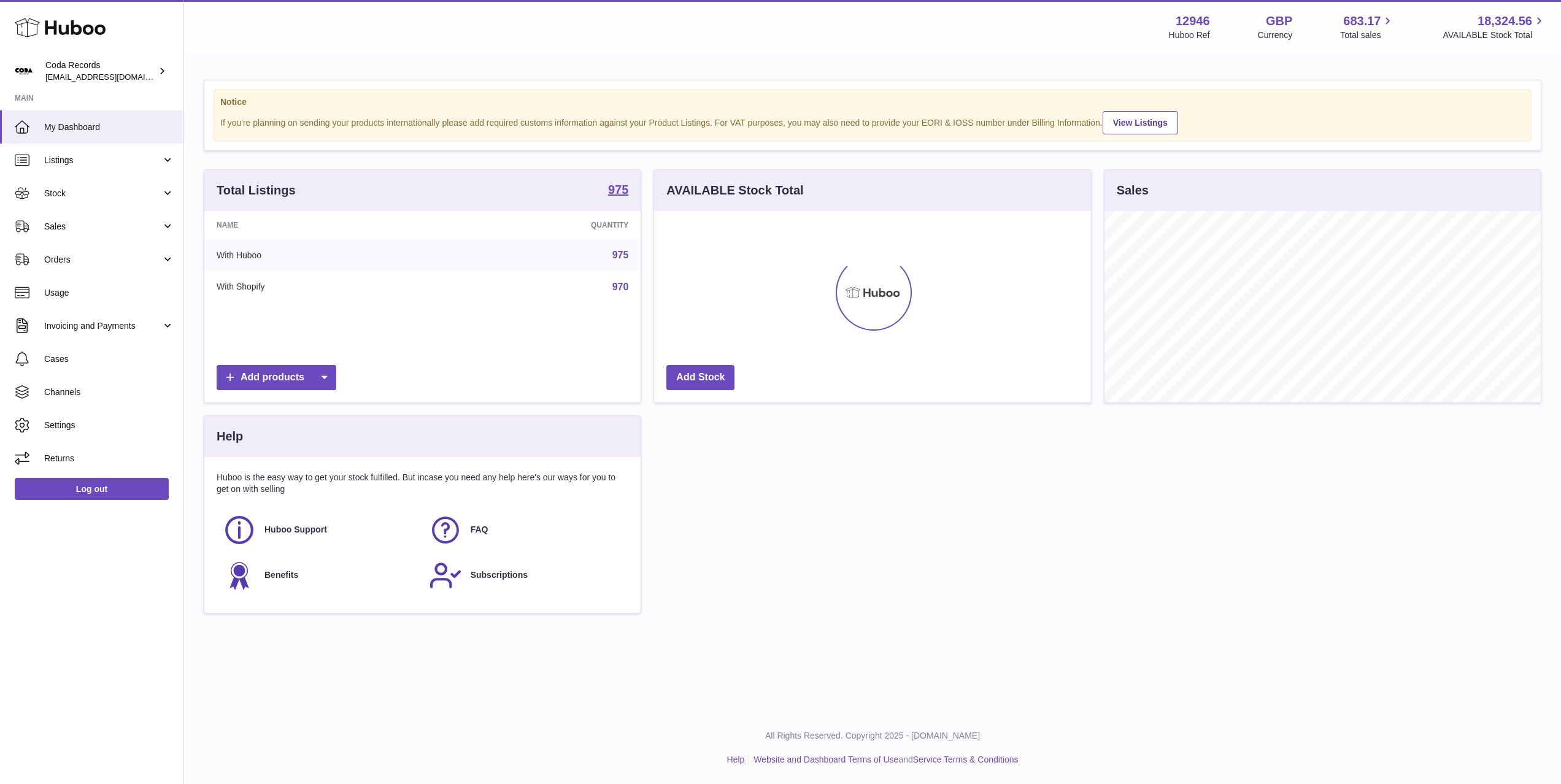
scroll to position [191, 436]
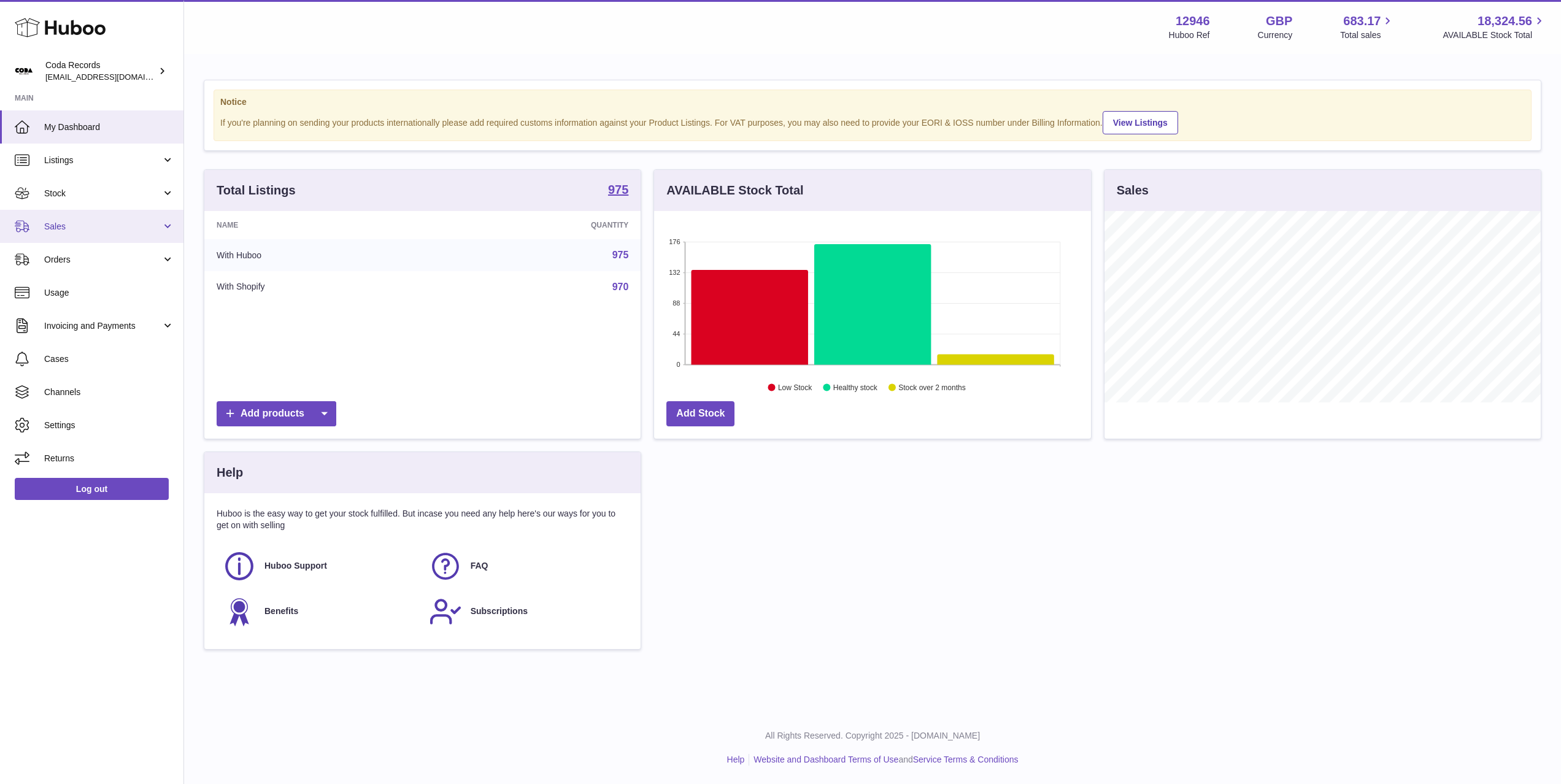
click at [132, 230] on span "Sales" at bounding box center [103, 227] width 117 height 11
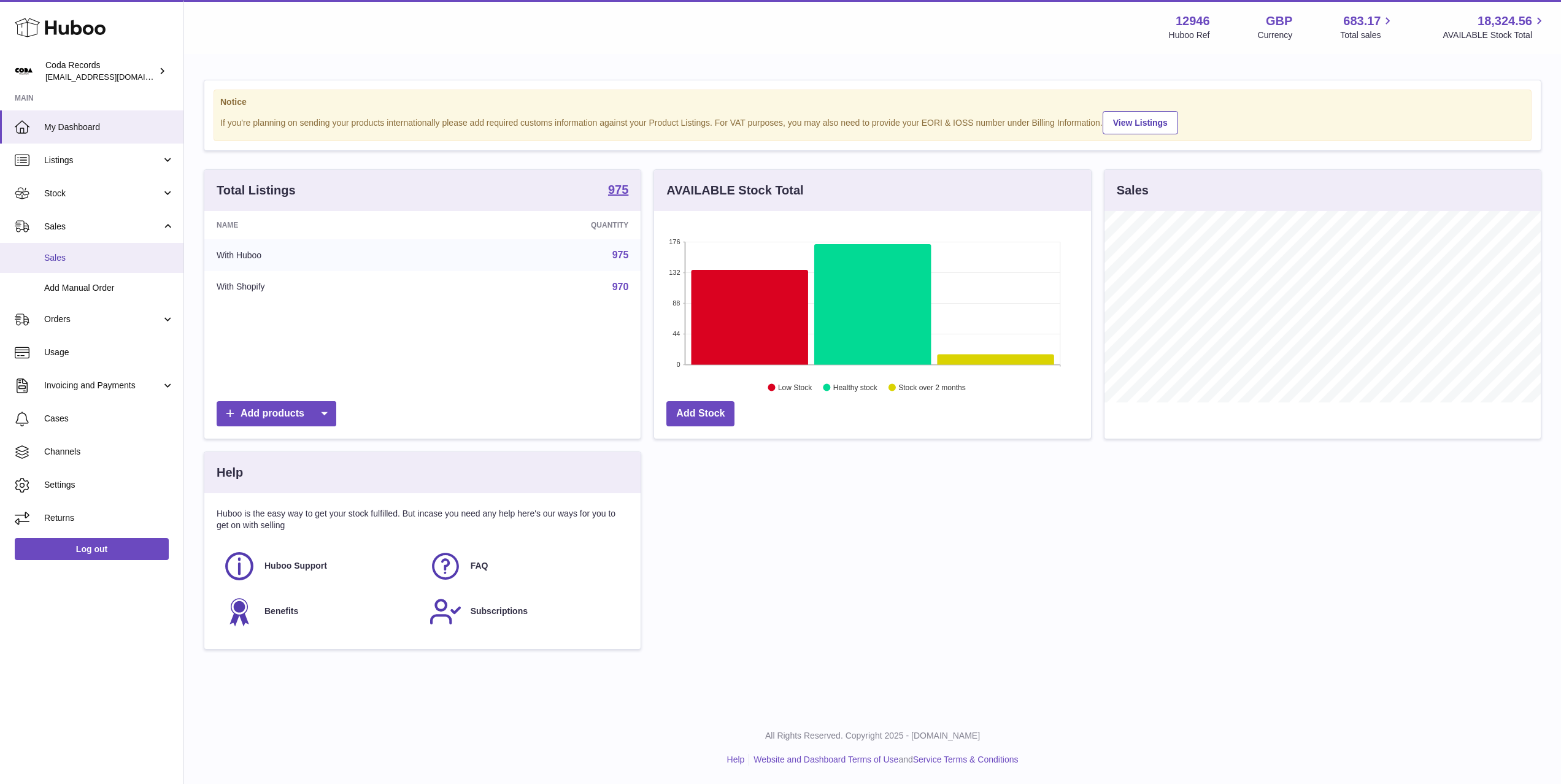
click at [126, 251] on link "Sales" at bounding box center [92, 258] width 184 height 30
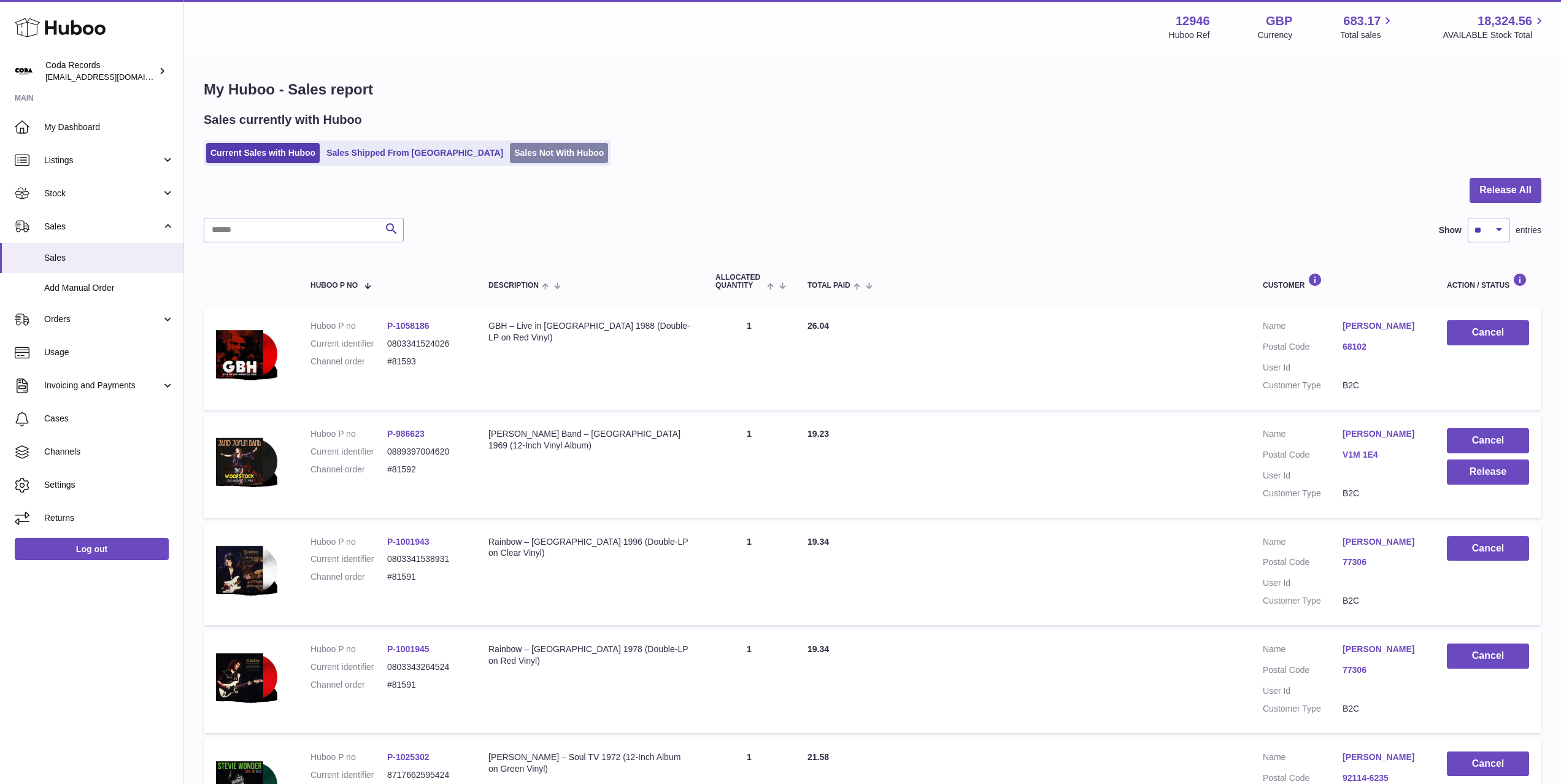
click at [510, 158] on link "Sales Not With Huboo" at bounding box center [559, 153] width 98 height 20
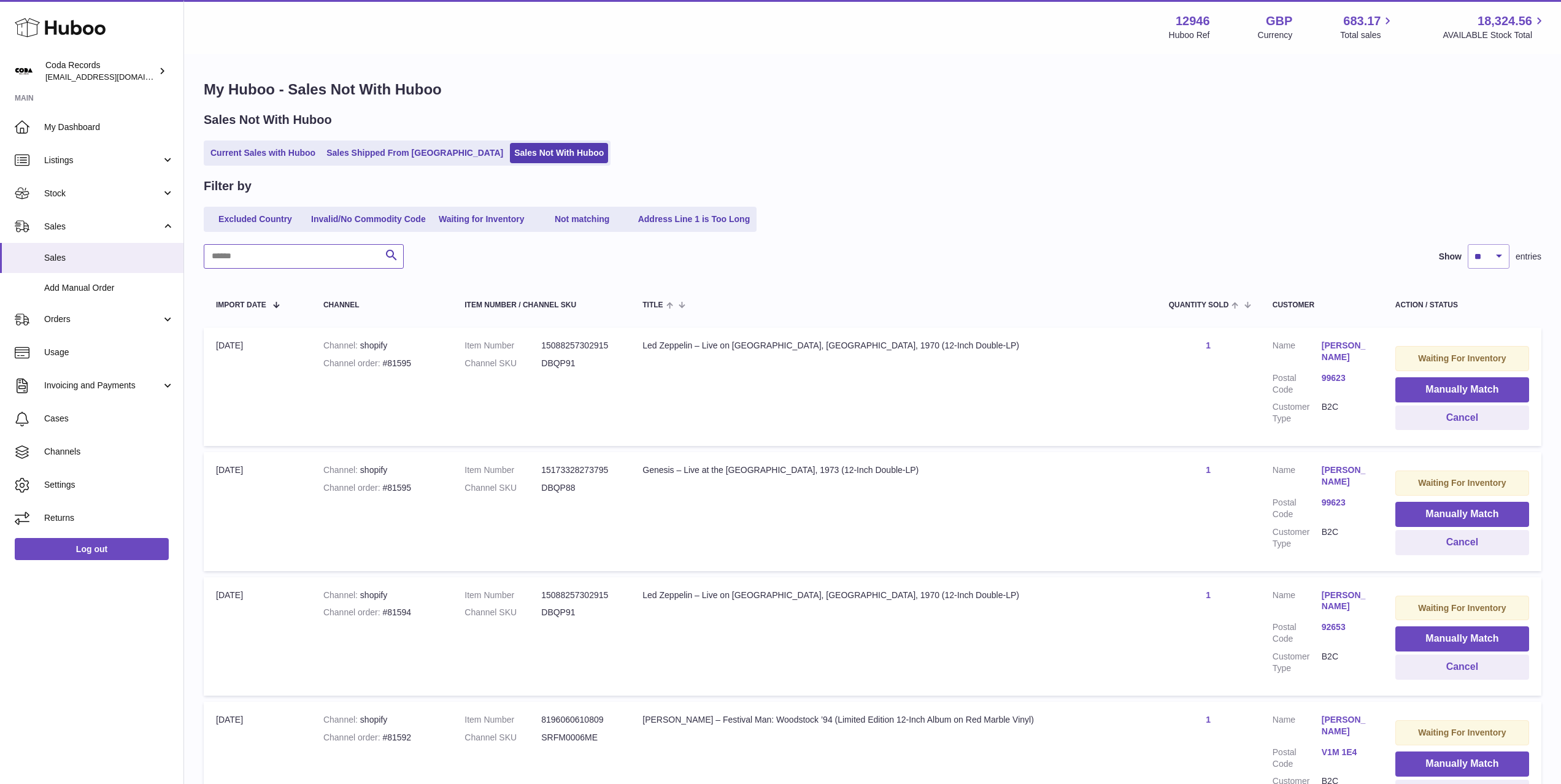
click at [332, 258] on input "text" at bounding box center [303, 256] width 200 height 25
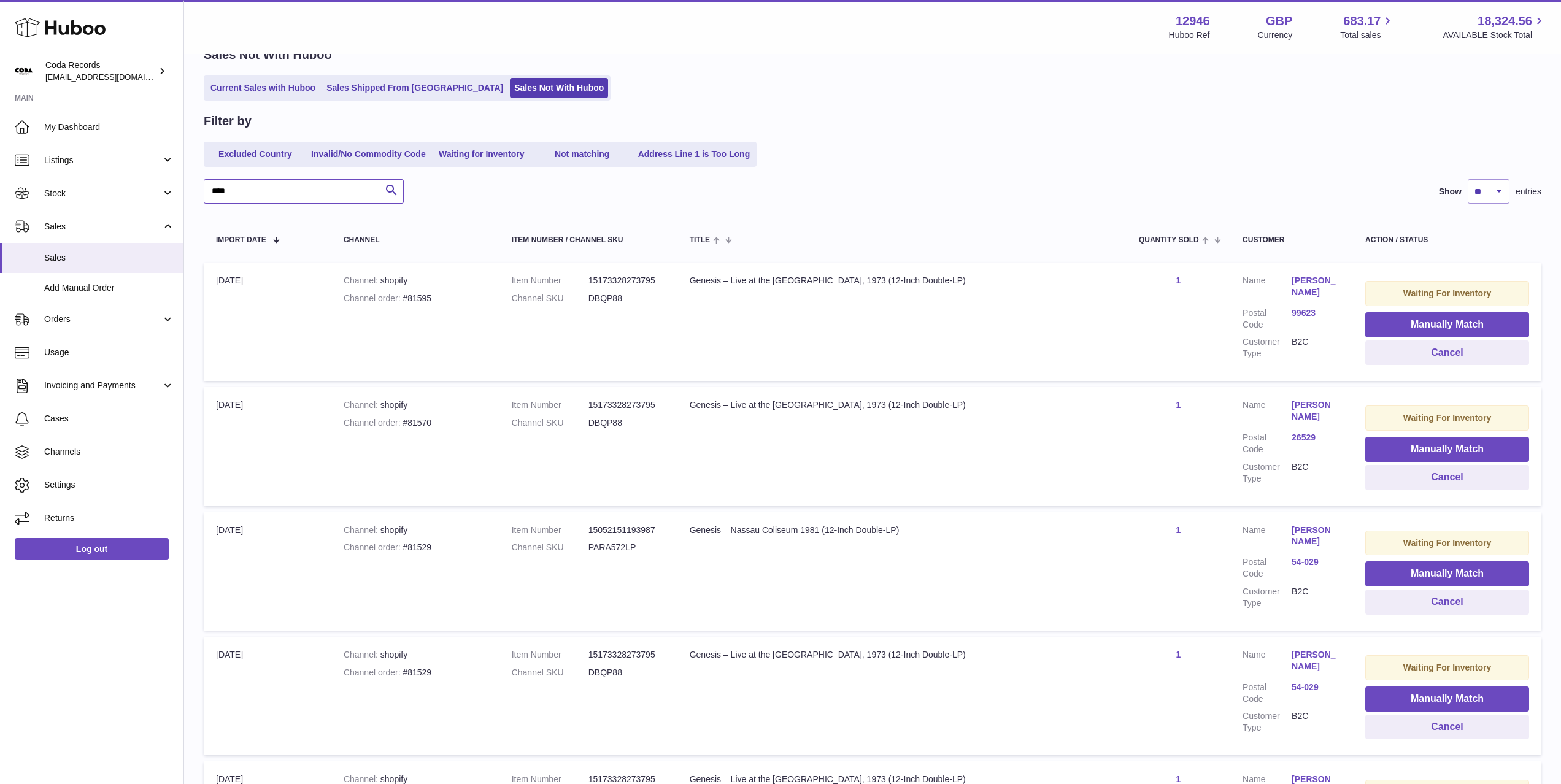
scroll to position [62, 0]
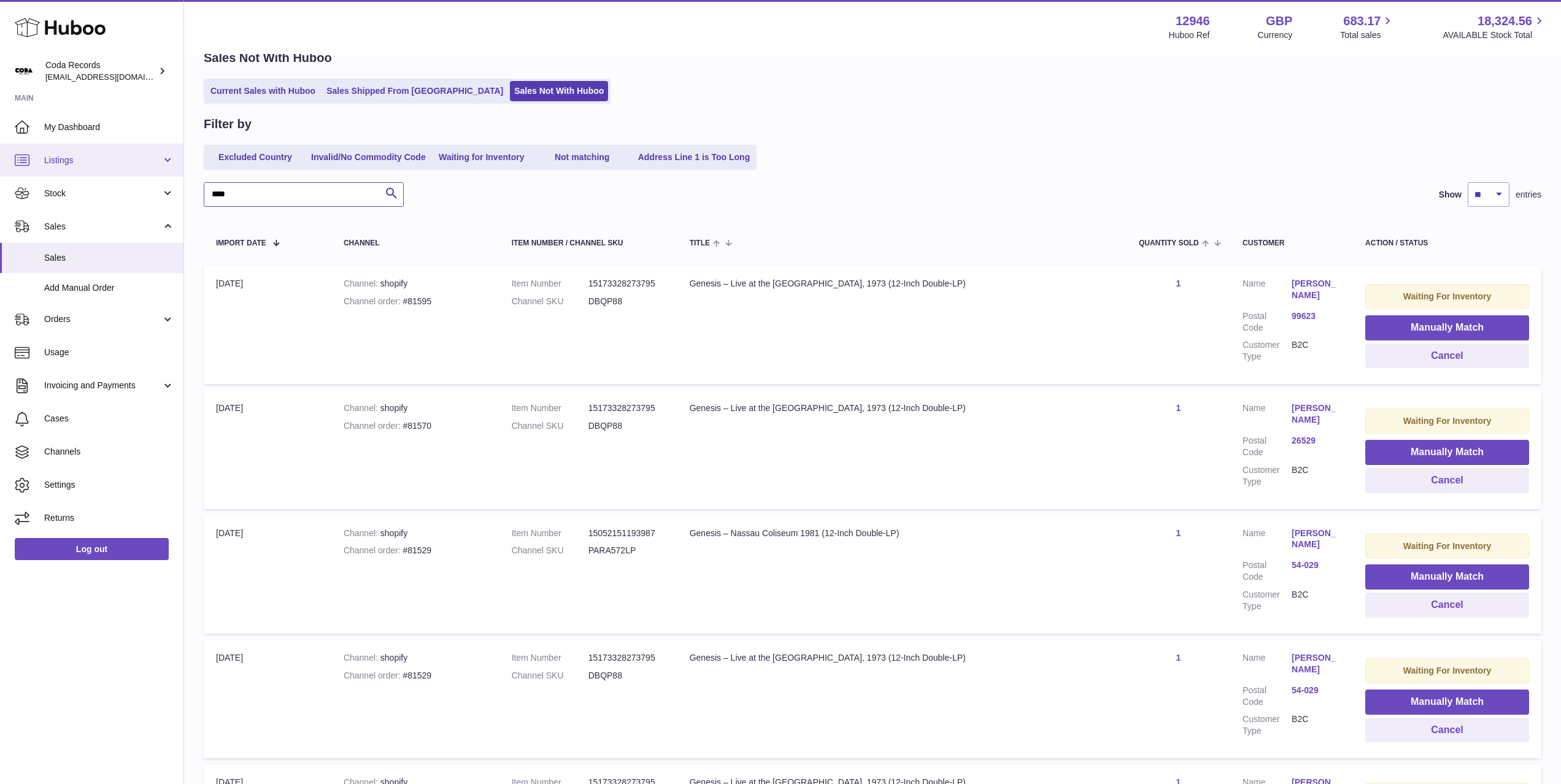
type input "****"
click at [97, 162] on span "Listings" at bounding box center [103, 160] width 117 height 11
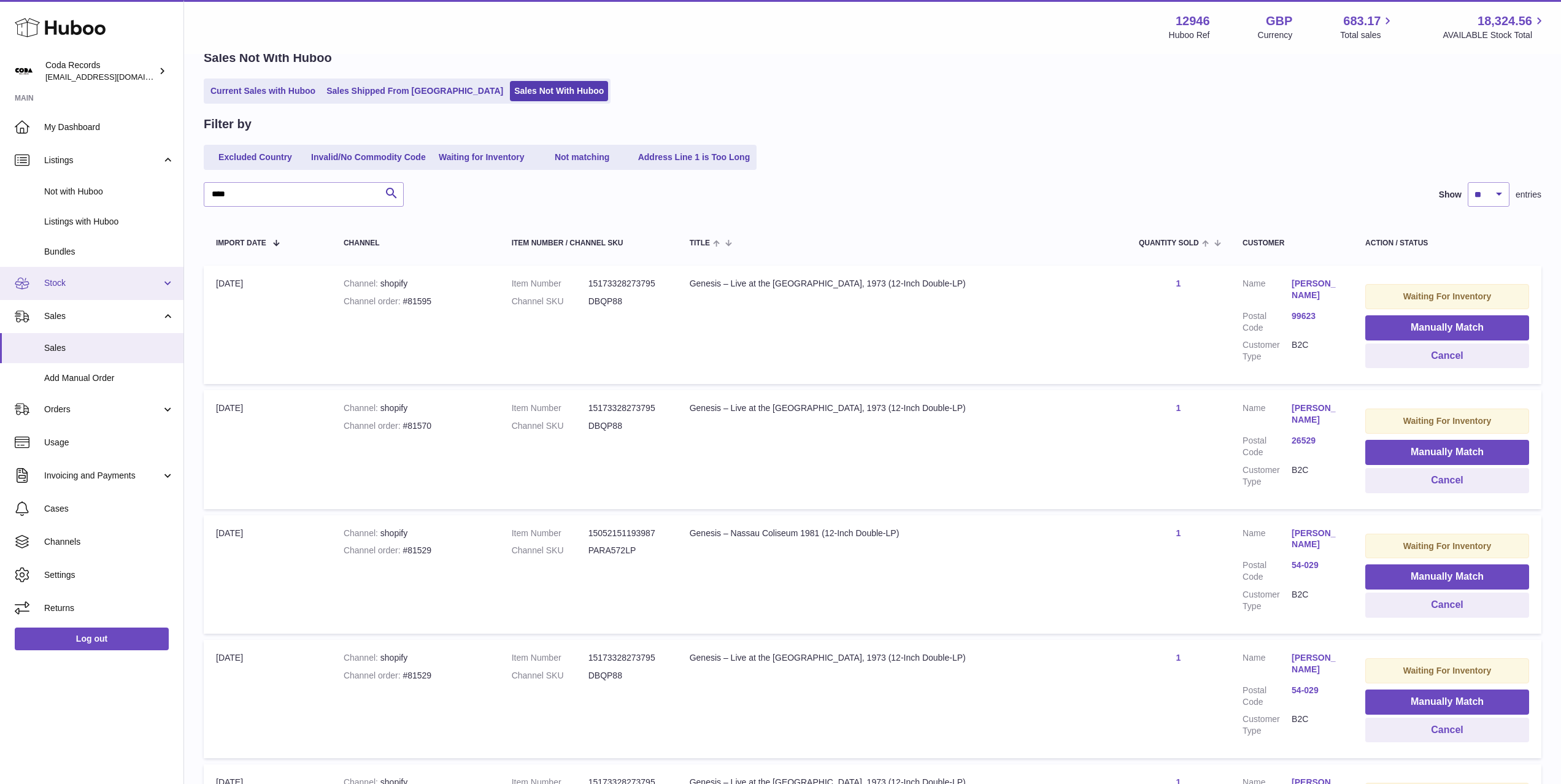
click at [119, 287] on span "Stock" at bounding box center [103, 283] width 117 height 11
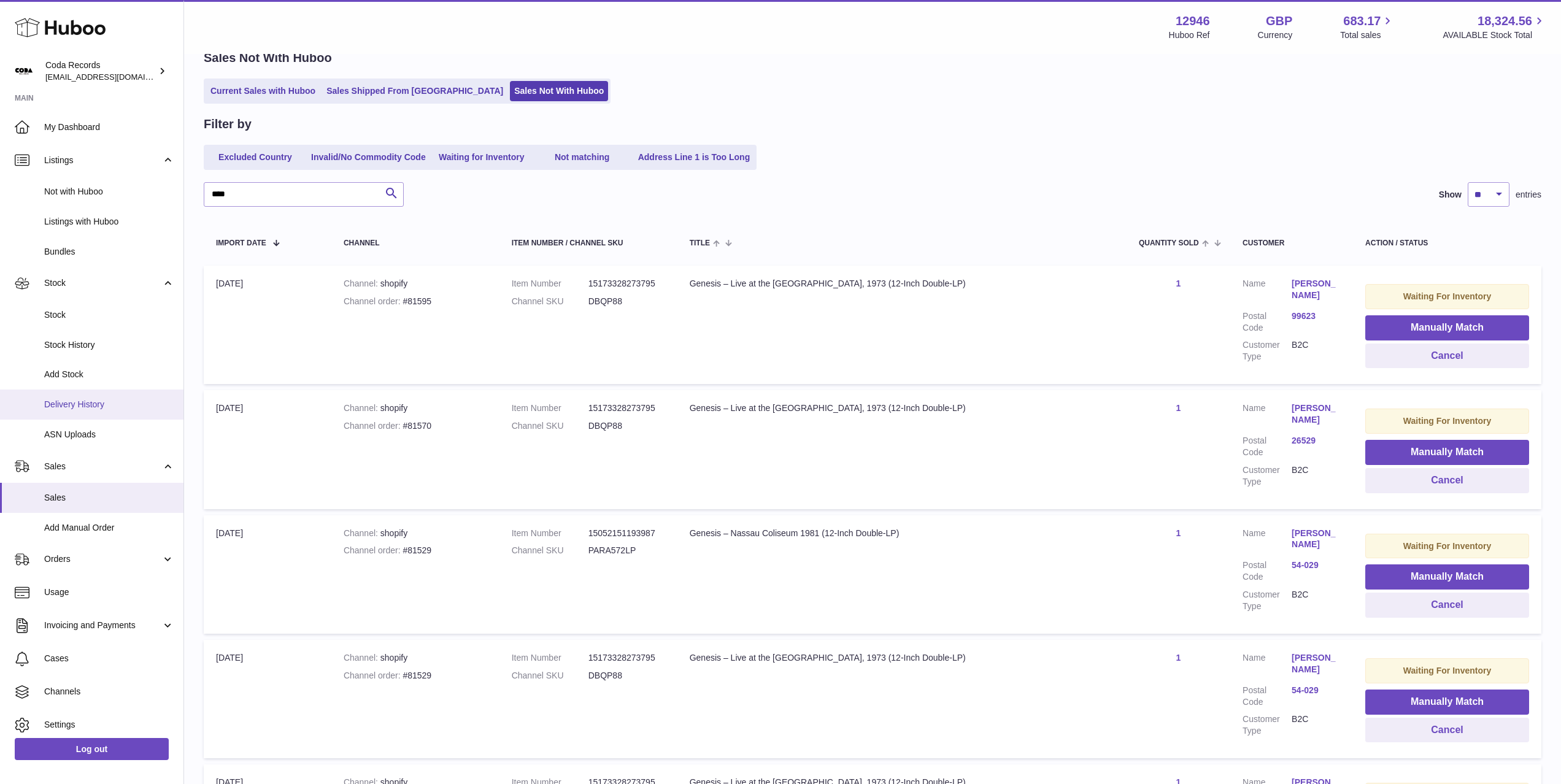
click at [115, 408] on span "Delivery History" at bounding box center [110, 404] width 130 height 11
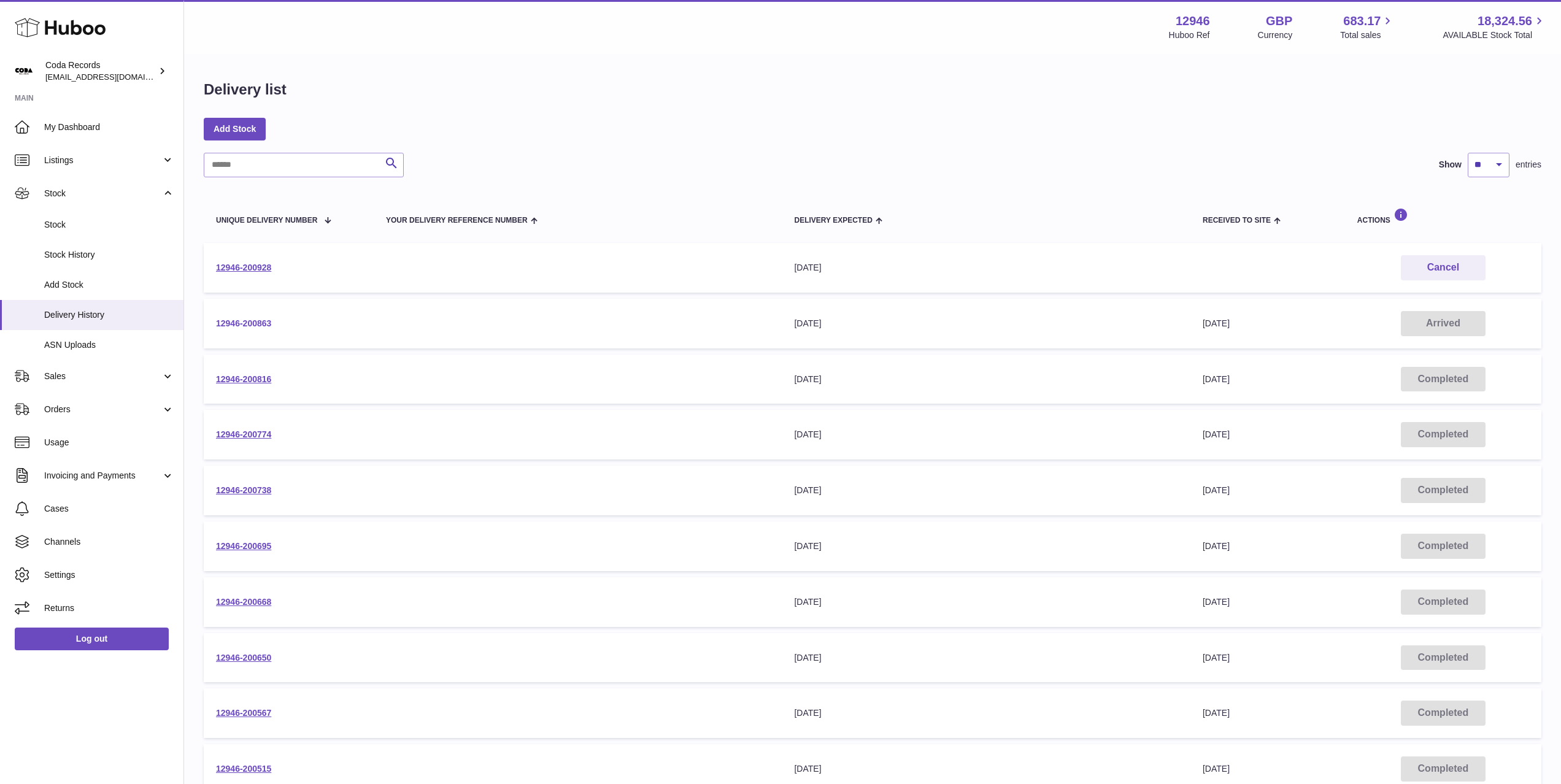
click at [257, 323] on link "12946-200863" at bounding box center [244, 323] width 55 height 10
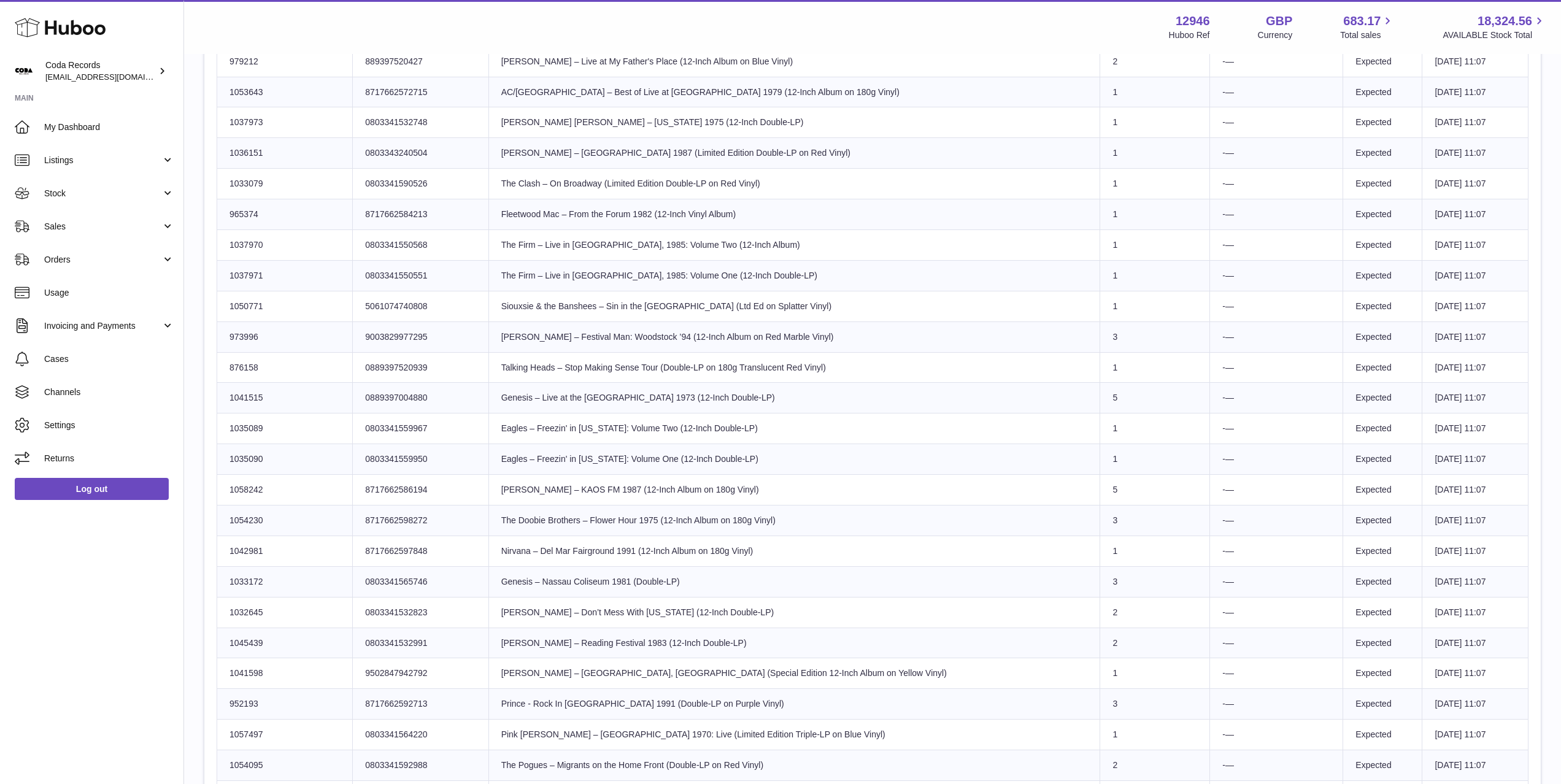
scroll to position [782, 0]
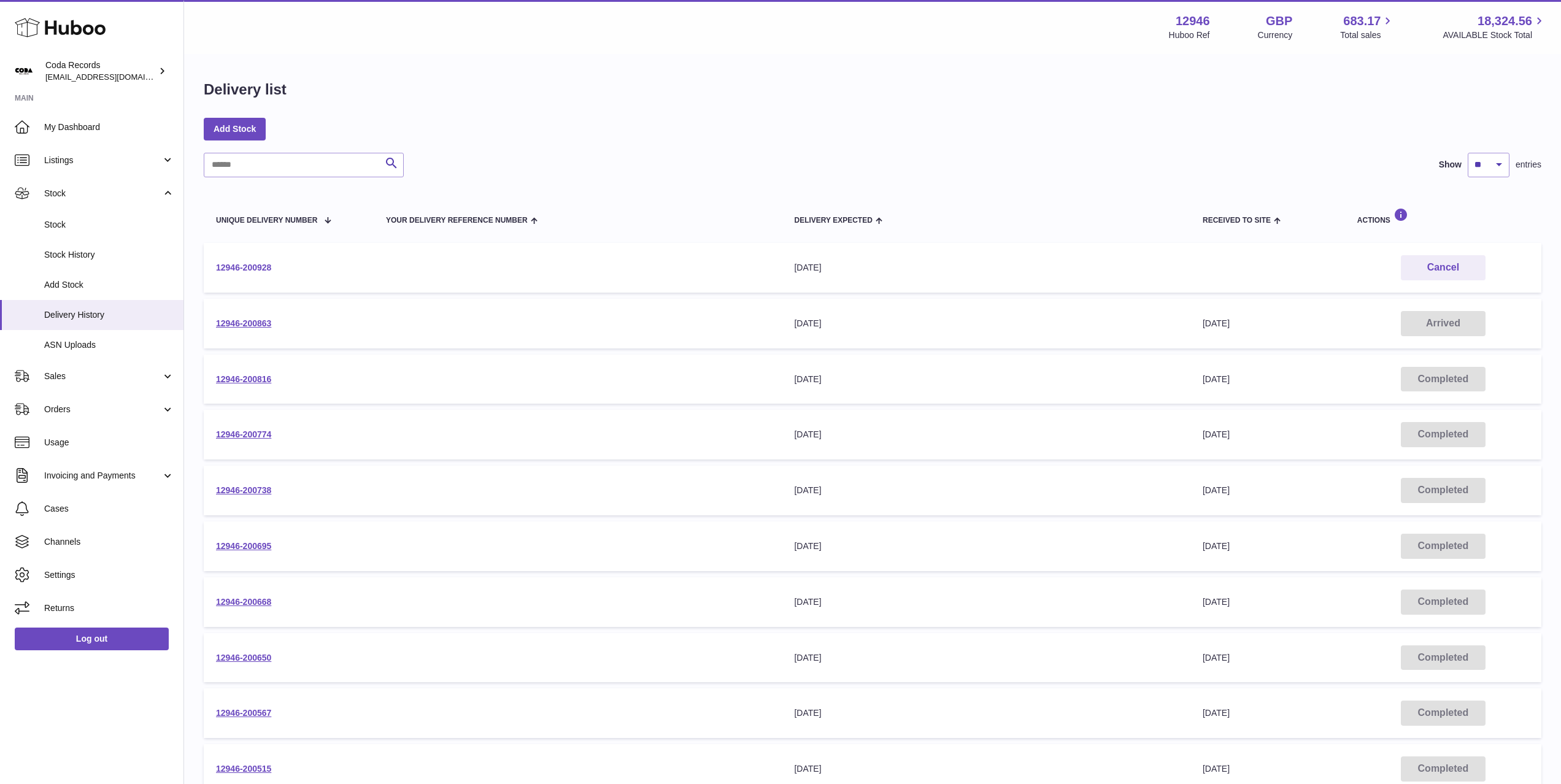
click at [261, 267] on link "12946-200928" at bounding box center [244, 268] width 55 height 10
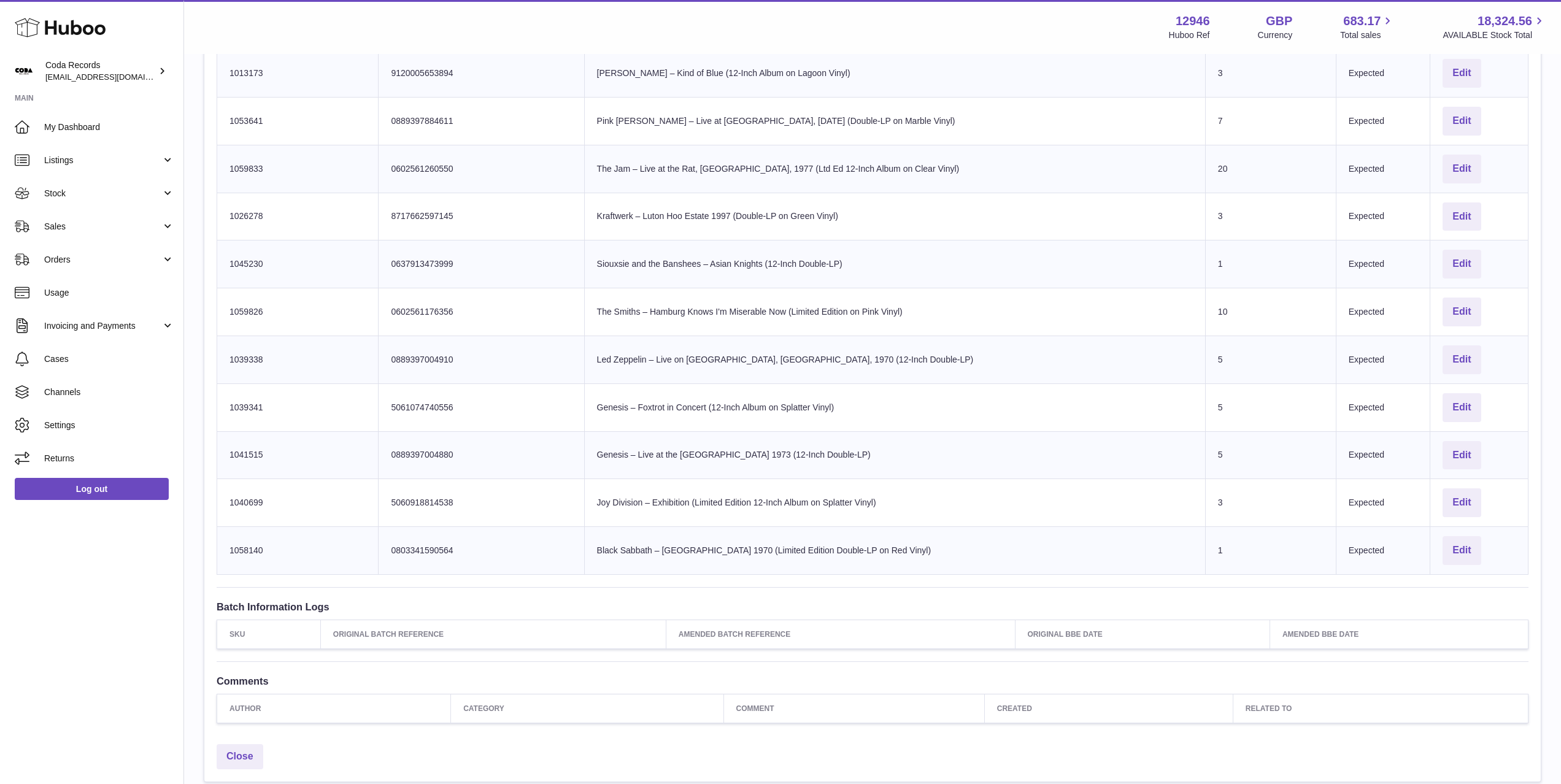
scroll to position [1114, 0]
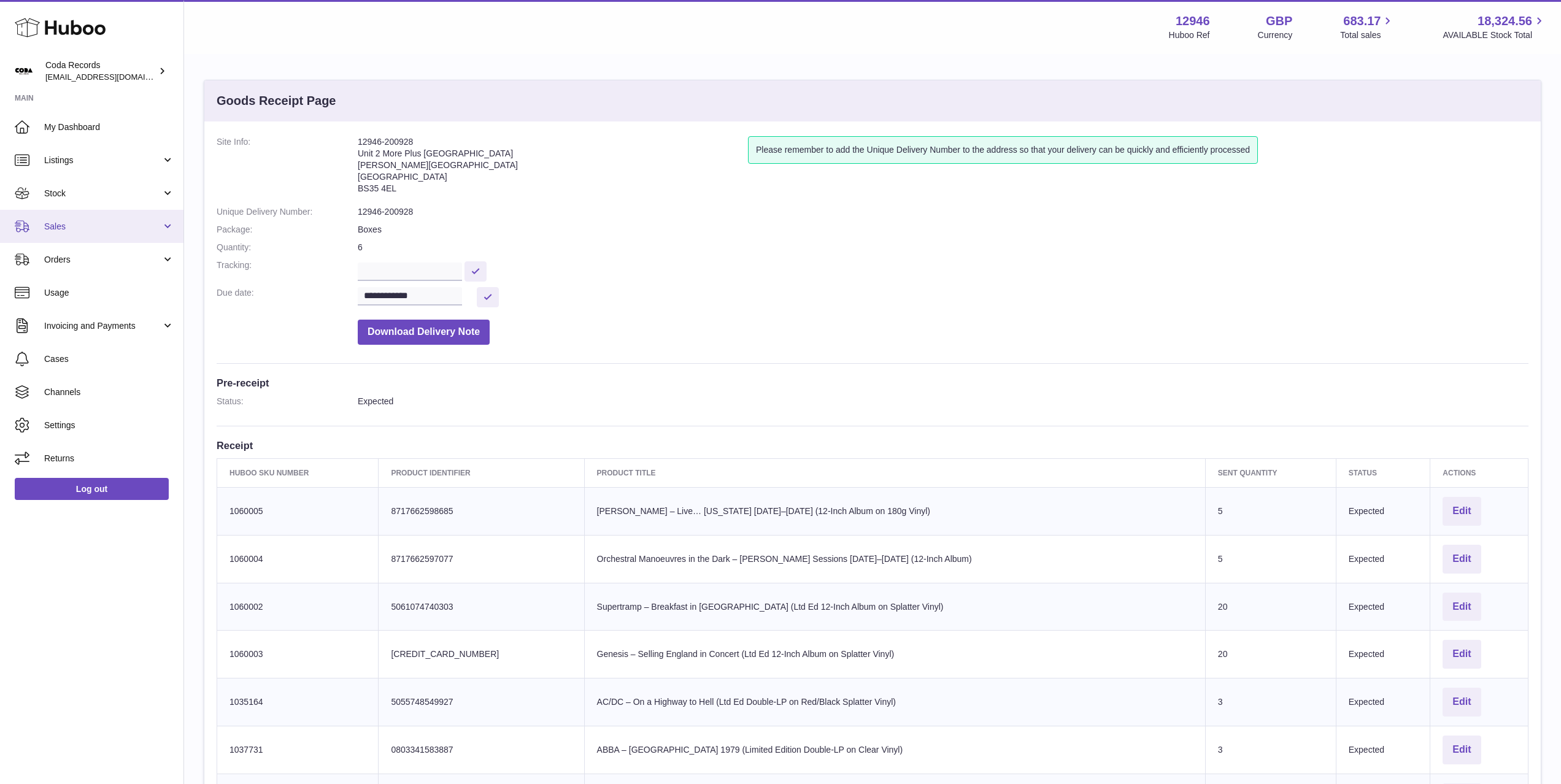
click at [110, 234] on link "Sales" at bounding box center [92, 226] width 184 height 33
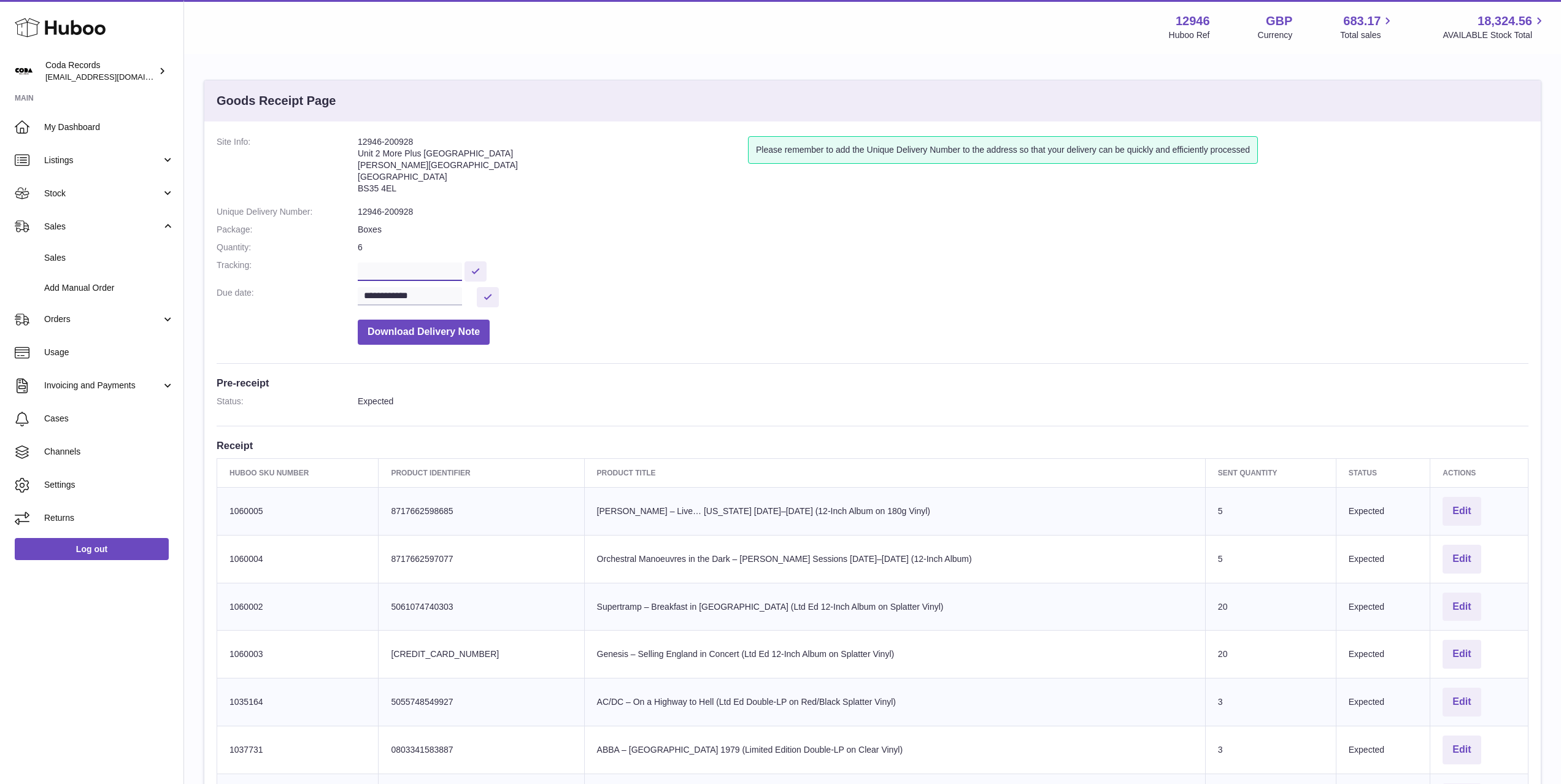
click at [420, 268] on input "text" at bounding box center [410, 272] width 105 height 18
paste input "**********"
type input "**********"
click at [472, 268] on button at bounding box center [475, 271] width 22 height 20
